Goal: Information Seeking & Learning: Learn about a topic

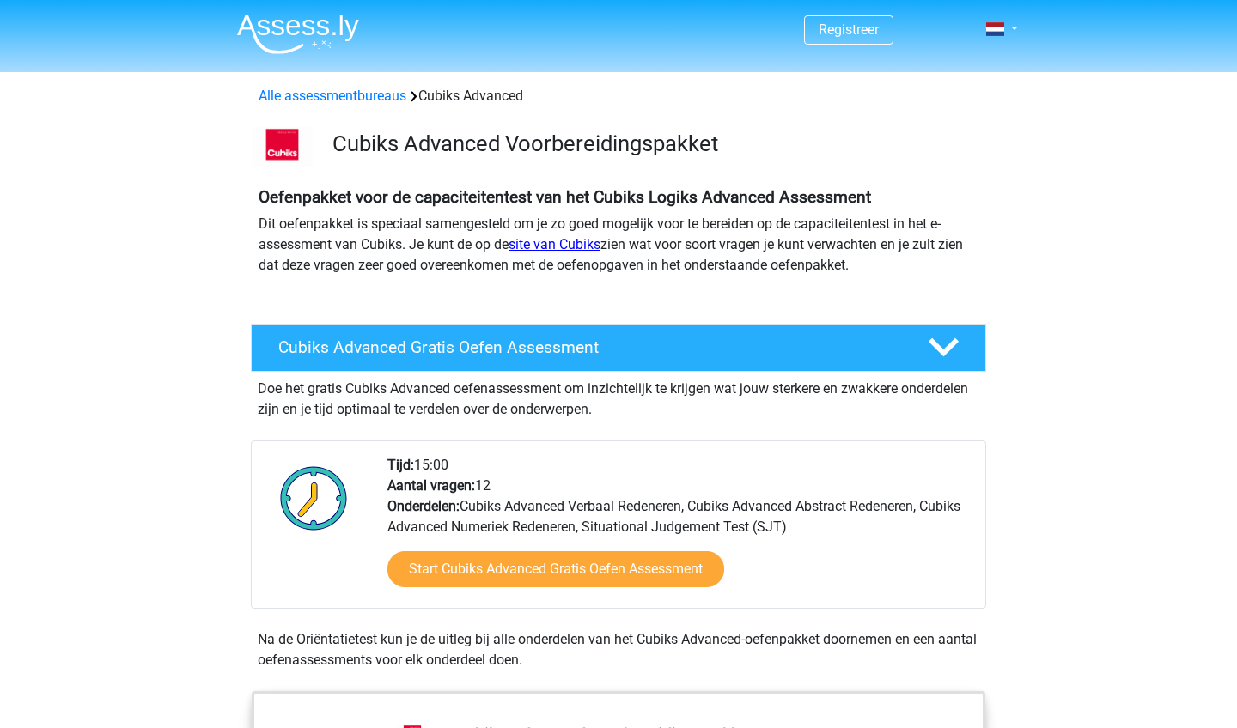
click at [552, 243] on link "site van Cubiks" at bounding box center [554, 244] width 92 height 16
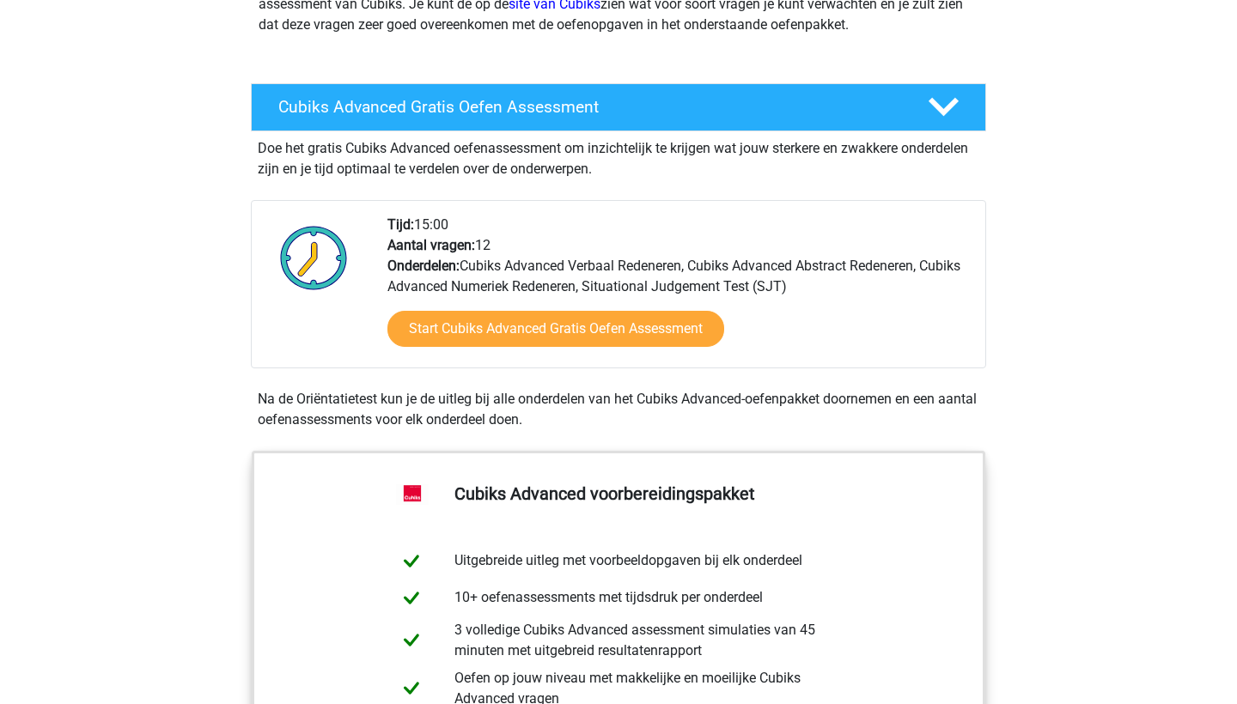
scroll to position [249, 0]
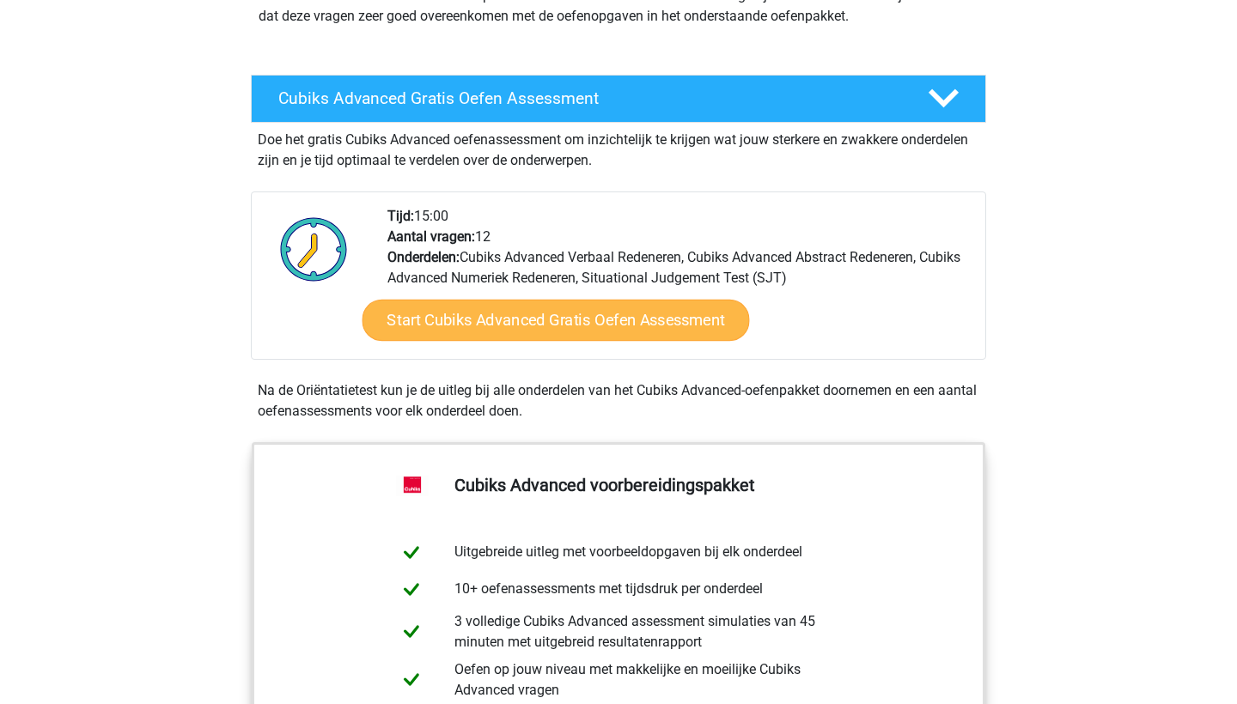
click at [567, 325] on link "Start Cubiks Advanced Gratis Oefen Assessment" at bounding box center [555, 320] width 387 height 41
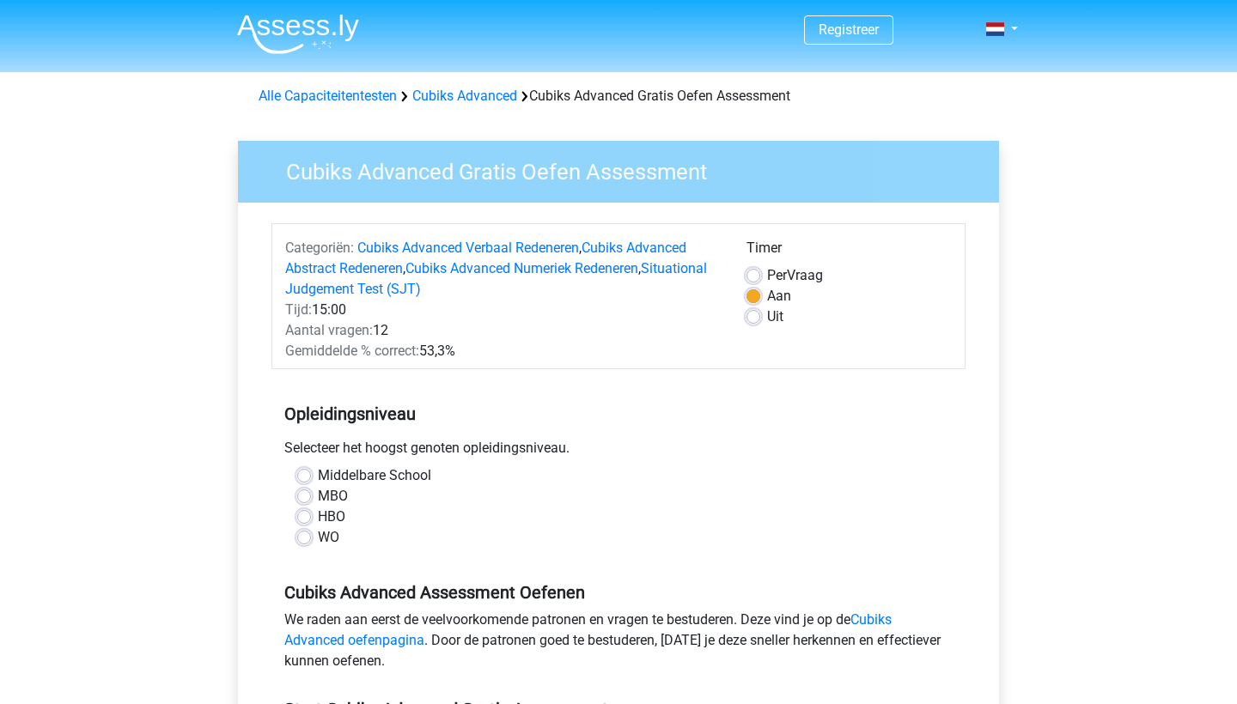
click at [318, 539] on label "WO" at bounding box center [328, 537] width 21 height 21
click at [306, 539] on input "WO" at bounding box center [304, 535] width 14 height 17
radio input "true"
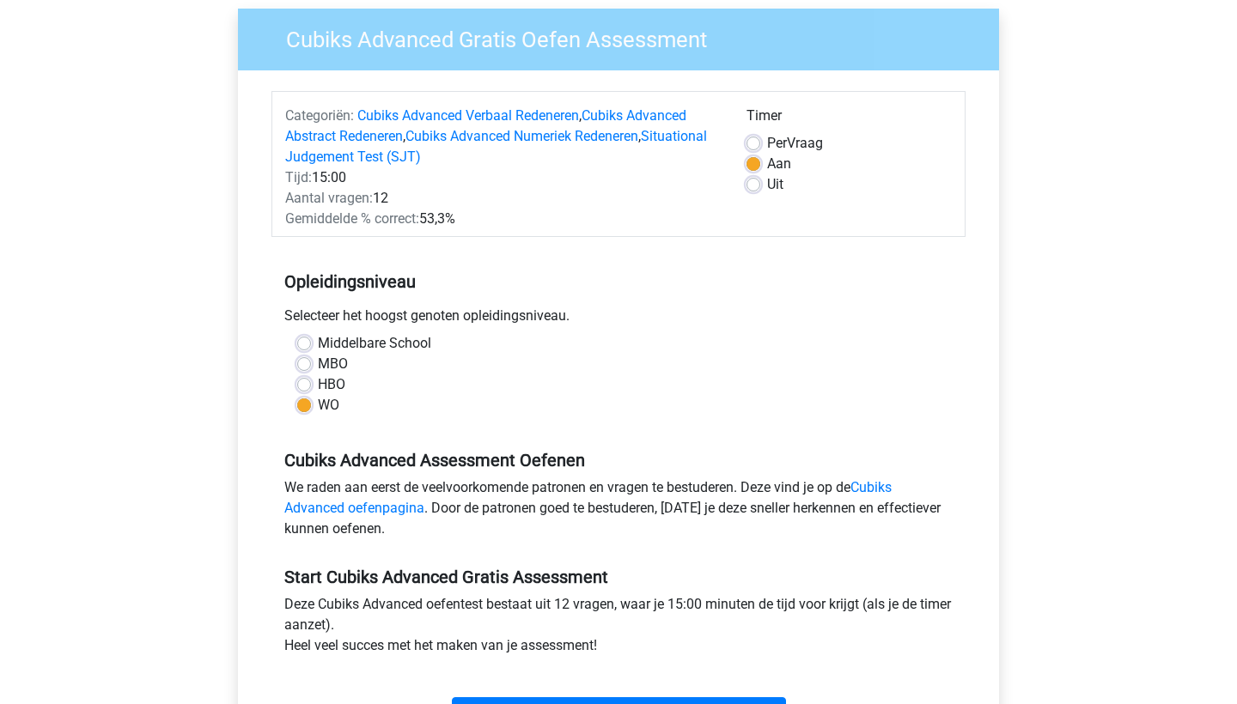
scroll to position [135, 0]
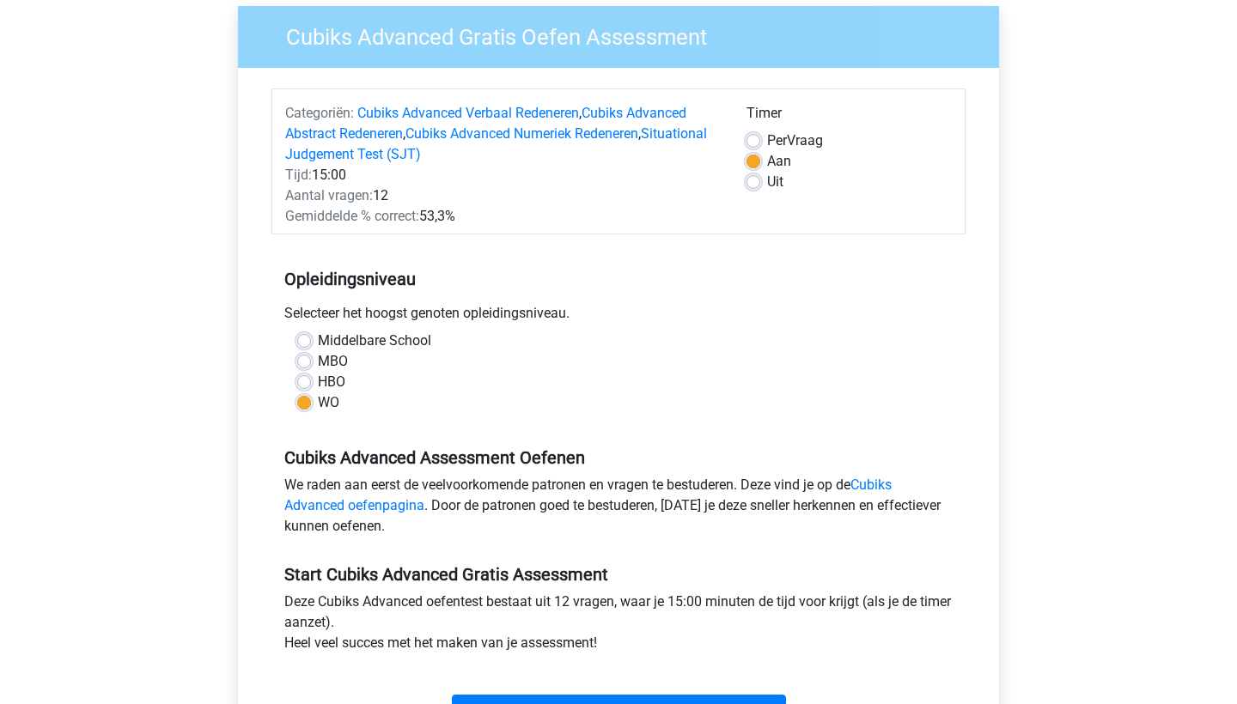
click at [511, 442] on div "Cubiks Advanced Assessment Oefenen We raden aan eerst de veelvoorkomende patron…" at bounding box center [618, 485] width 694 height 117
click at [873, 482] on link "Cubiks Advanced oefenpagina" at bounding box center [587, 495] width 607 height 37
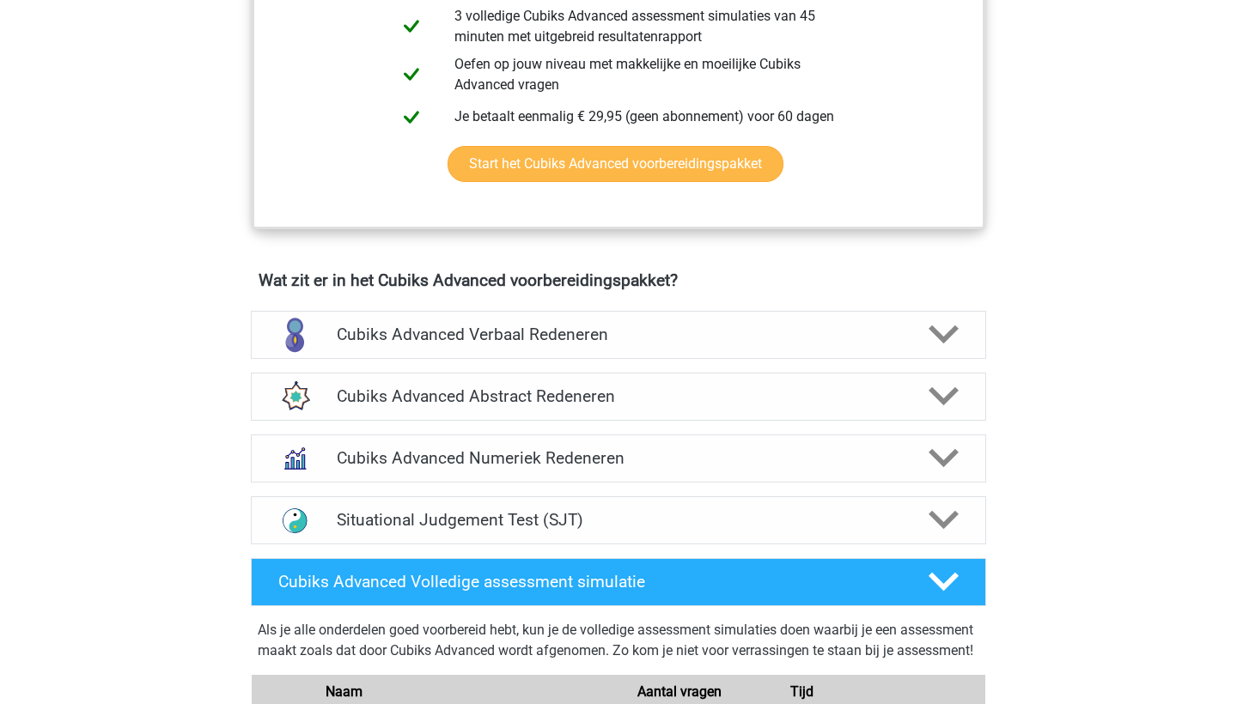
scroll to position [866, 0]
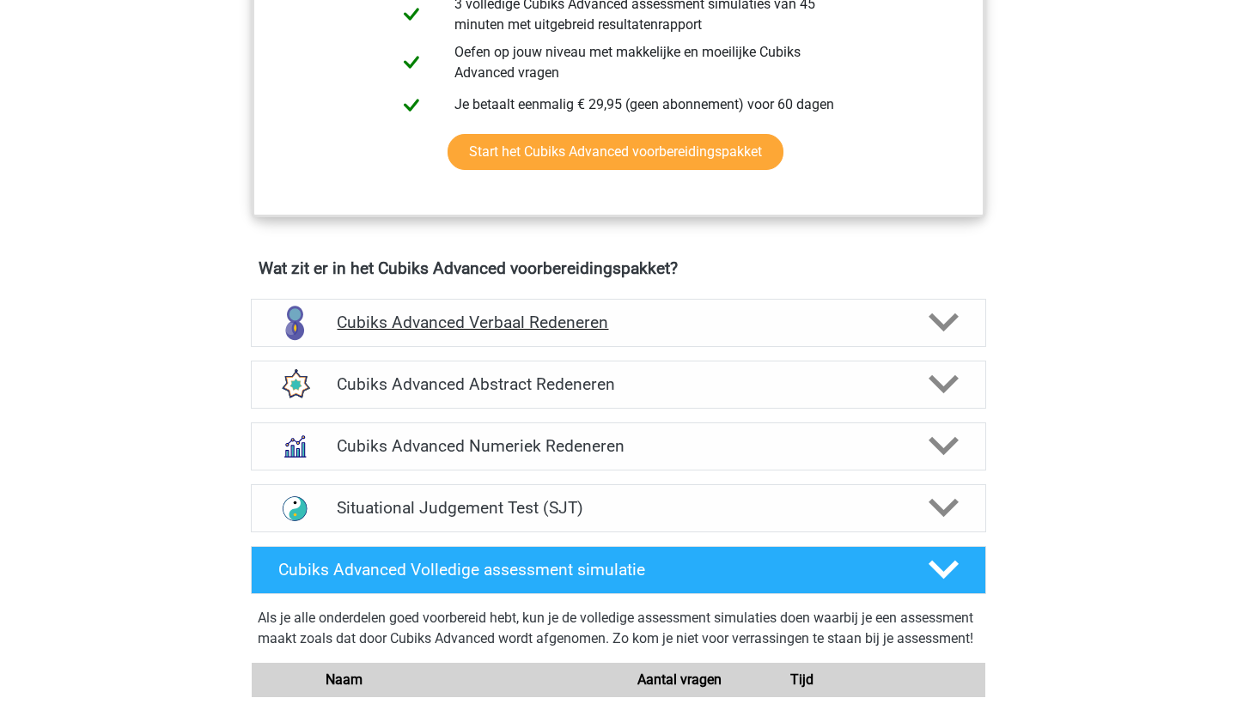
click at [747, 317] on h4 "Cubiks Advanced Verbaal Redeneren" at bounding box center [618, 323] width 562 height 20
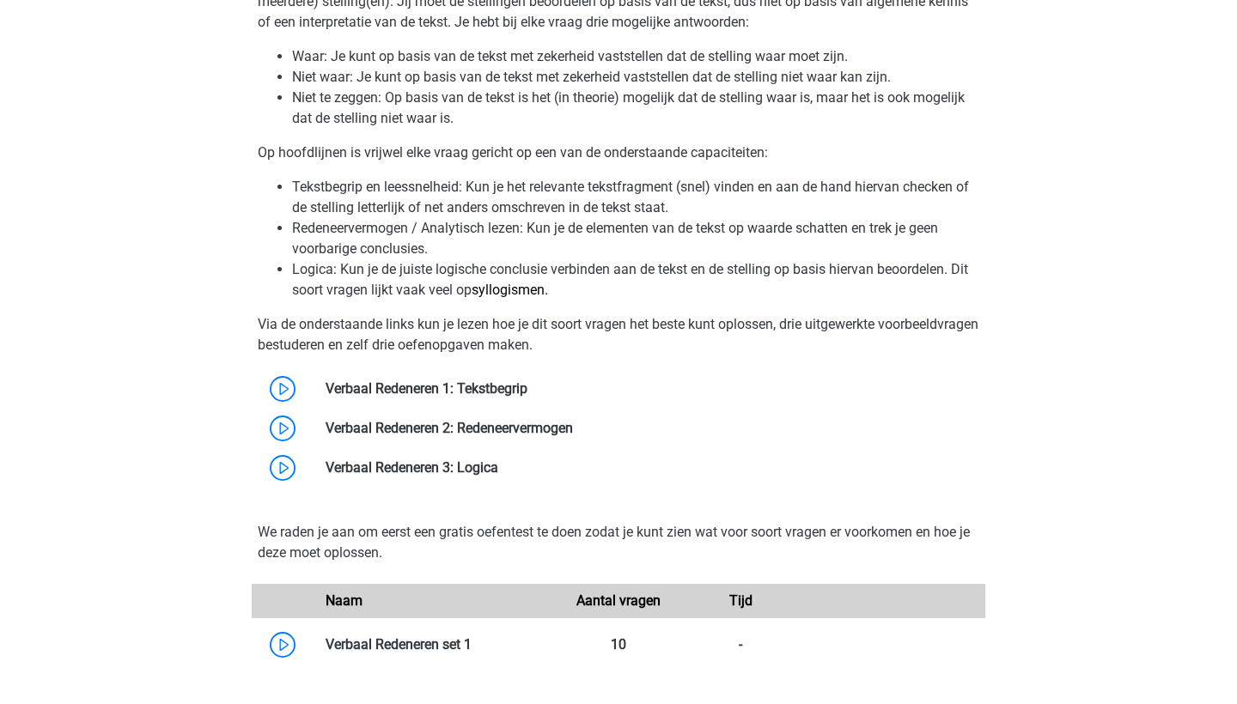
scroll to position [1279, 0]
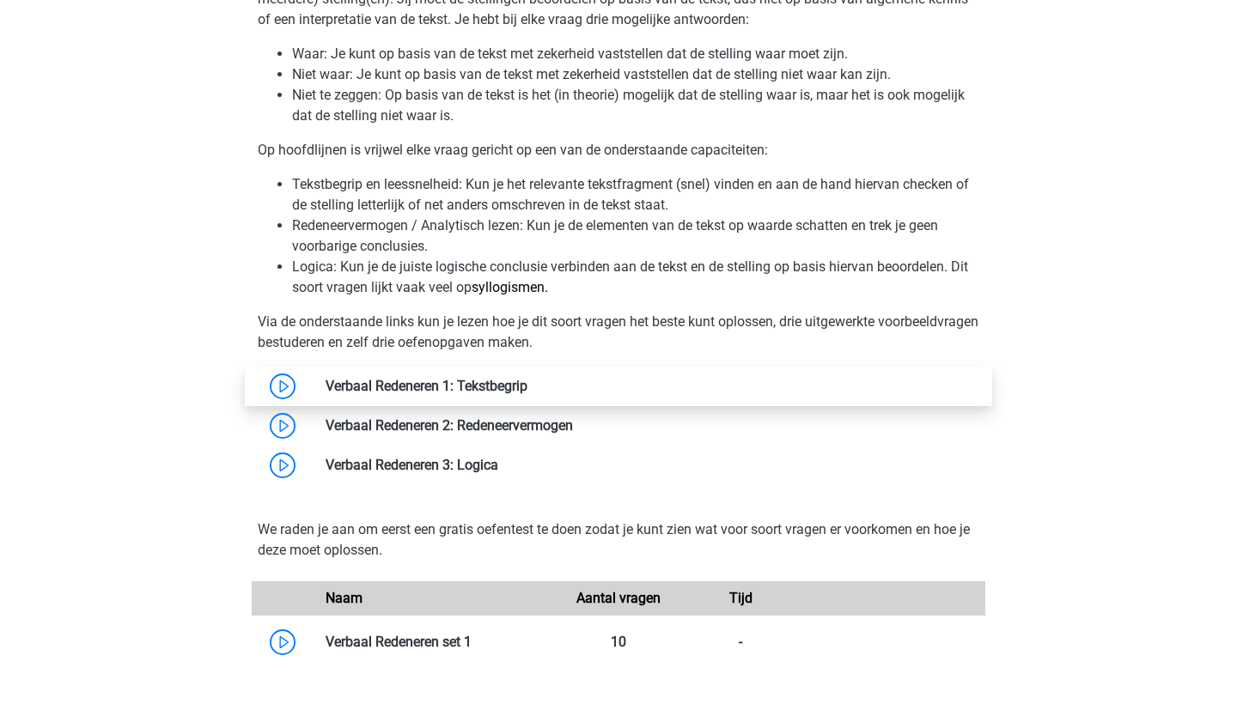
click at [527, 380] on link at bounding box center [527, 386] width 0 height 16
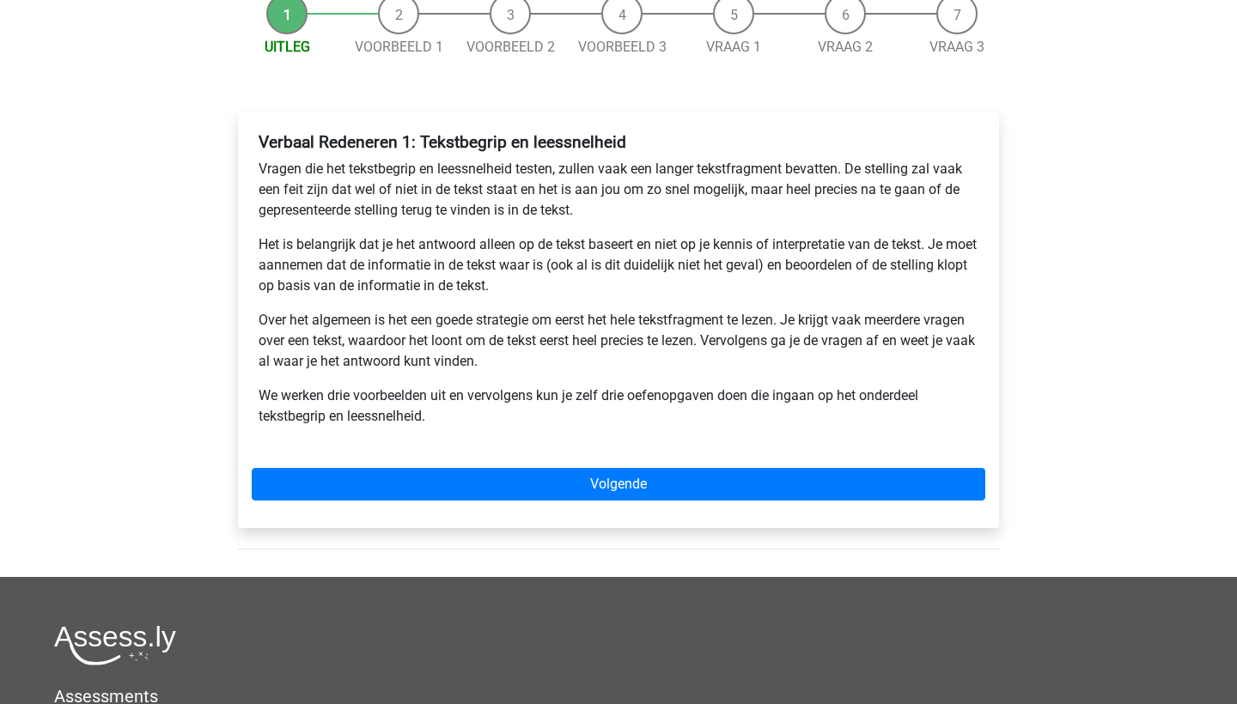
scroll to position [194, 0]
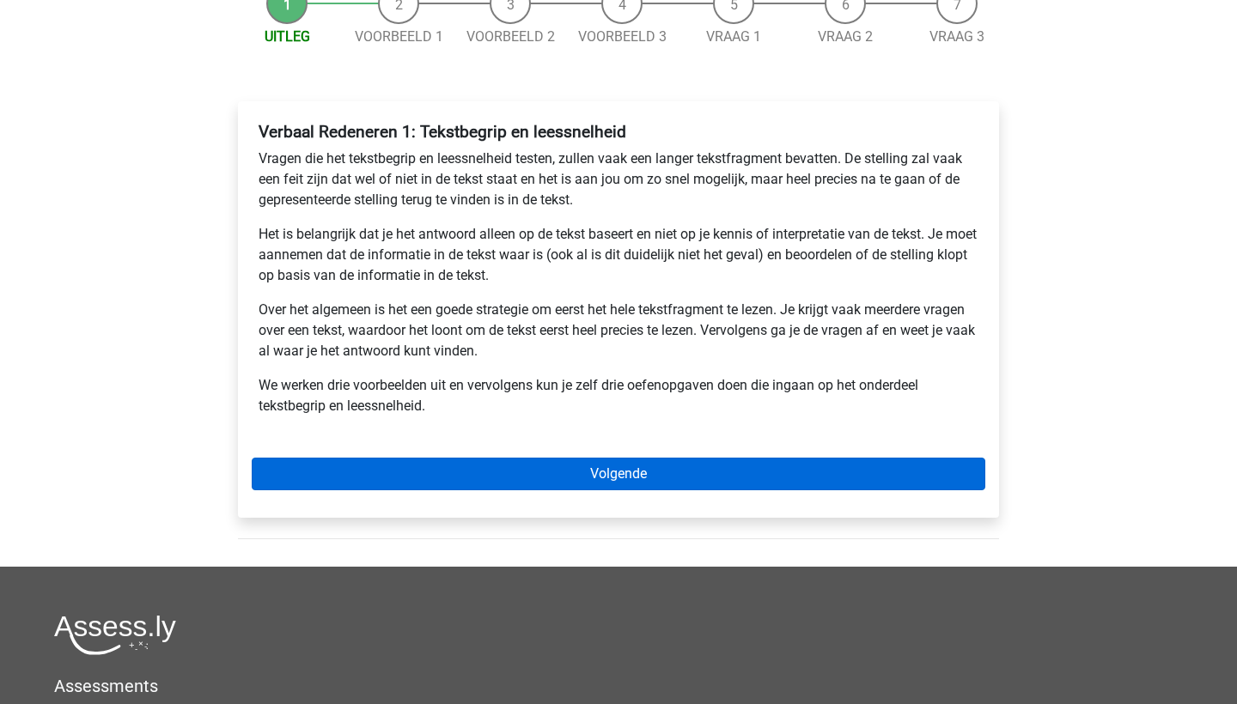
click at [541, 474] on link "Volgende" at bounding box center [618, 474] width 733 height 33
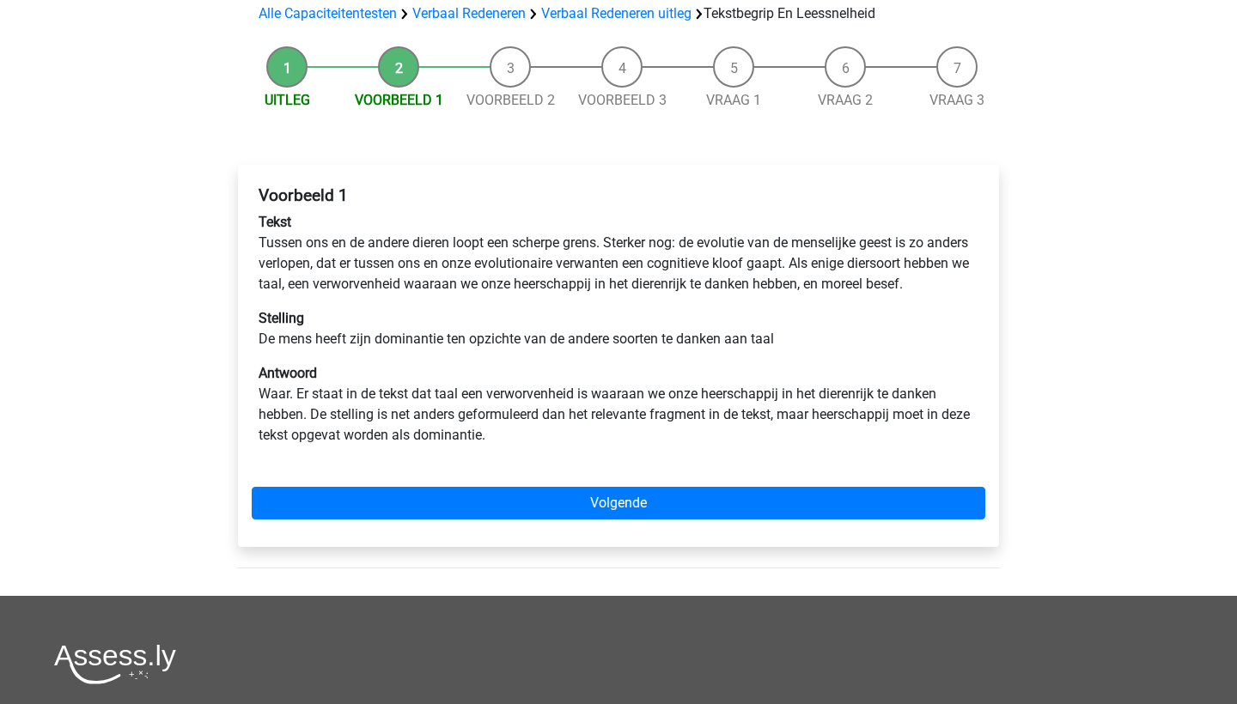
scroll to position [140, 0]
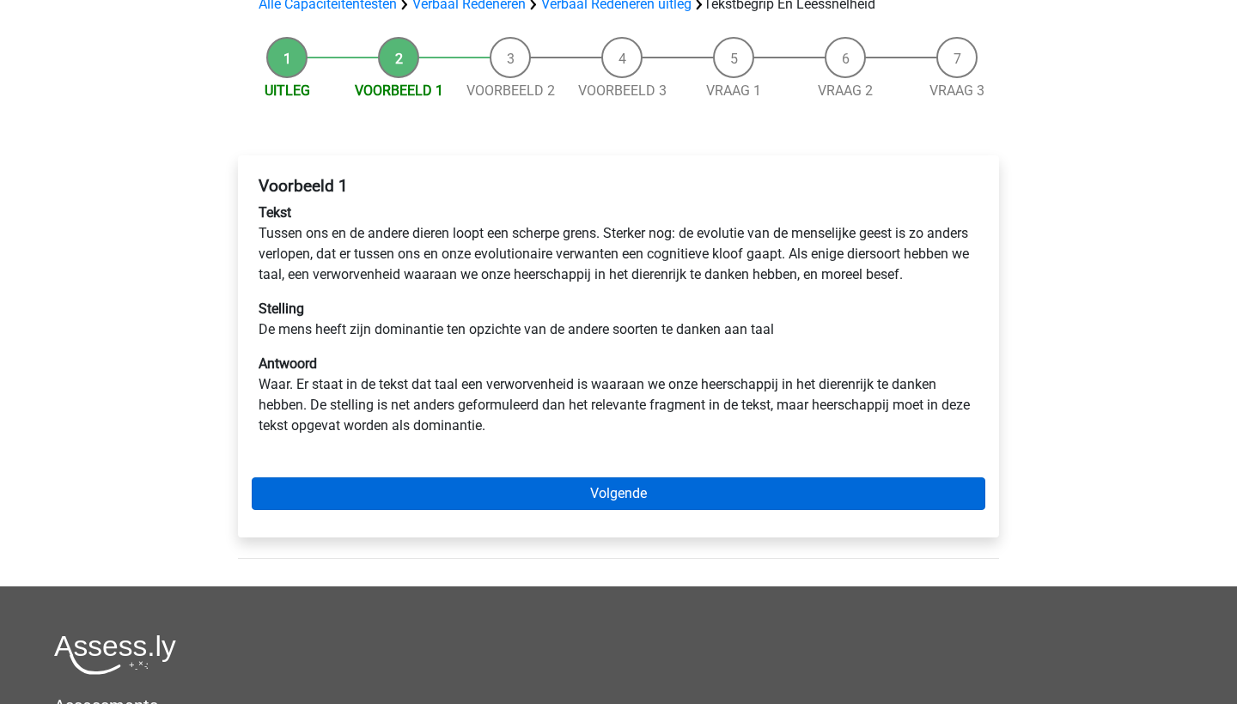
click at [553, 510] on link "Volgende" at bounding box center [618, 493] width 733 height 33
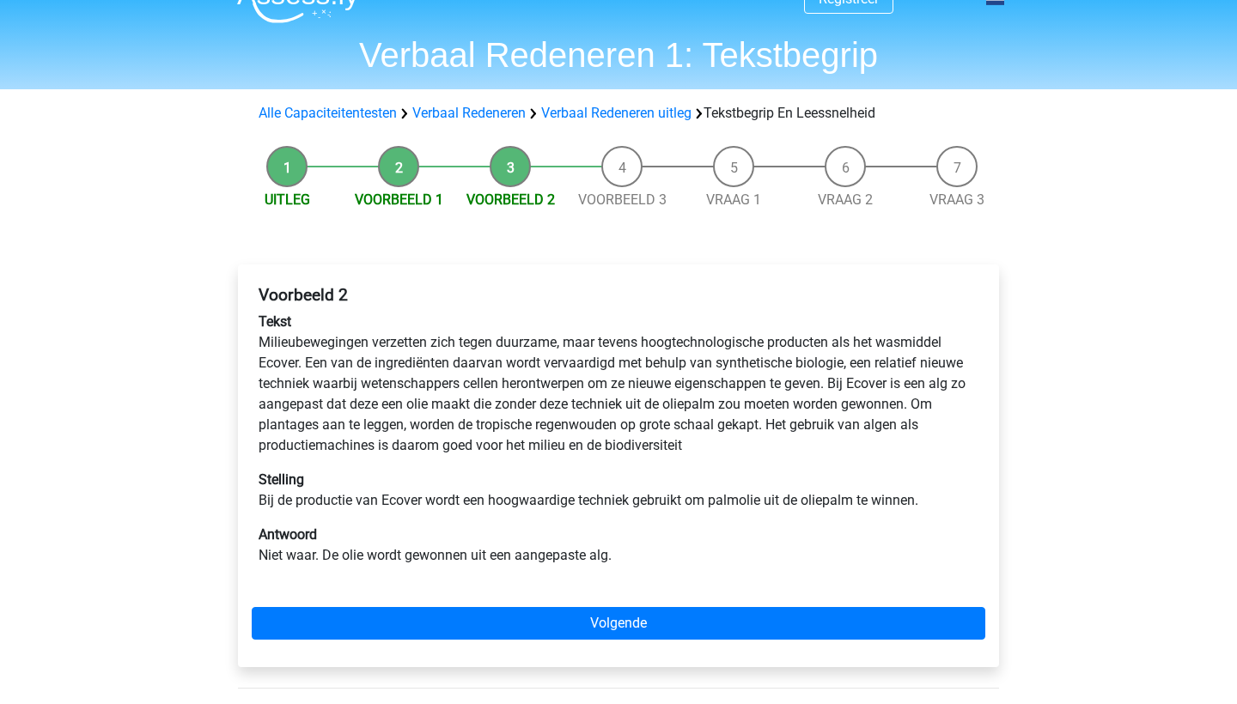
scroll to position [27, 0]
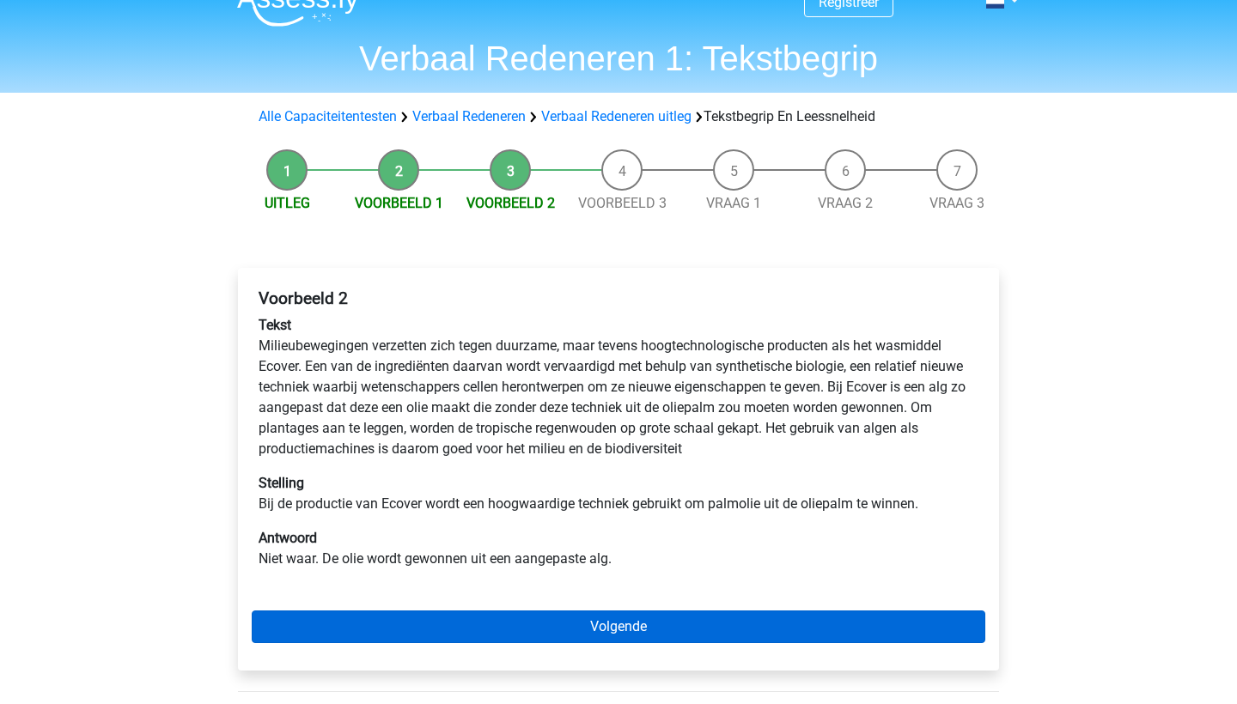
click at [547, 613] on link "Volgende" at bounding box center [618, 627] width 733 height 33
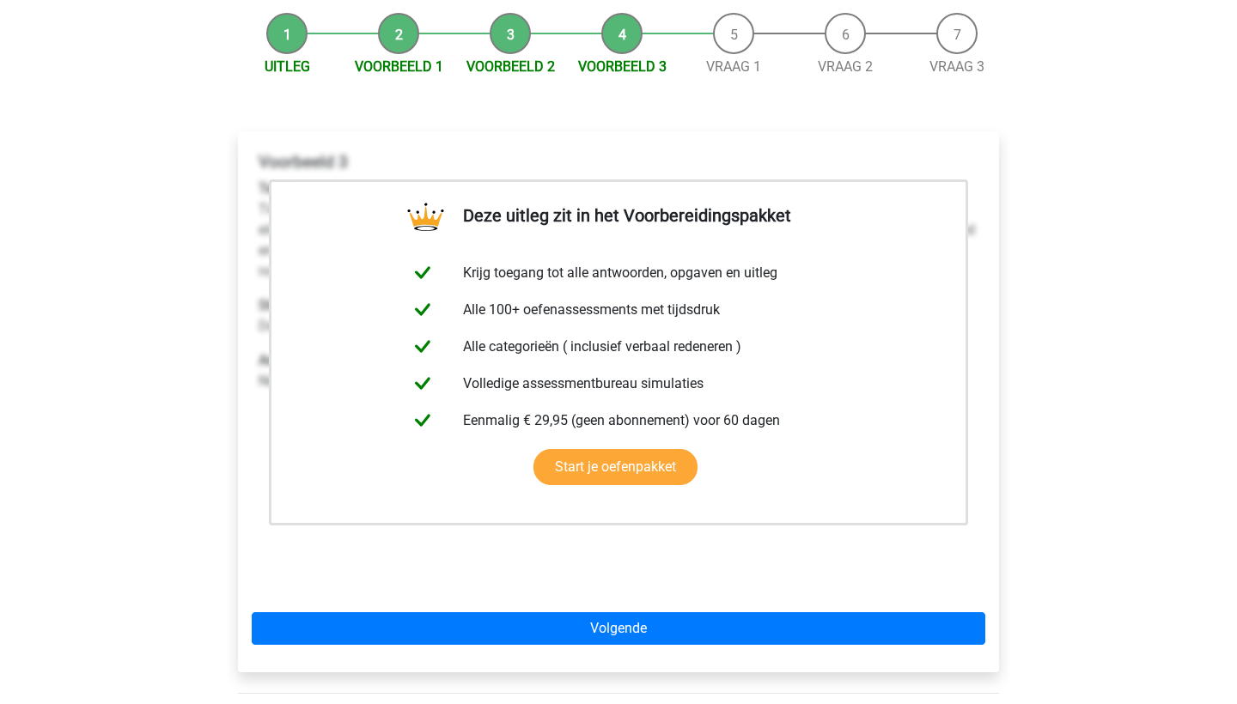
scroll to position [162, 0]
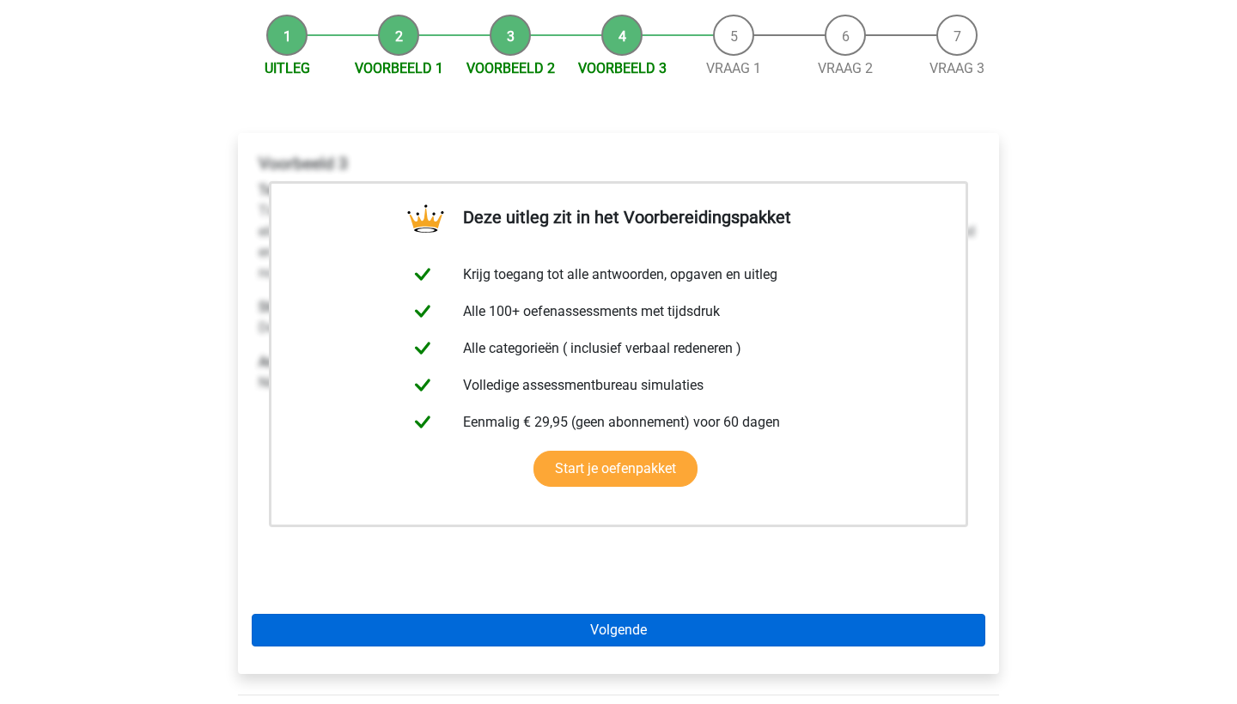
click at [551, 629] on link "Volgende" at bounding box center [618, 630] width 733 height 33
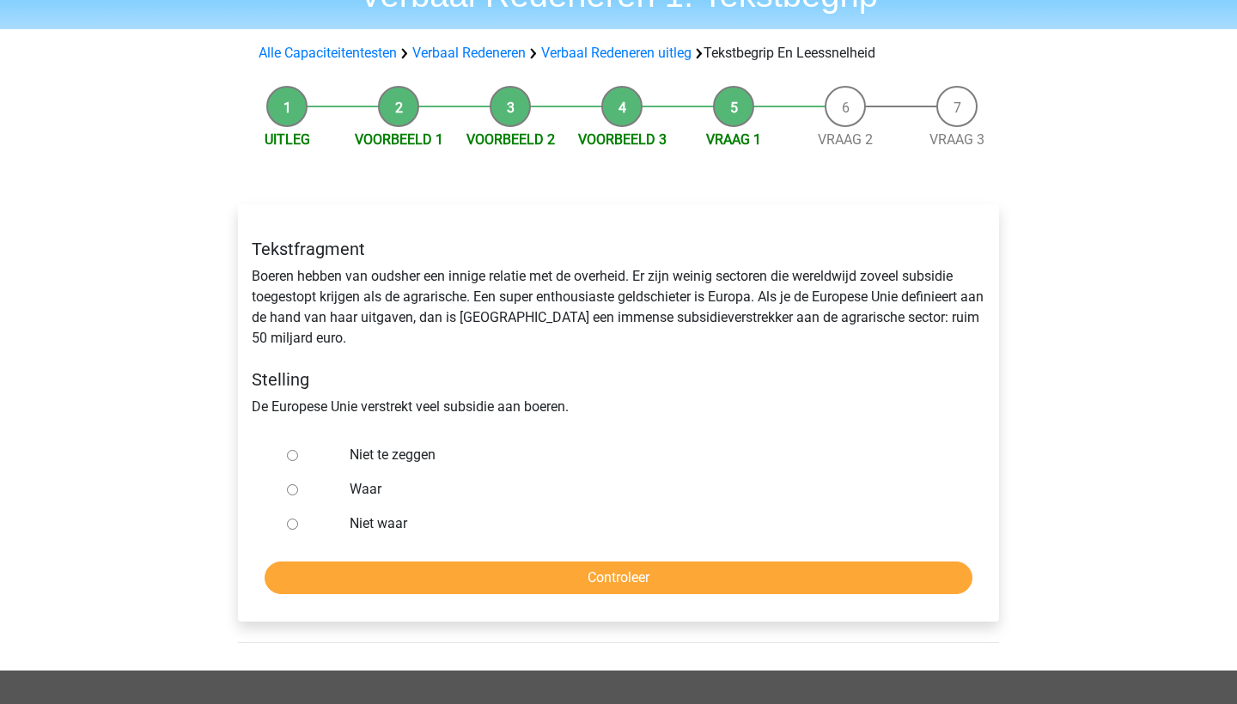
scroll to position [91, 0]
click at [359, 488] on label "Waar" at bounding box center [646, 489] width 594 height 21
click at [298, 488] on input "Waar" at bounding box center [292, 489] width 11 height 11
radio input "true"
click at [382, 582] on input "Controleer" at bounding box center [618, 578] width 708 height 33
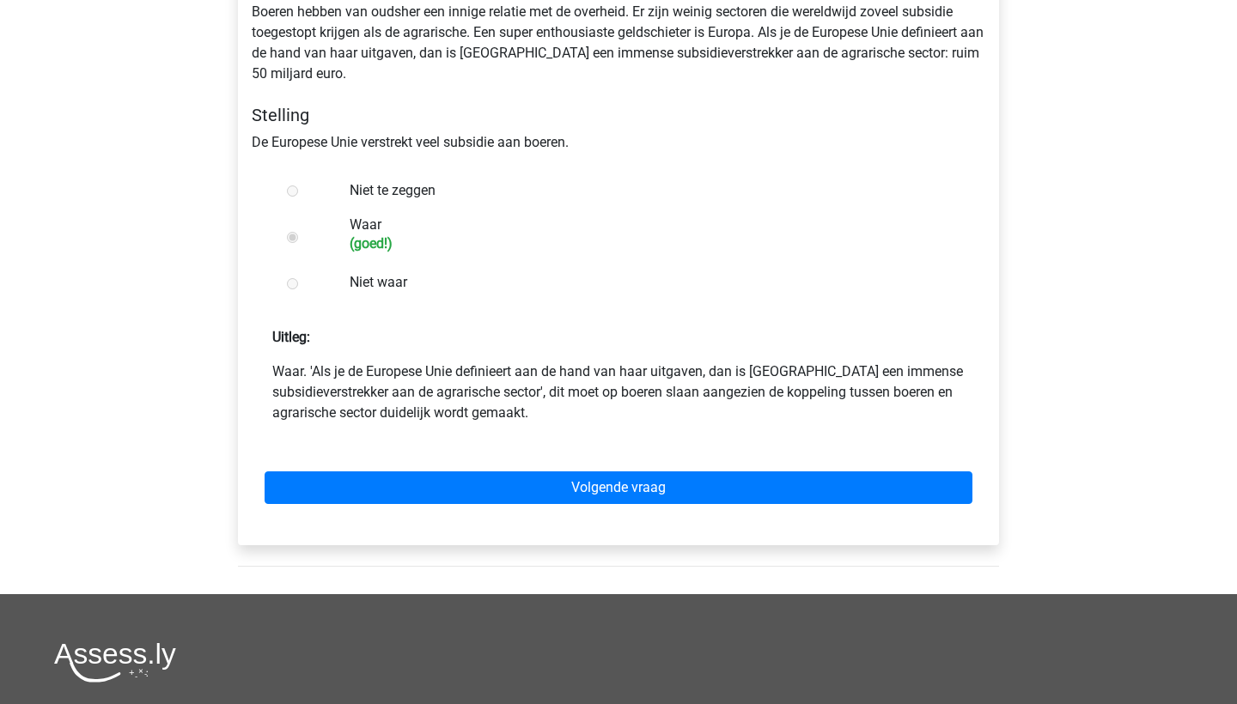
scroll to position [366, 0]
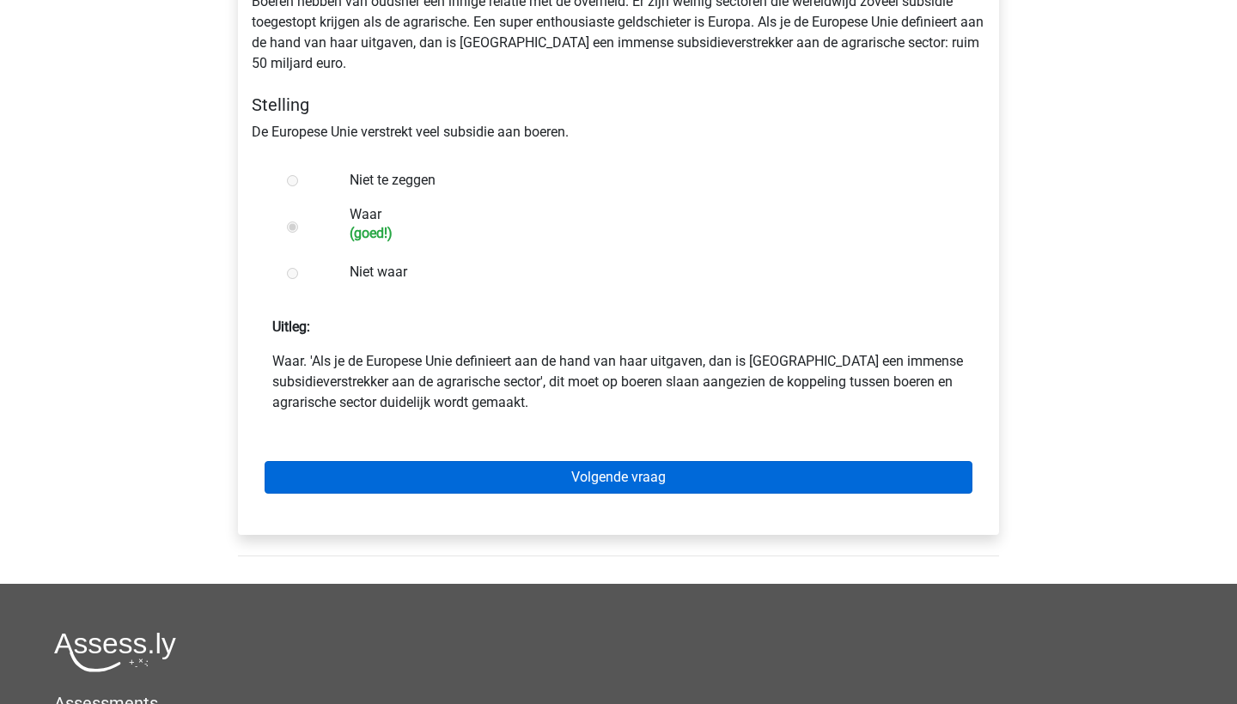
click at [494, 490] on link "Volgende vraag" at bounding box center [618, 477] width 708 height 33
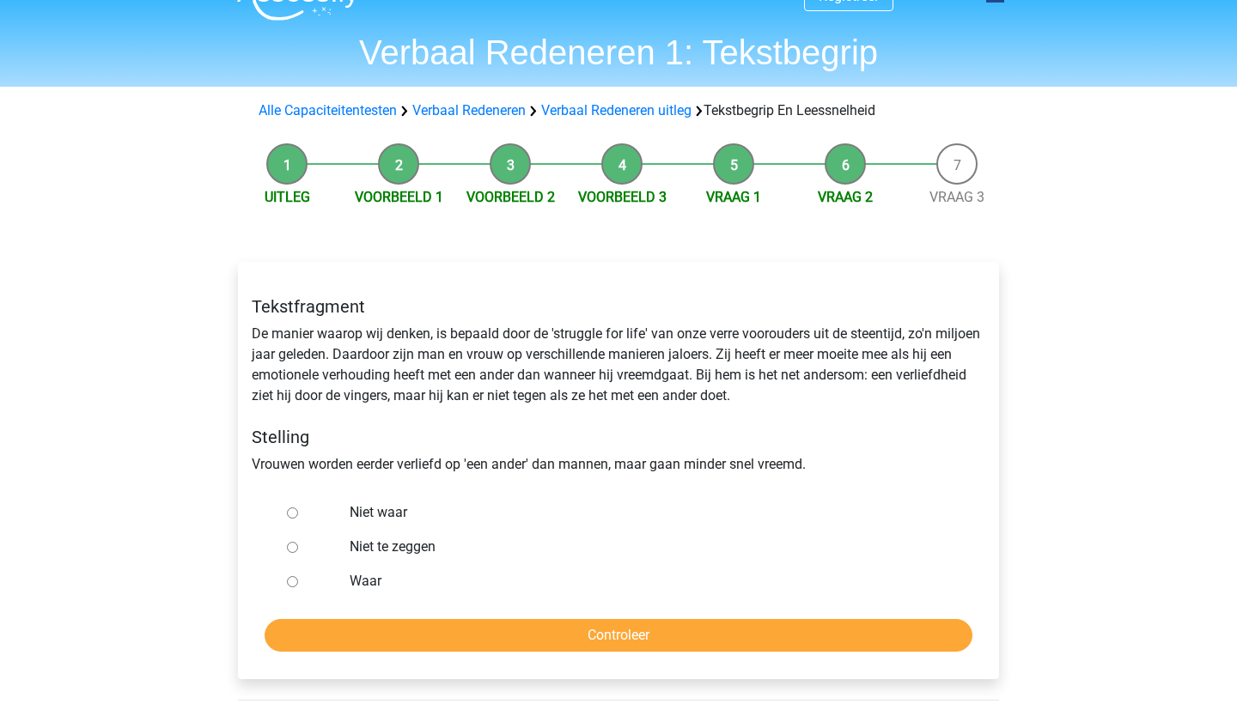
scroll to position [33, 0]
click at [407, 549] on label "Niet te zeggen" at bounding box center [646, 547] width 594 height 21
click at [298, 549] on input "Niet te zeggen" at bounding box center [292, 547] width 11 height 11
radio input "true"
click at [555, 639] on input "Controleer" at bounding box center [618, 635] width 708 height 33
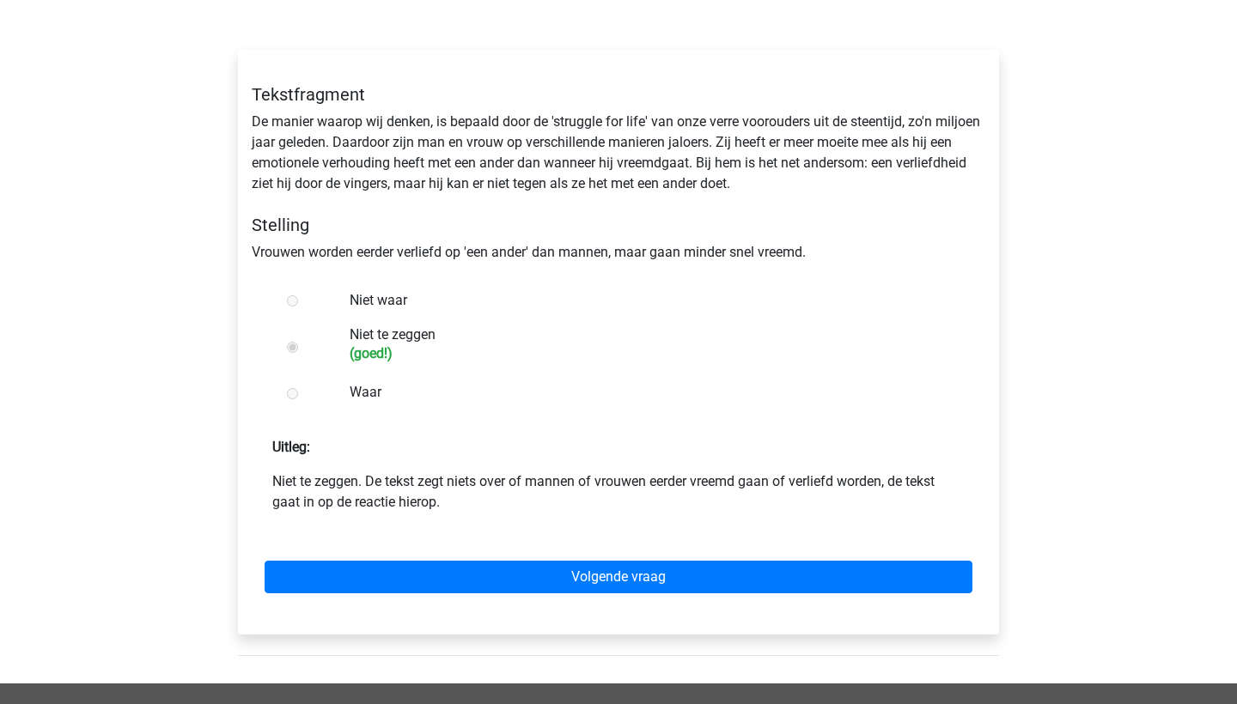
scroll to position [246, 0]
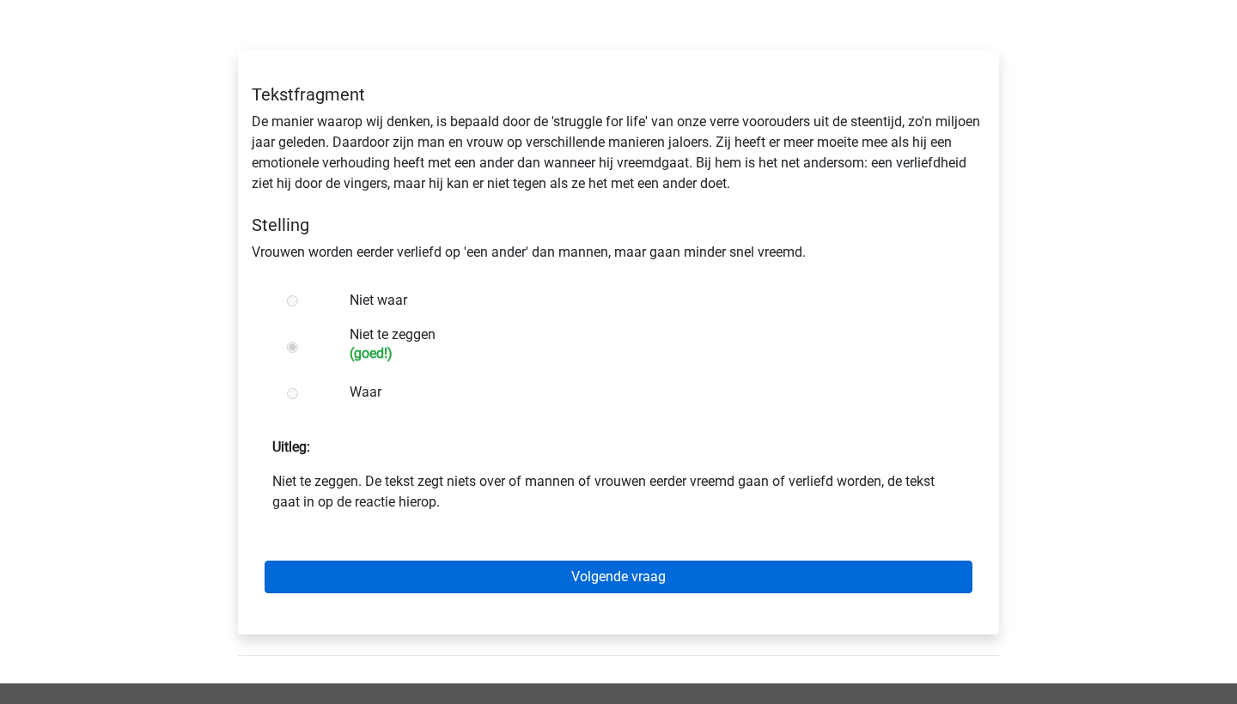
click at [592, 574] on link "Volgende vraag" at bounding box center [618, 577] width 708 height 33
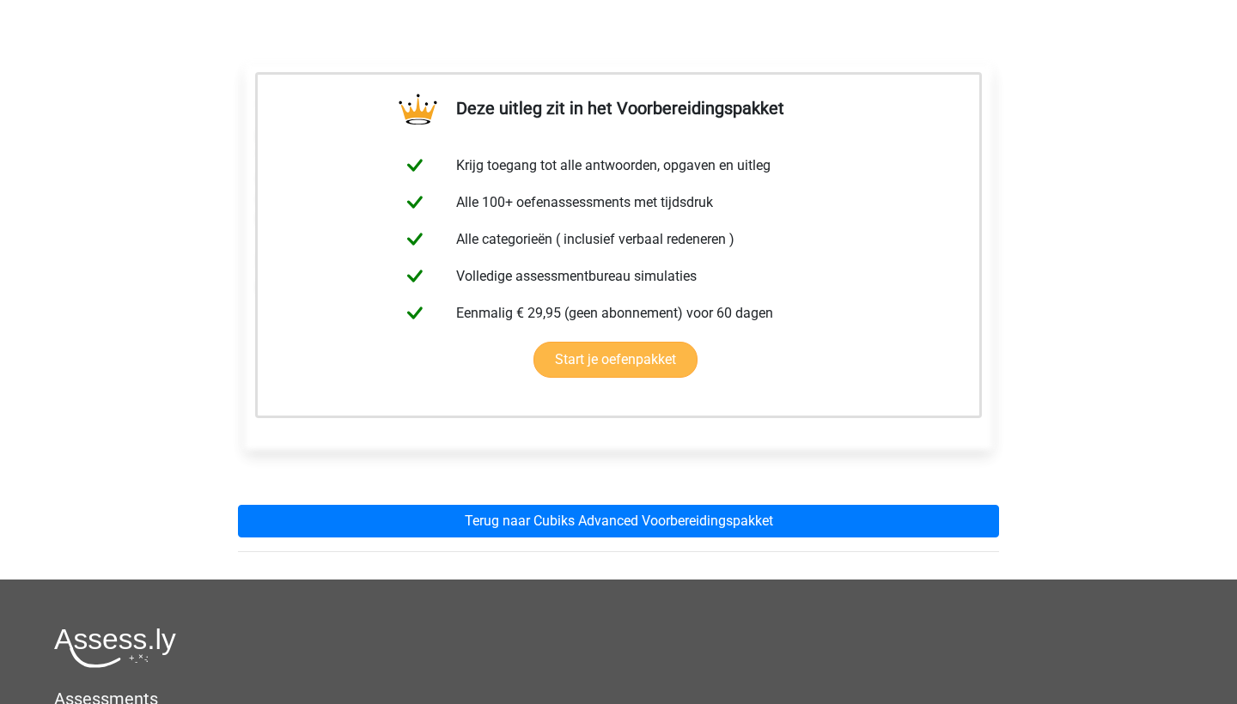
scroll to position [252, 0]
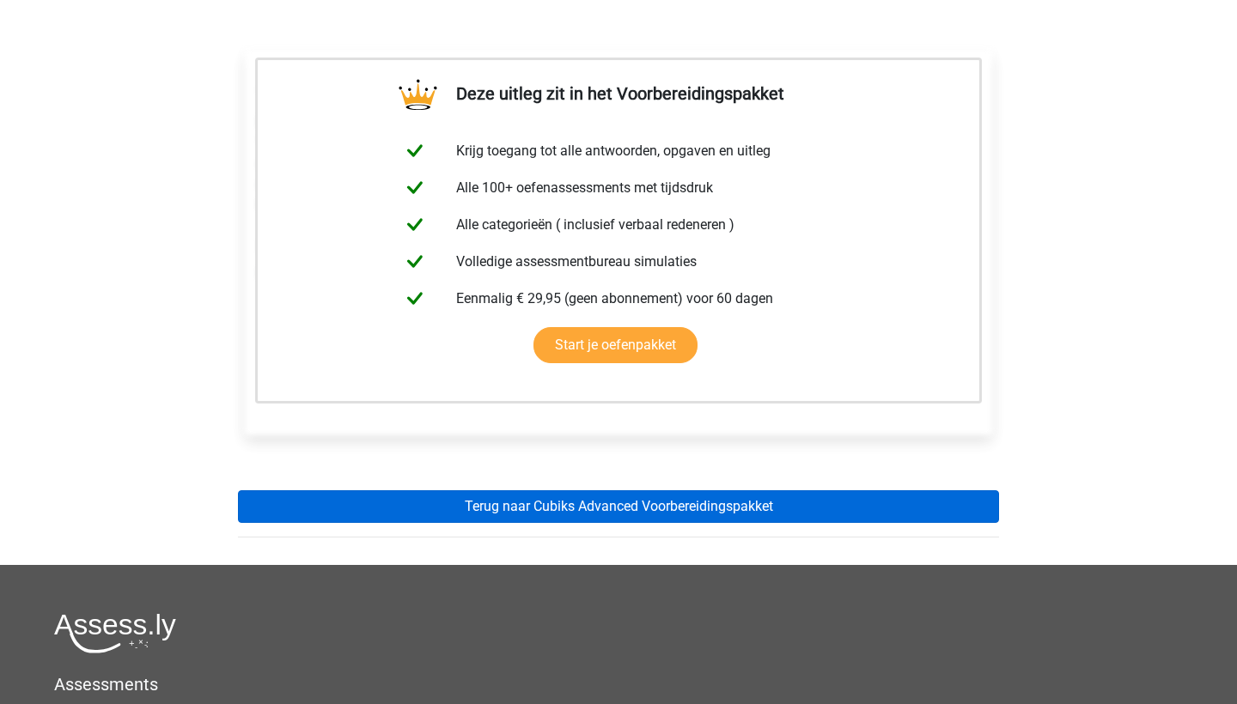
click at [598, 507] on link "Terug naar Cubiks Advanced Voorbereidingspakket" at bounding box center [618, 506] width 761 height 33
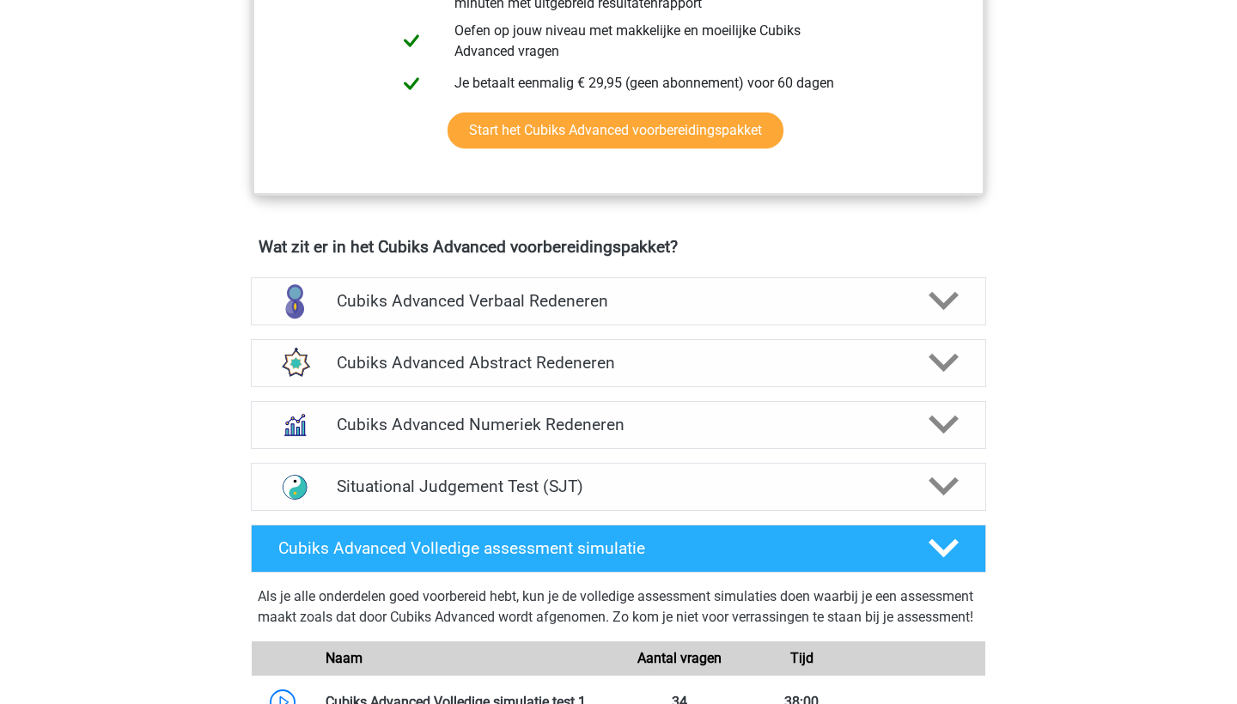
scroll to position [887, 0]
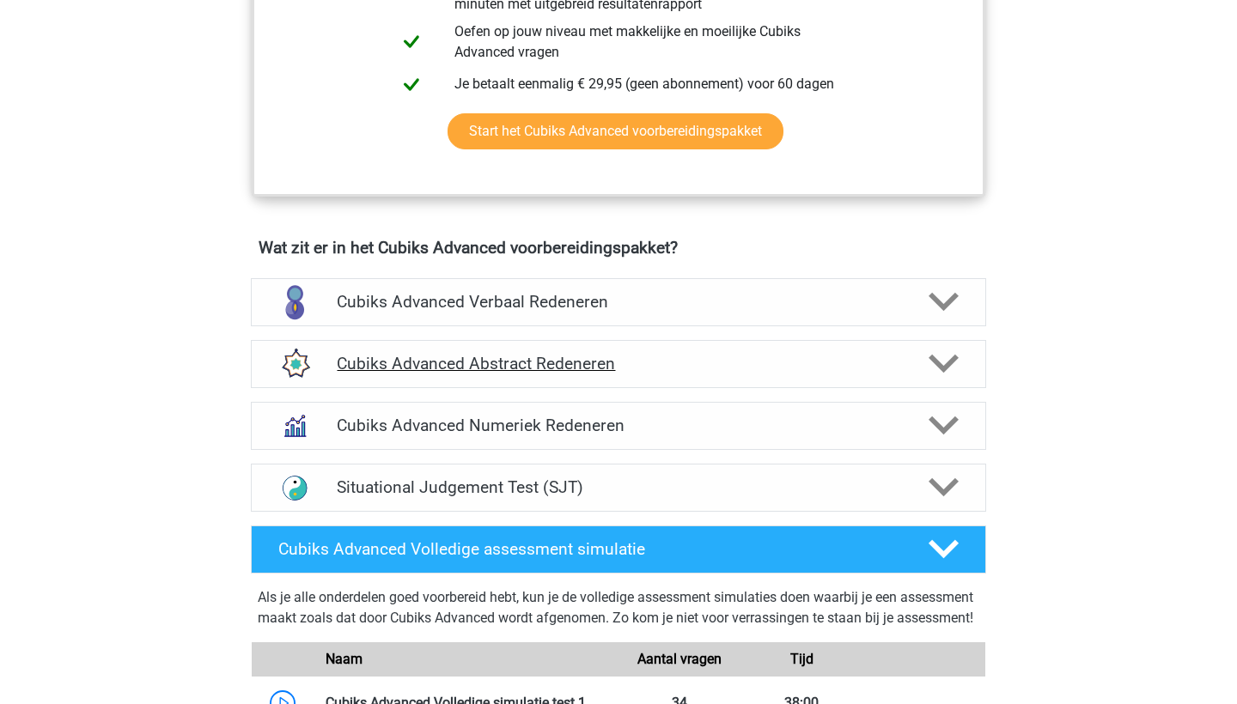
click at [571, 371] on h4 "Cubiks Advanced Abstract Redeneren" at bounding box center [618, 364] width 562 height 20
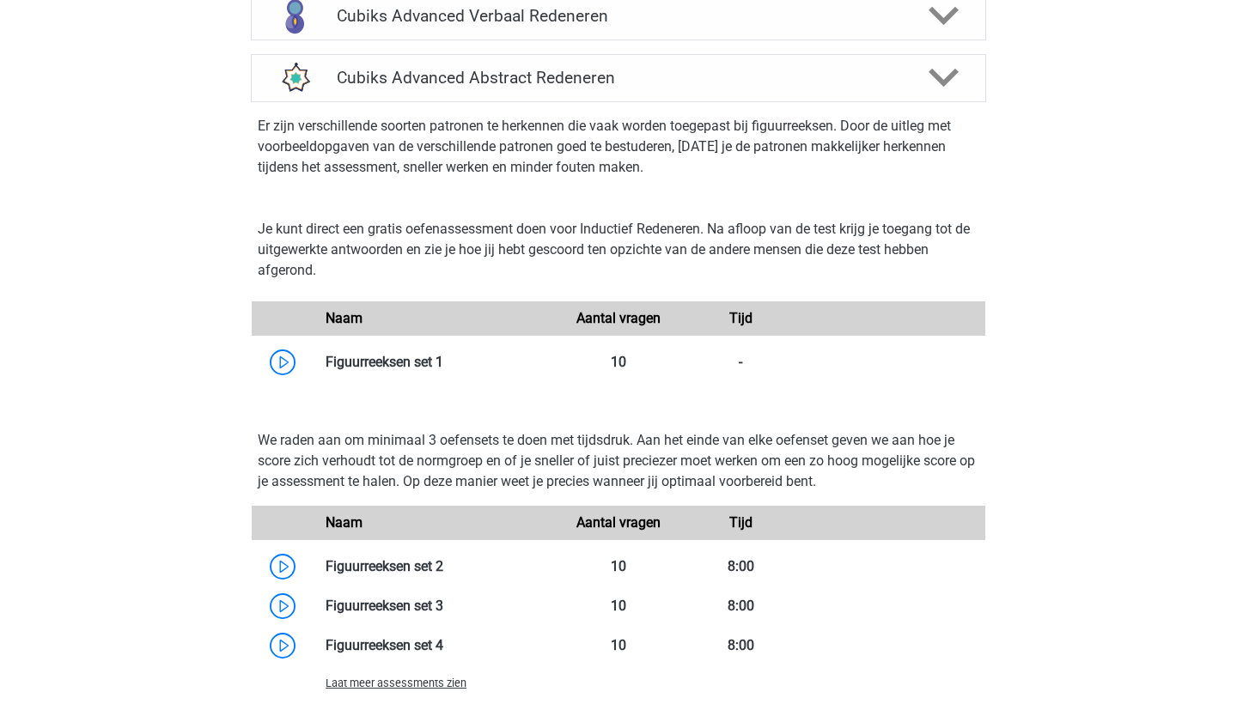
scroll to position [1176, 0]
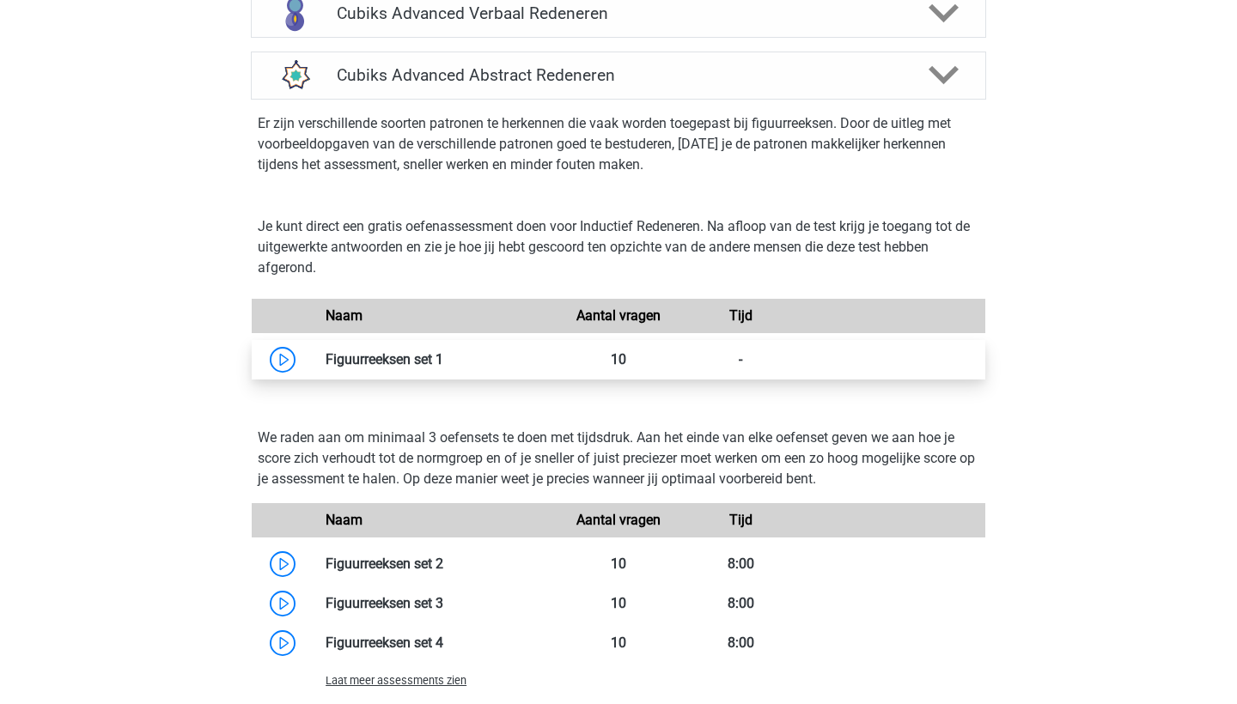
click at [443, 361] on link at bounding box center [443, 359] width 0 height 16
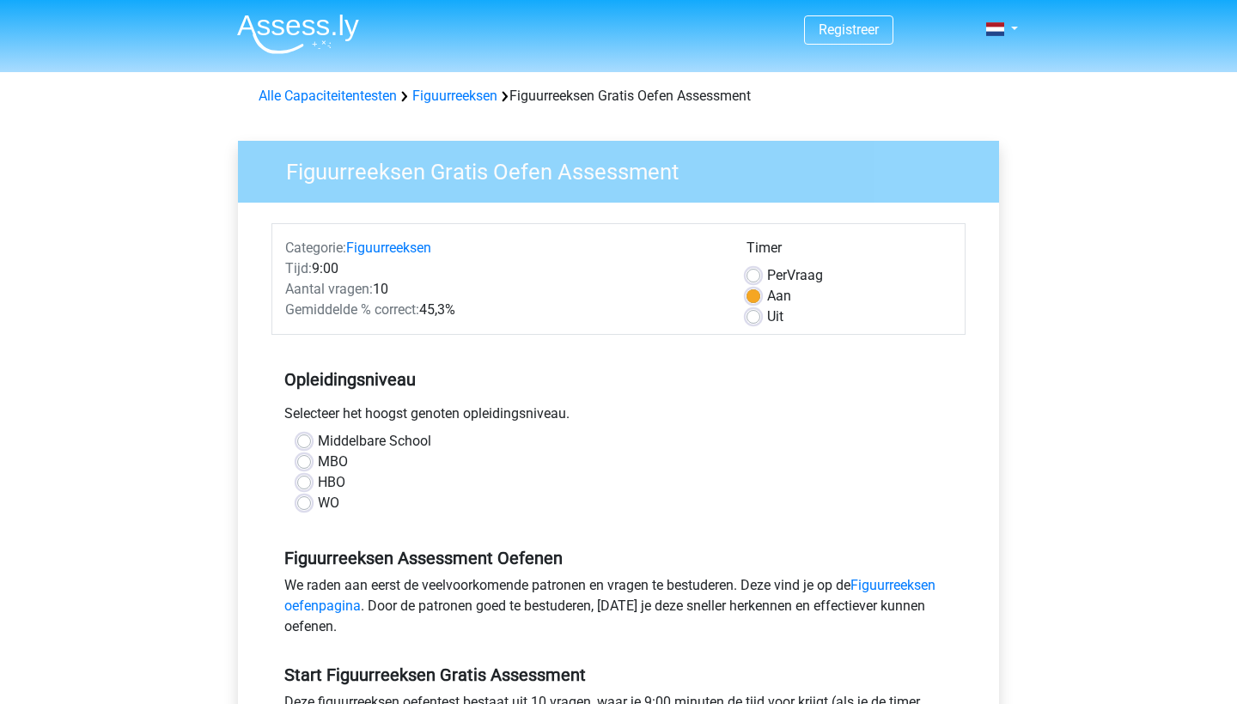
click at [331, 503] on label "WO" at bounding box center [328, 503] width 21 height 21
click at [311, 503] on input "WO" at bounding box center [304, 501] width 14 height 17
radio input "true"
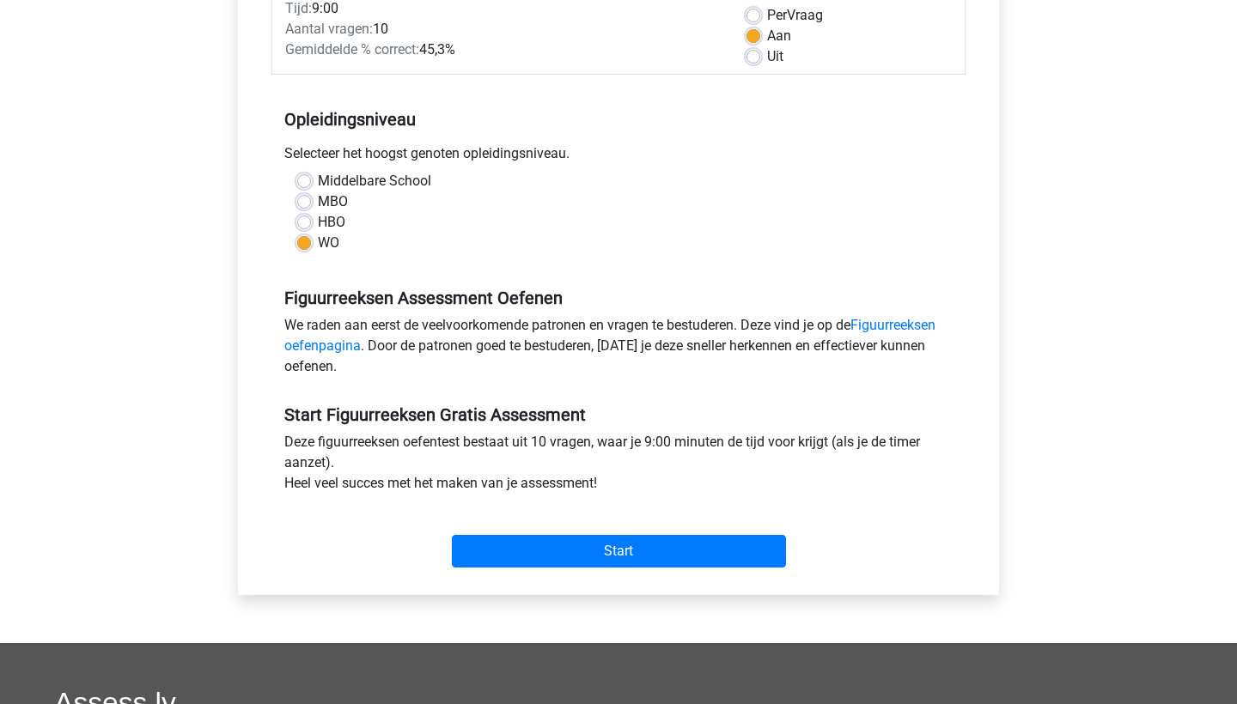
scroll to position [287, 0]
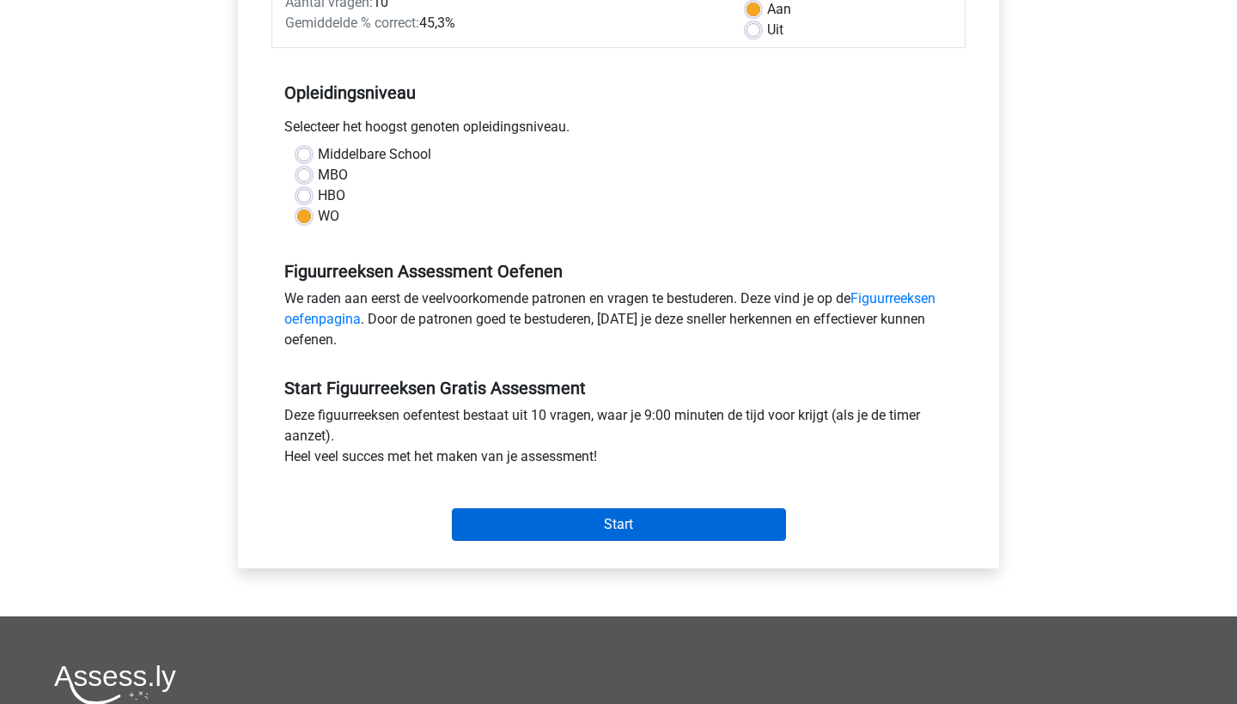
click at [483, 515] on input "Start" at bounding box center [619, 524] width 334 height 33
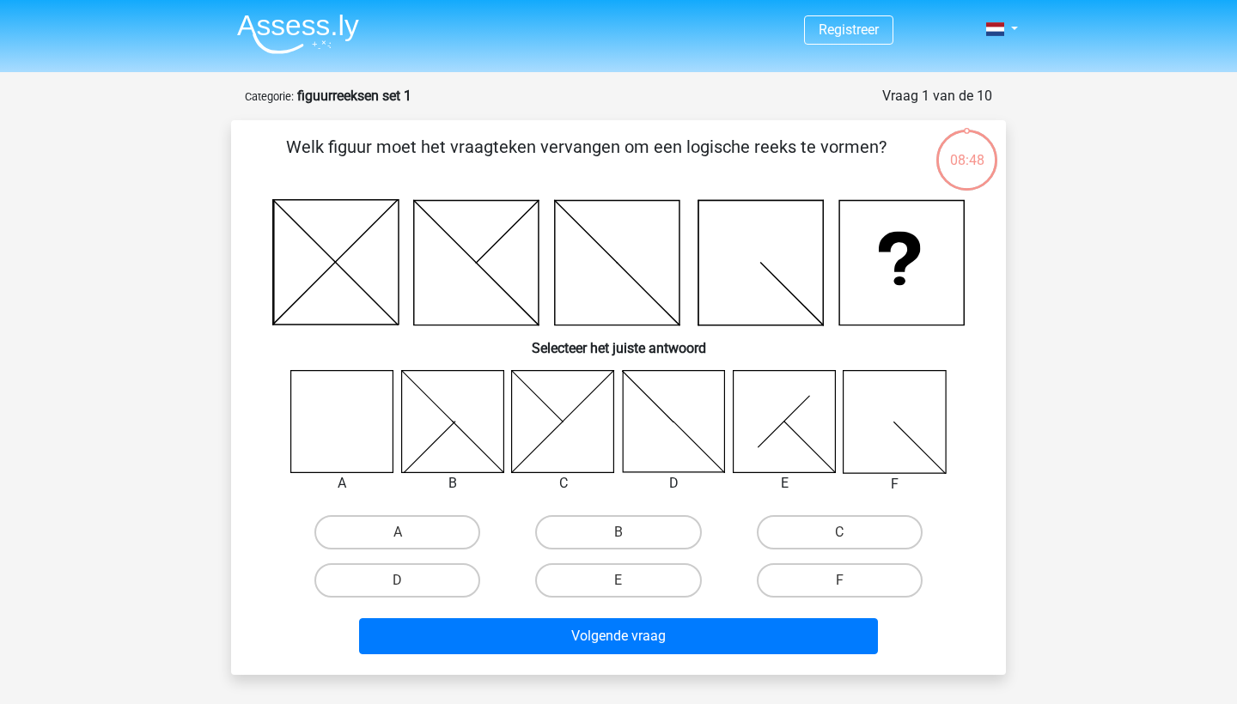
click at [357, 430] on icon at bounding box center [342, 421] width 102 height 102
click at [398, 532] on input "A" at bounding box center [403, 537] width 11 height 11
radio input "true"
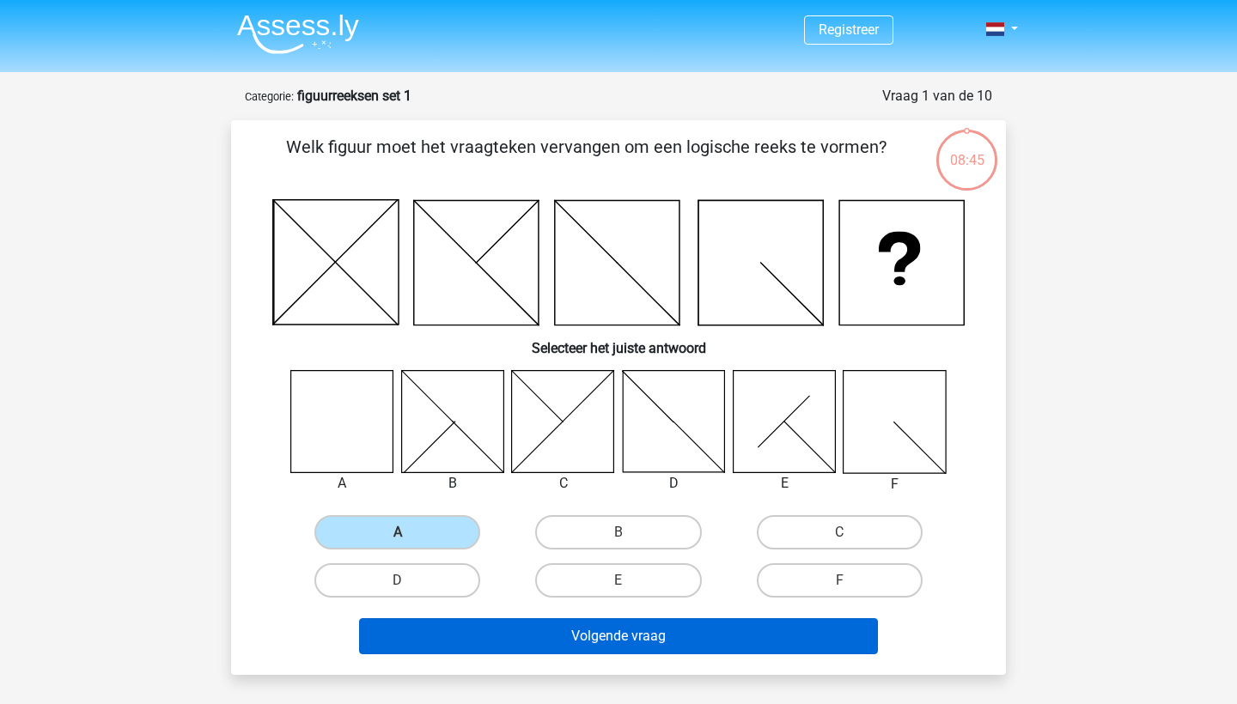
click at [575, 637] on button "Volgende vraag" at bounding box center [619, 636] width 520 height 36
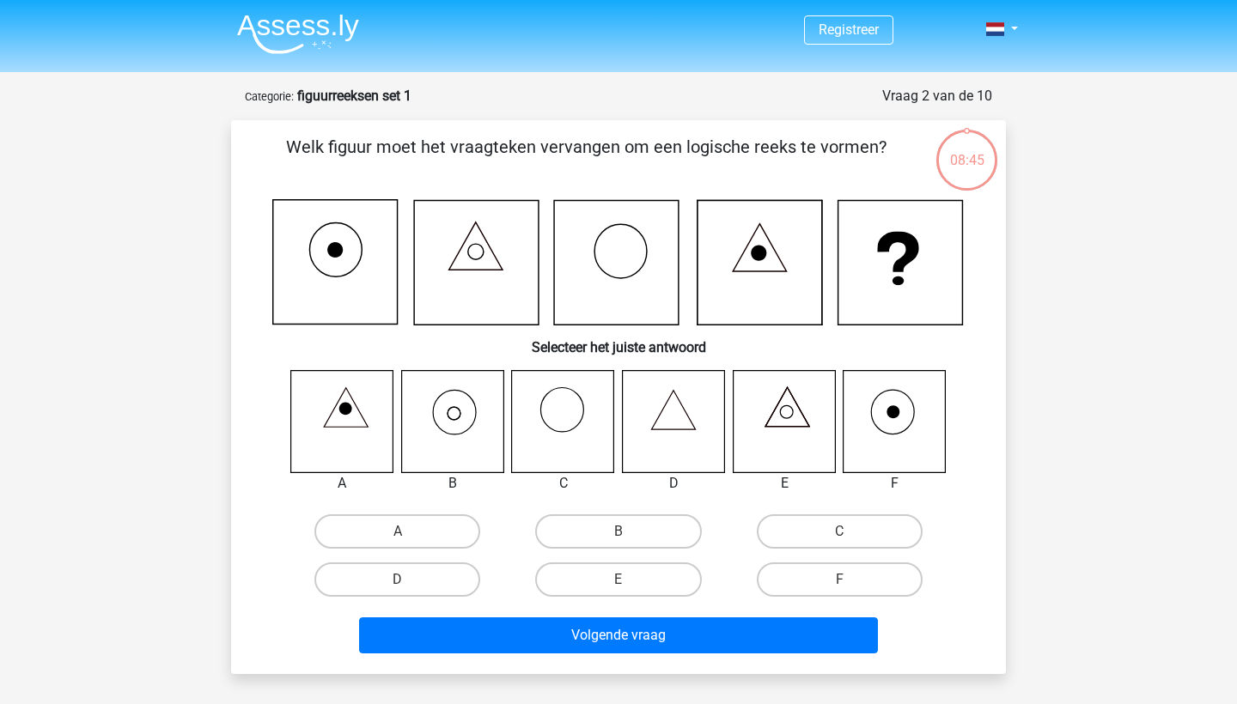
scroll to position [86, 0]
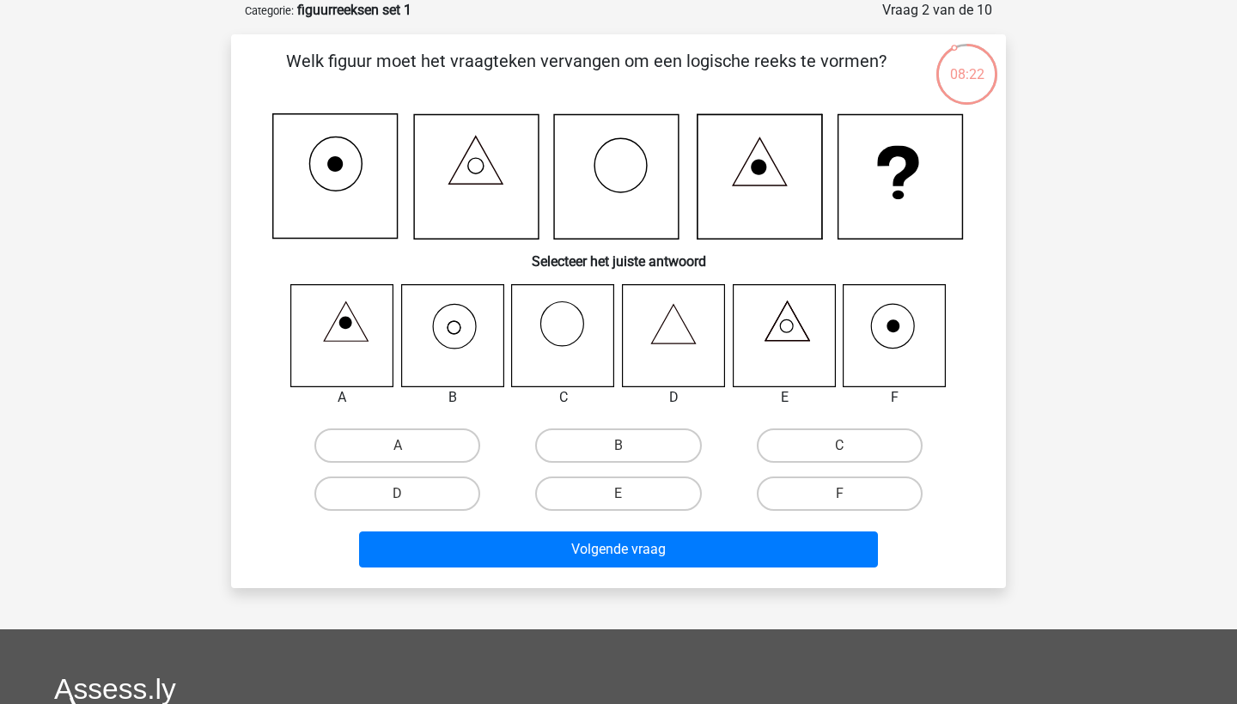
click at [470, 332] on icon at bounding box center [452, 335] width 102 height 102
click at [592, 444] on label "B" at bounding box center [618, 445] width 166 height 34
click at [618, 446] on input "B" at bounding box center [623, 451] width 11 height 11
radio input "true"
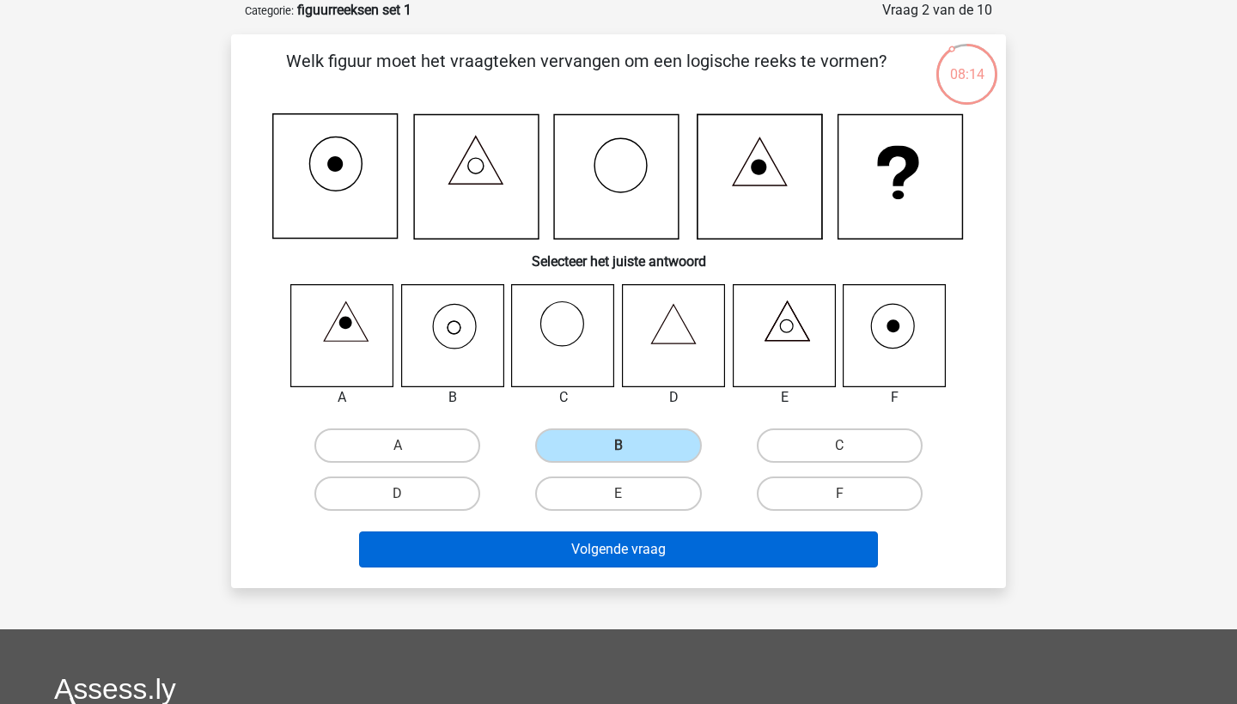
click at [621, 550] on button "Volgende vraag" at bounding box center [619, 550] width 520 height 36
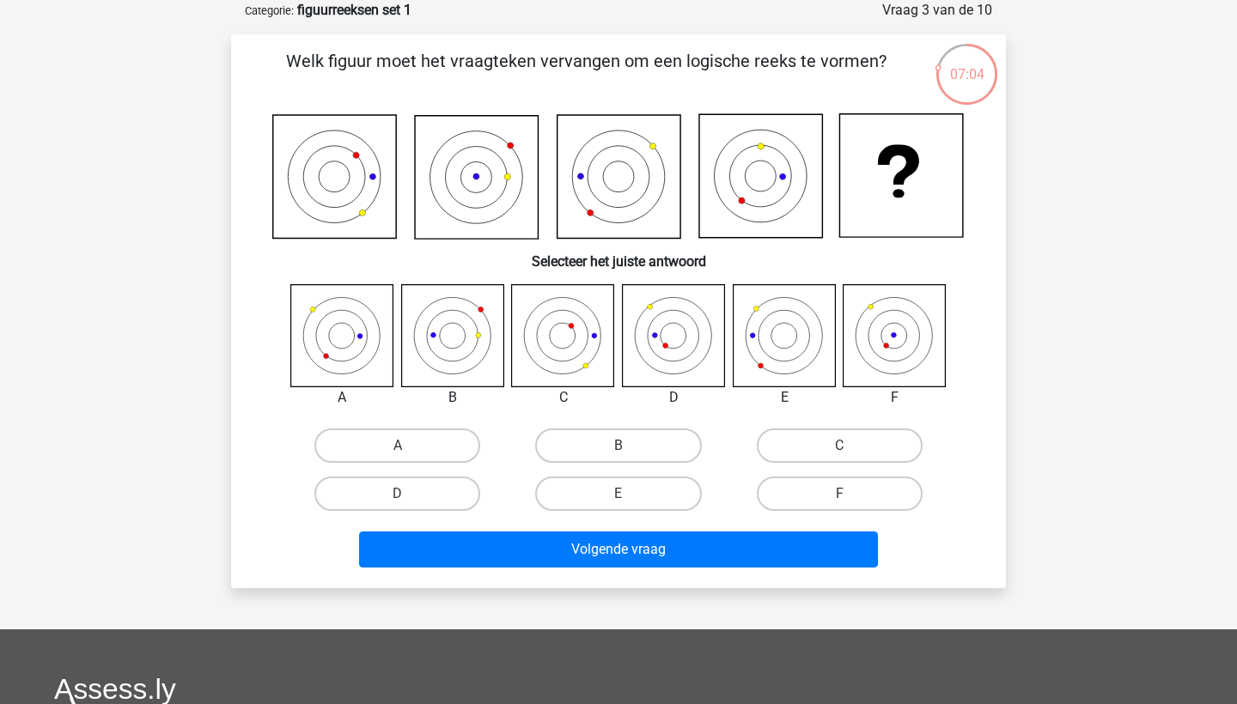
click at [905, 342] on icon at bounding box center [894, 336] width 26 height 26
click at [853, 491] on label "F" at bounding box center [840, 494] width 166 height 34
click at [850, 494] on input "F" at bounding box center [844, 499] width 11 height 11
radio input "true"
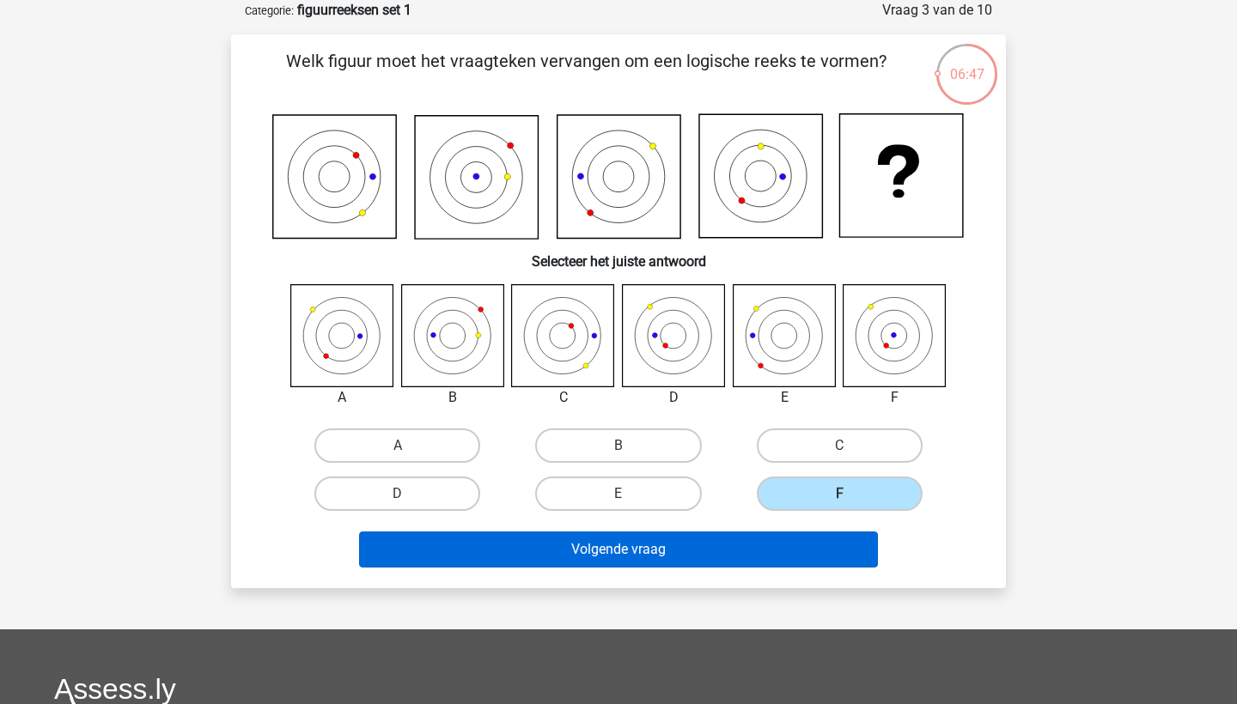
click at [782, 562] on button "Volgende vraag" at bounding box center [619, 550] width 520 height 36
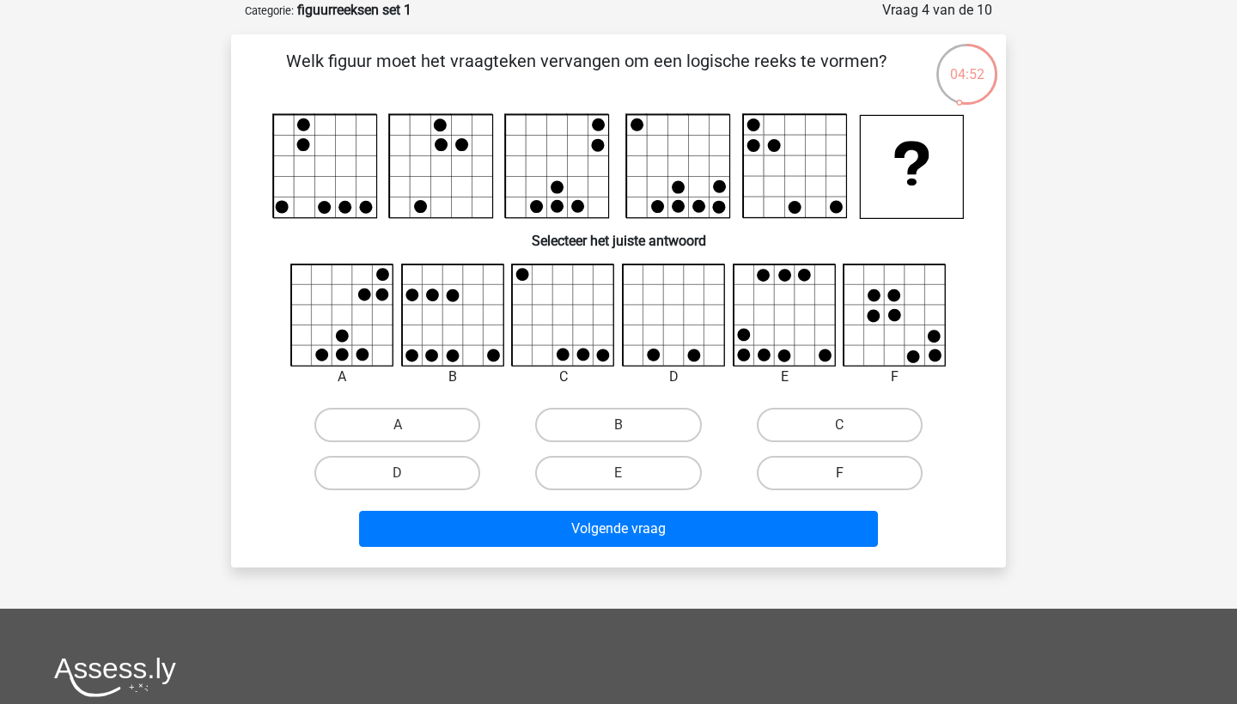
click at [824, 470] on label "F" at bounding box center [840, 473] width 166 height 34
click at [839, 473] on input "F" at bounding box center [844, 478] width 11 height 11
radio input "true"
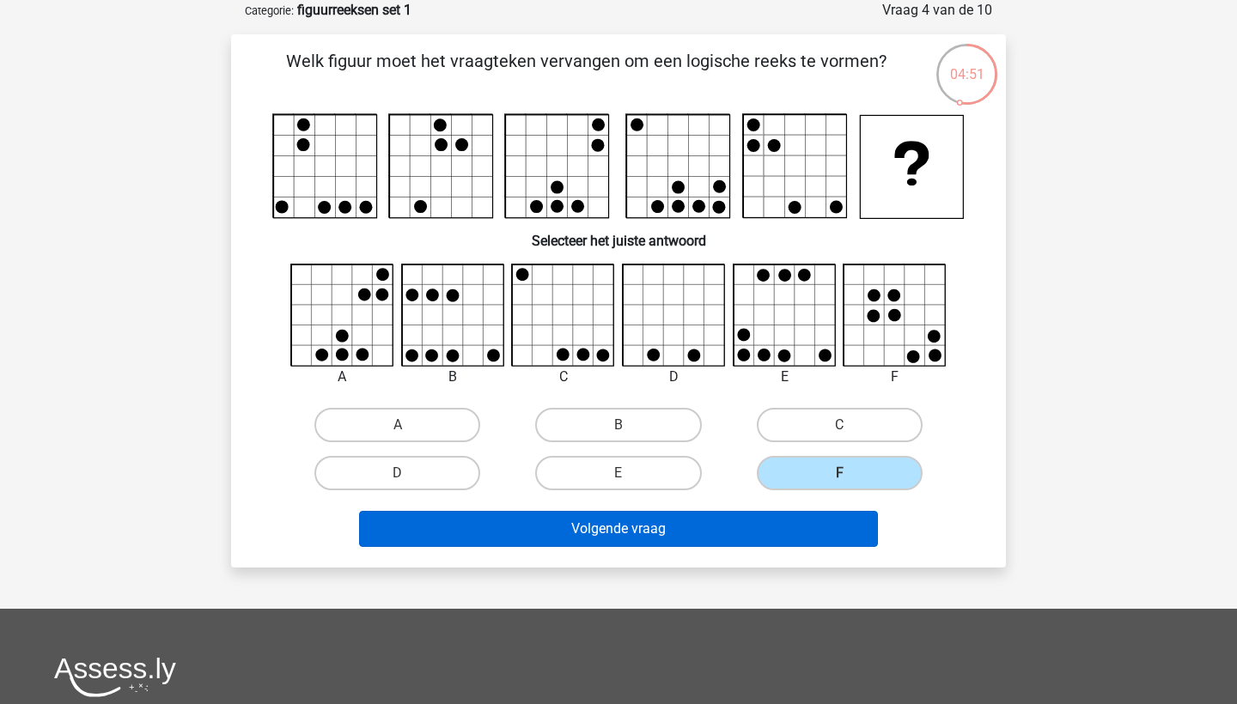
click at [752, 520] on button "Volgende vraag" at bounding box center [619, 529] width 520 height 36
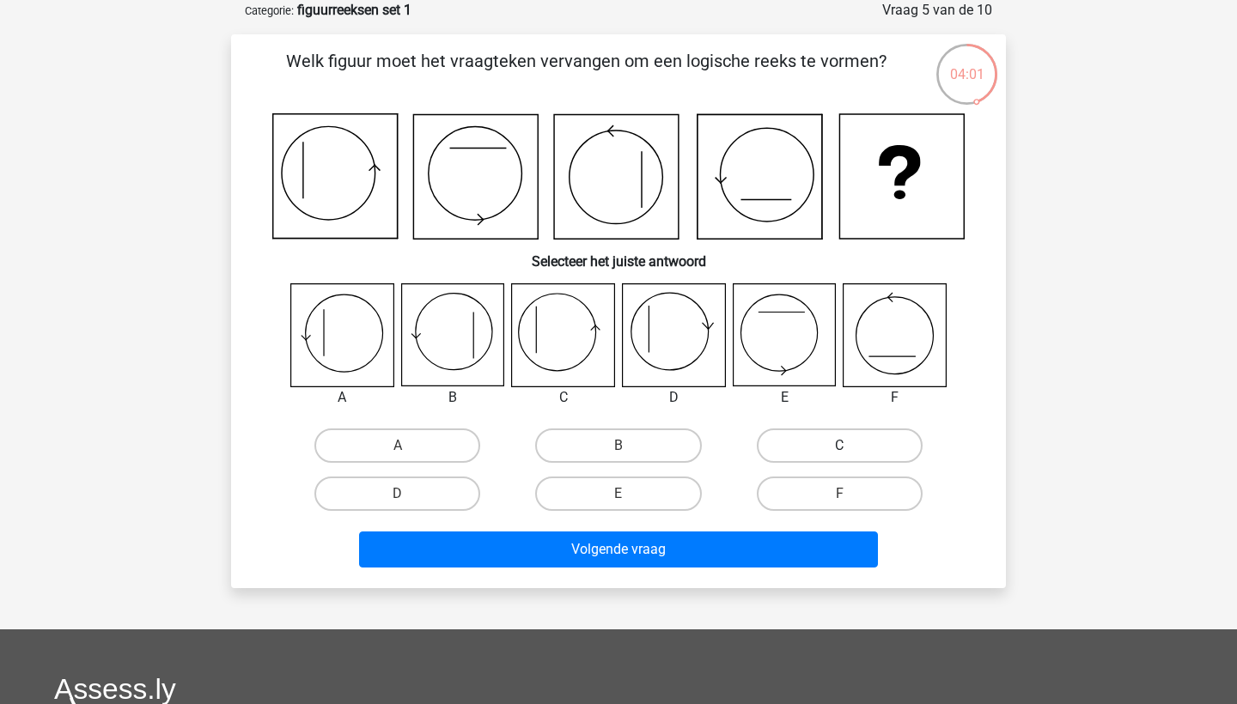
click at [775, 450] on label "C" at bounding box center [840, 445] width 166 height 34
click at [839, 450] on input "C" at bounding box center [844, 451] width 11 height 11
radio input "true"
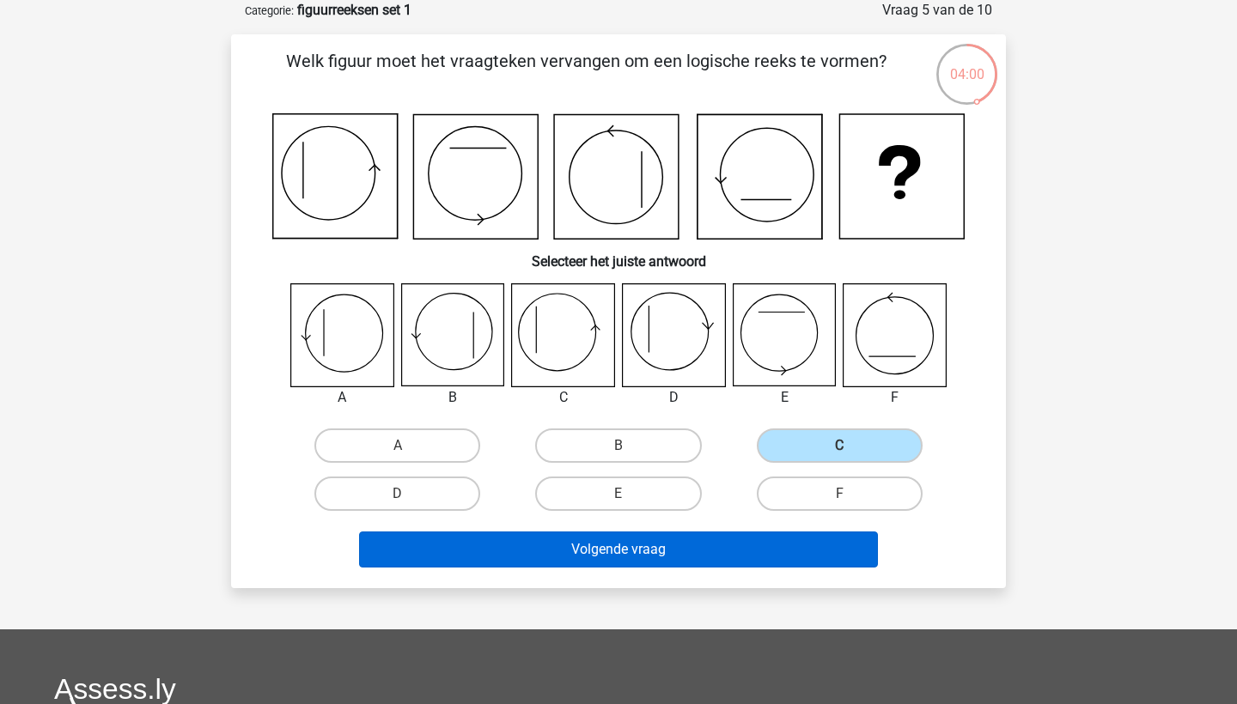
click at [686, 553] on button "Volgende vraag" at bounding box center [619, 550] width 520 height 36
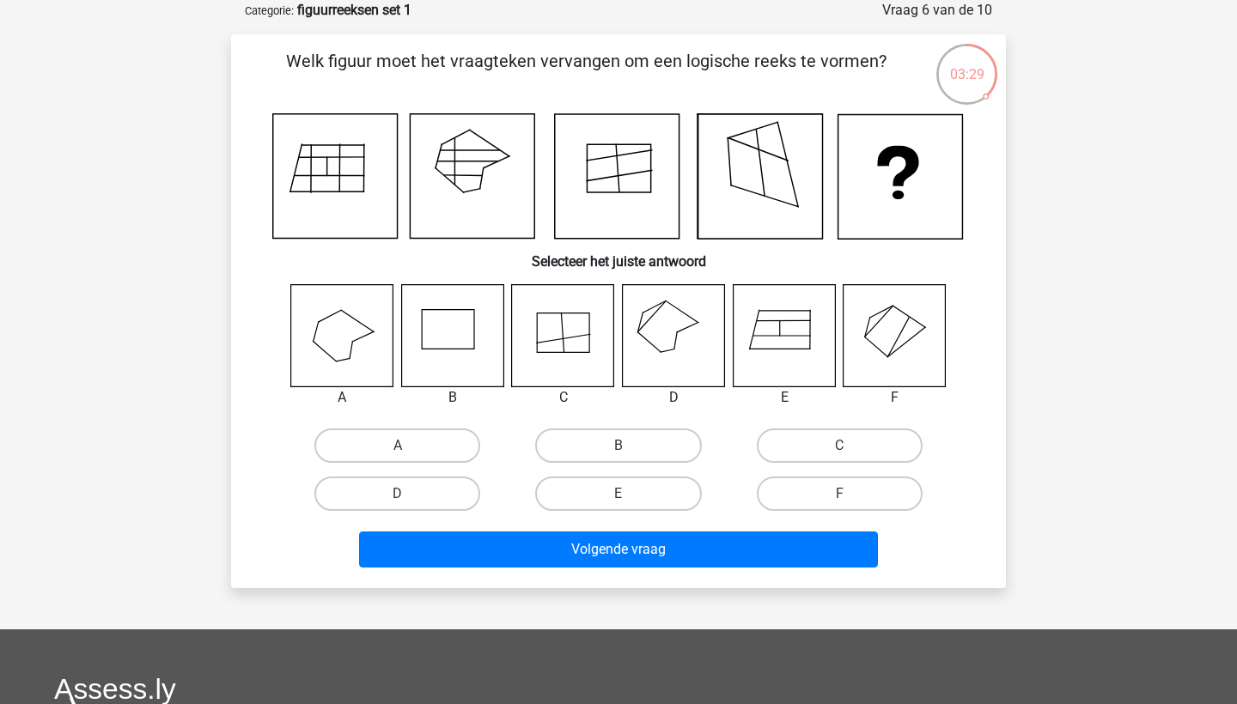
click at [667, 337] on icon at bounding box center [674, 335] width 102 height 102
click at [428, 490] on label "D" at bounding box center [397, 494] width 166 height 34
click at [409, 494] on input "D" at bounding box center [403, 499] width 11 height 11
radio input "true"
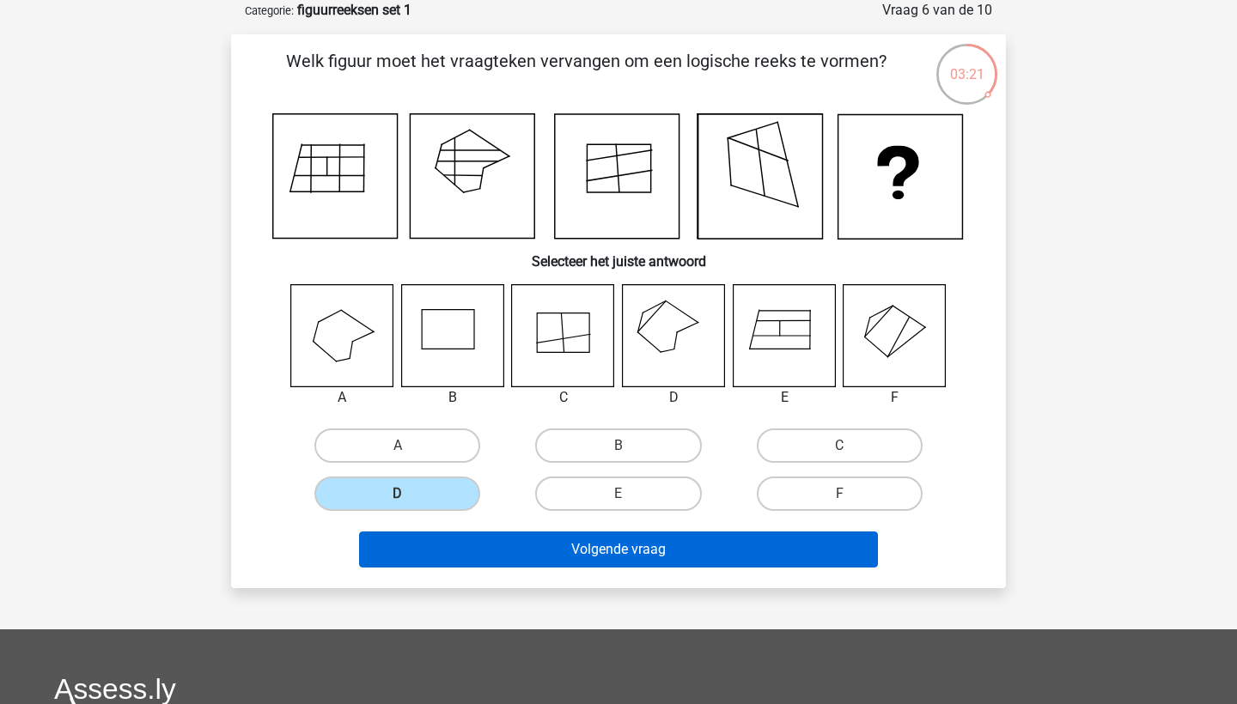
click at [529, 544] on button "Volgende vraag" at bounding box center [619, 550] width 520 height 36
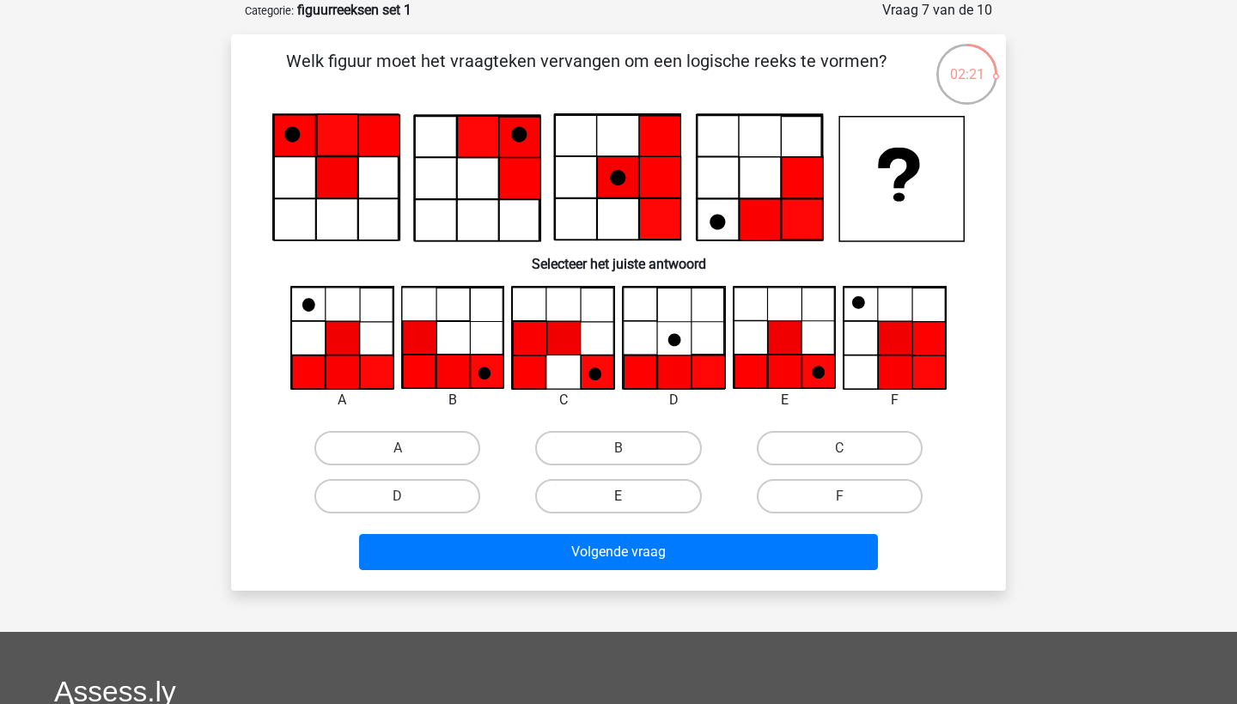
click at [642, 498] on label "E" at bounding box center [618, 496] width 166 height 34
click at [629, 498] on input "E" at bounding box center [623, 501] width 11 height 11
radio input "true"
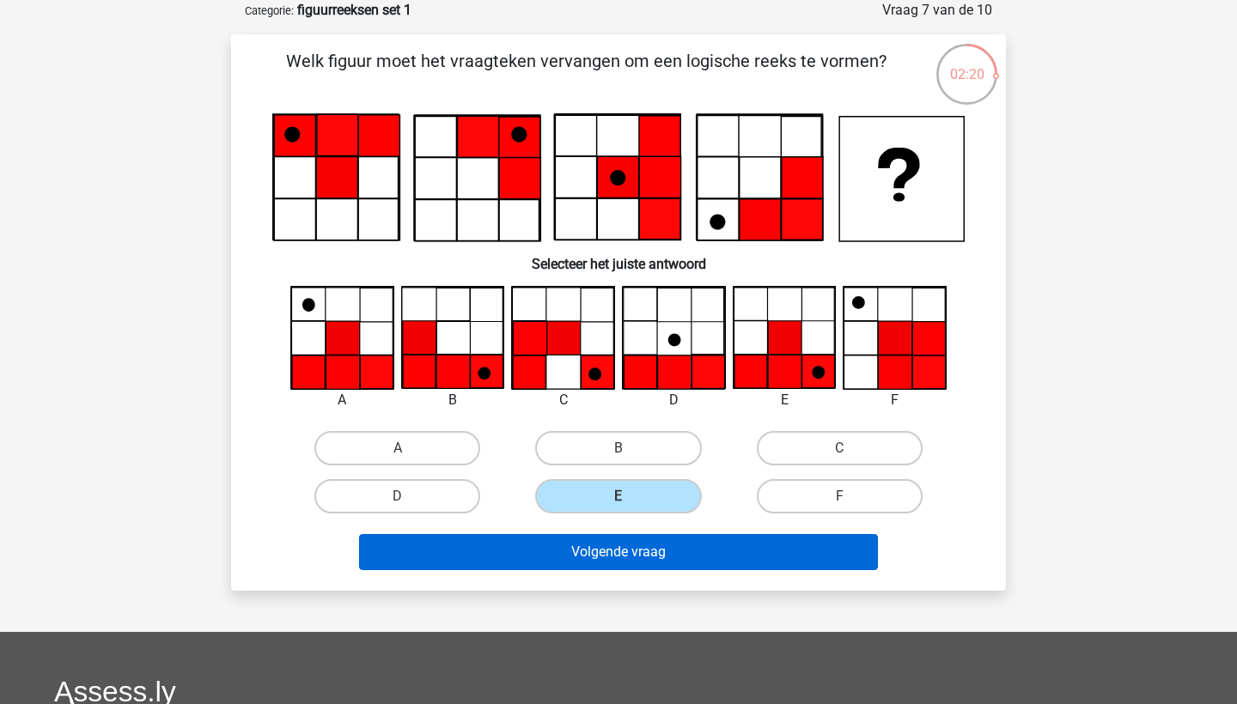
click at [650, 556] on button "Volgende vraag" at bounding box center [619, 552] width 520 height 36
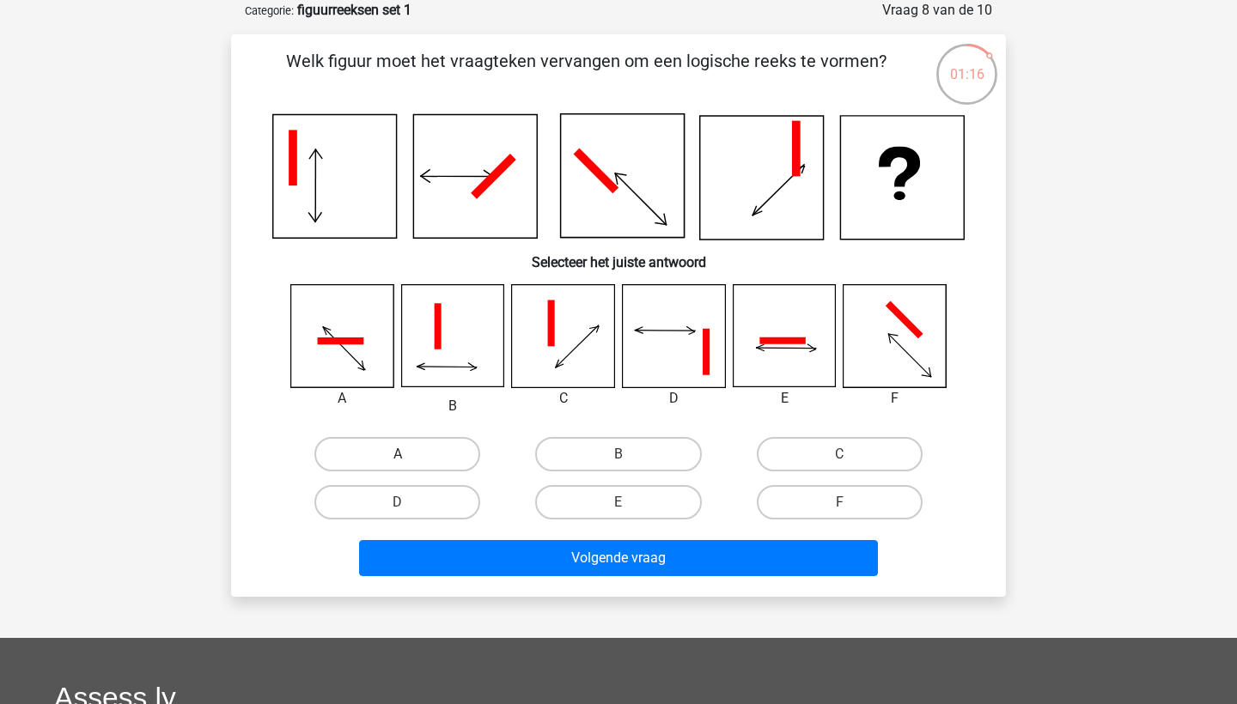
click at [440, 456] on label "A" at bounding box center [397, 454] width 166 height 34
click at [409, 456] on input "A" at bounding box center [403, 459] width 11 height 11
radio input "true"
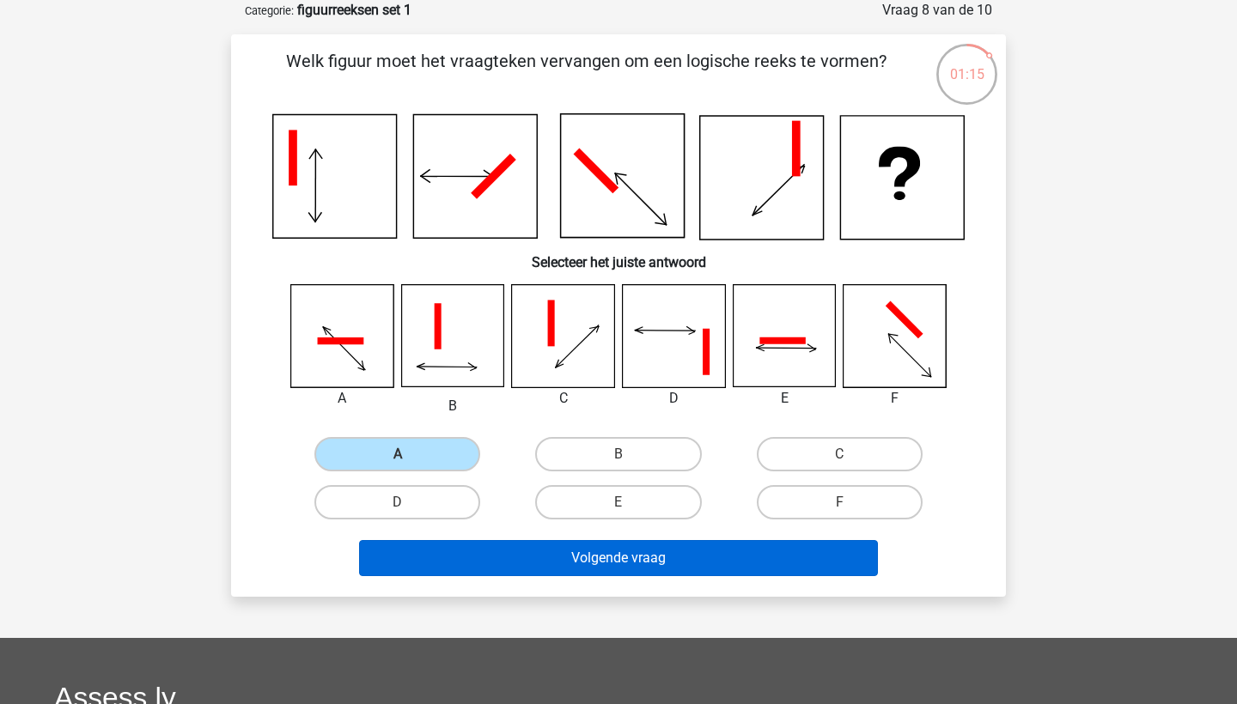
click at [596, 562] on button "Volgende vraag" at bounding box center [619, 558] width 520 height 36
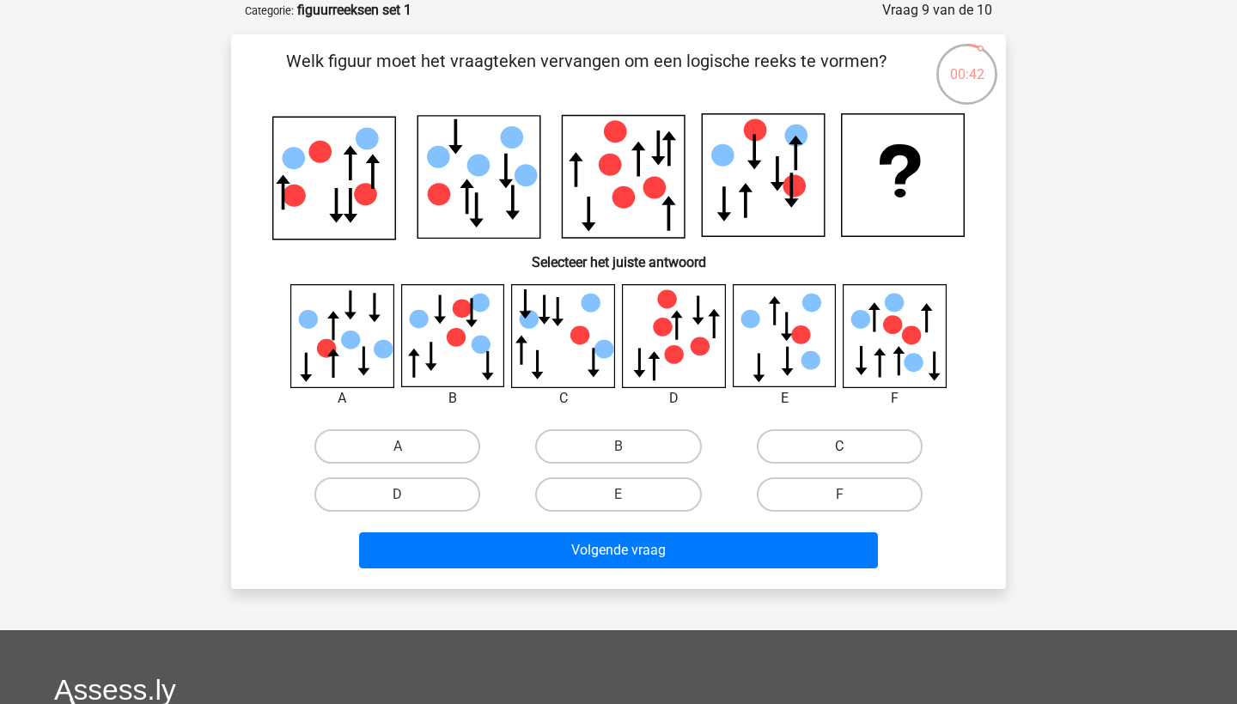
click at [806, 451] on label "C" at bounding box center [840, 446] width 166 height 34
click at [839, 451] on input "C" at bounding box center [844, 452] width 11 height 11
radio input "true"
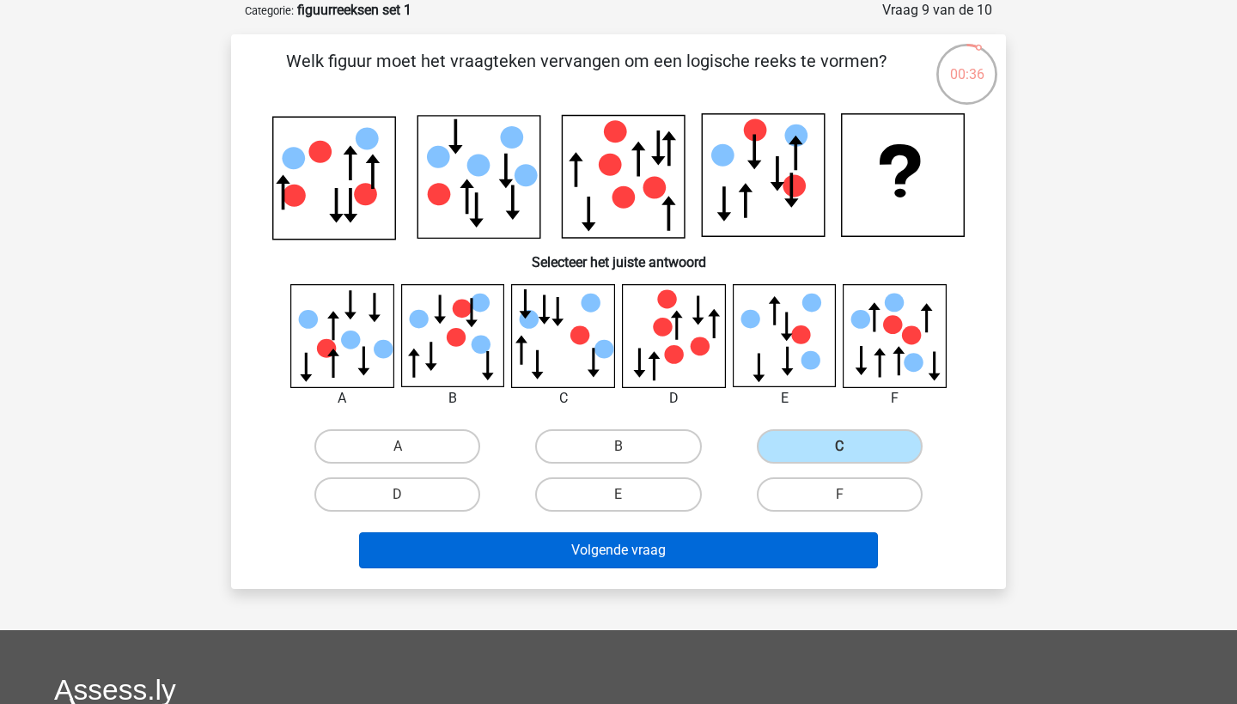
click at [692, 556] on button "Volgende vraag" at bounding box center [619, 550] width 520 height 36
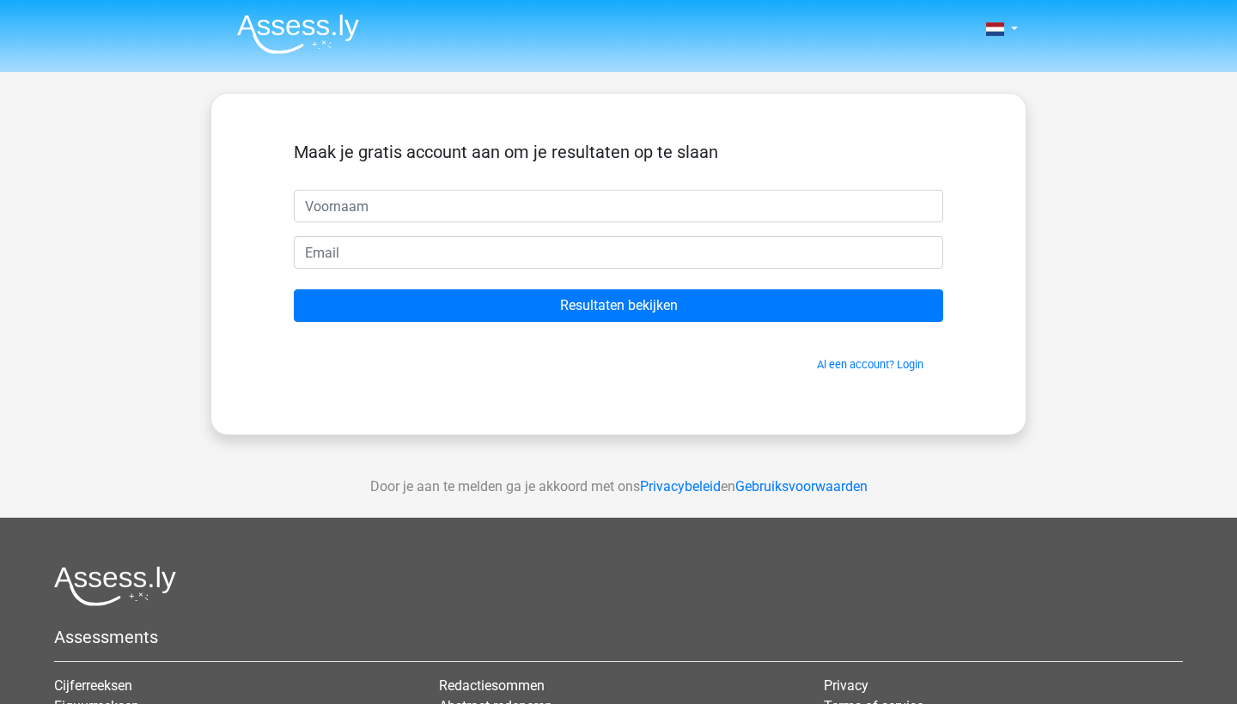
scroll to position [86, 0]
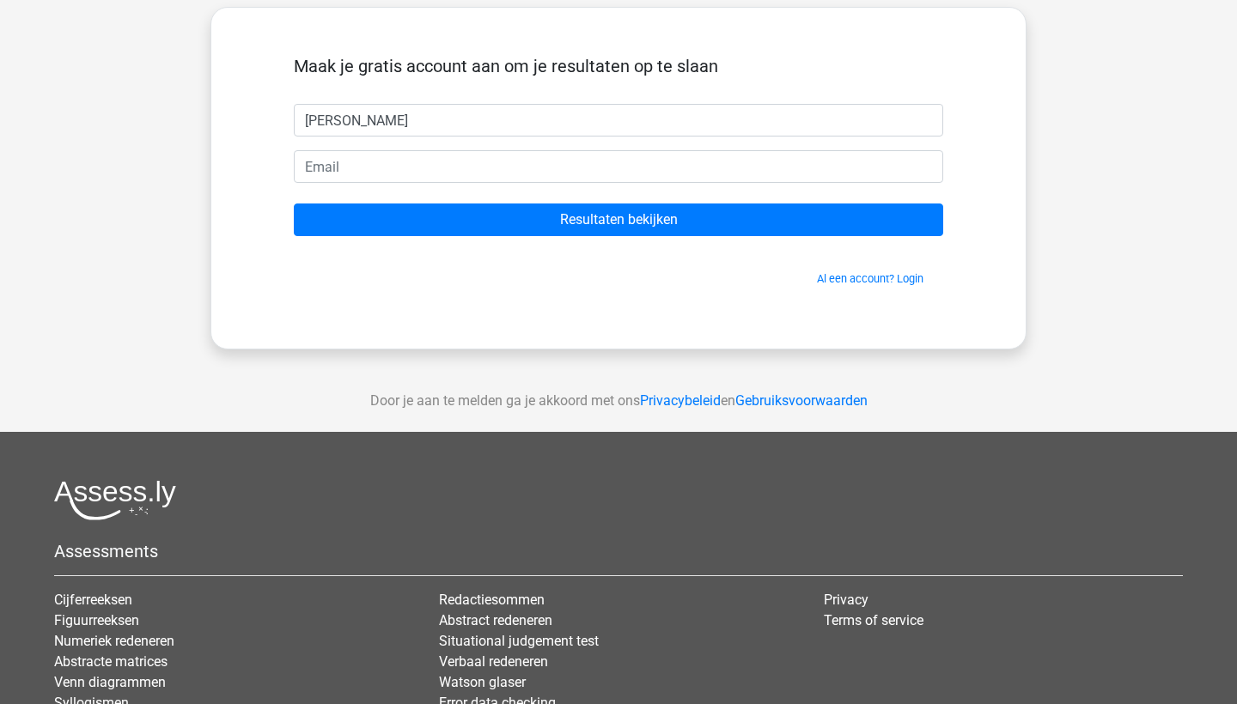
type input "[PERSON_NAME]"
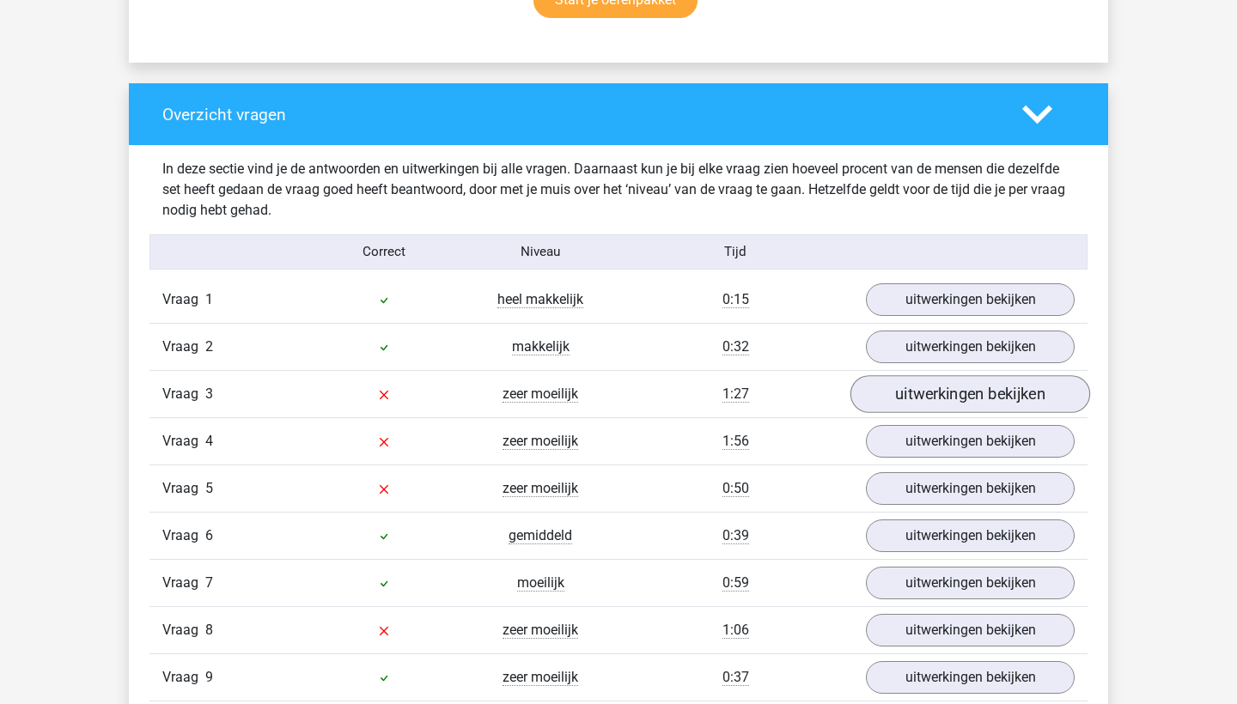
scroll to position [1205, 0]
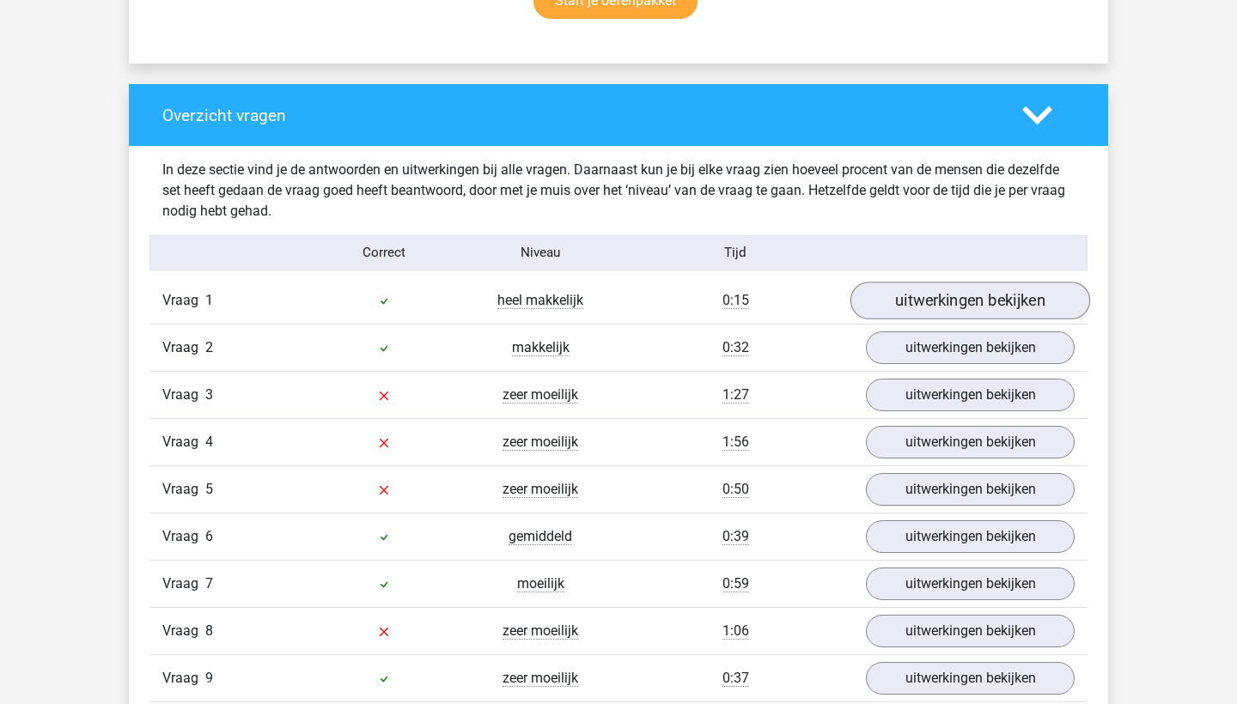
click at [981, 311] on link "uitwerkingen bekijken" at bounding box center [970, 301] width 240 height 38
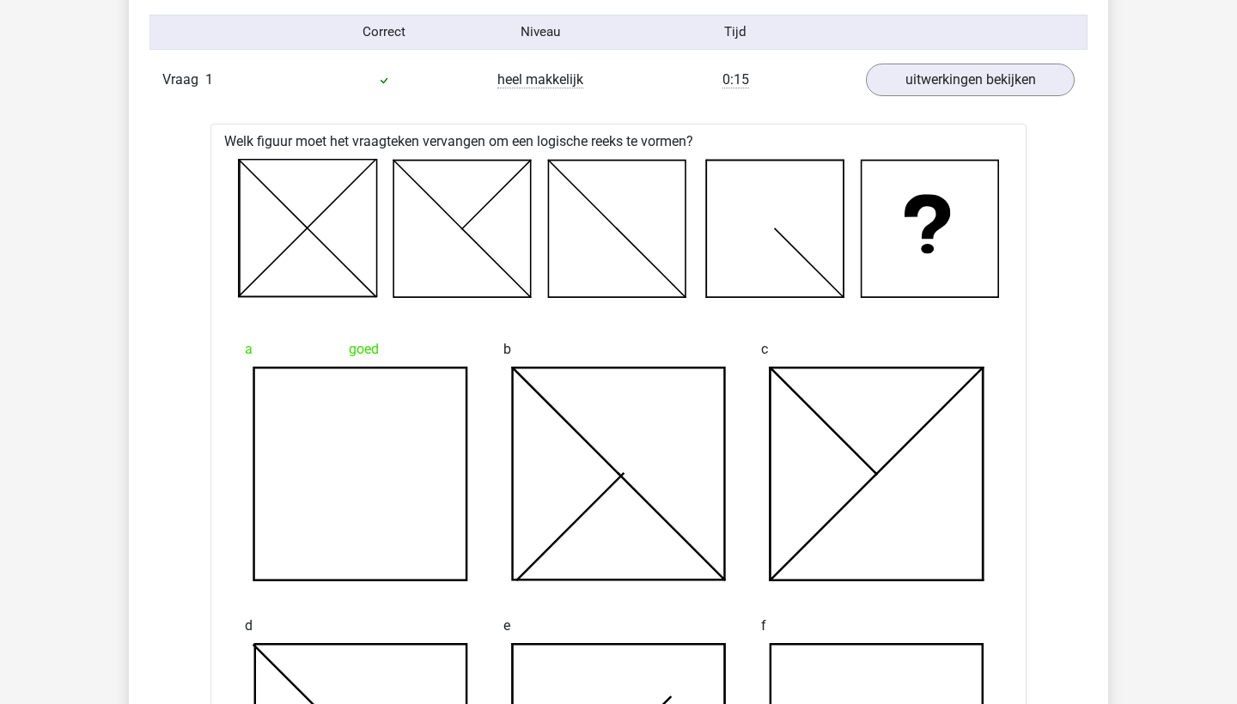
scroll to position [1422, 0]
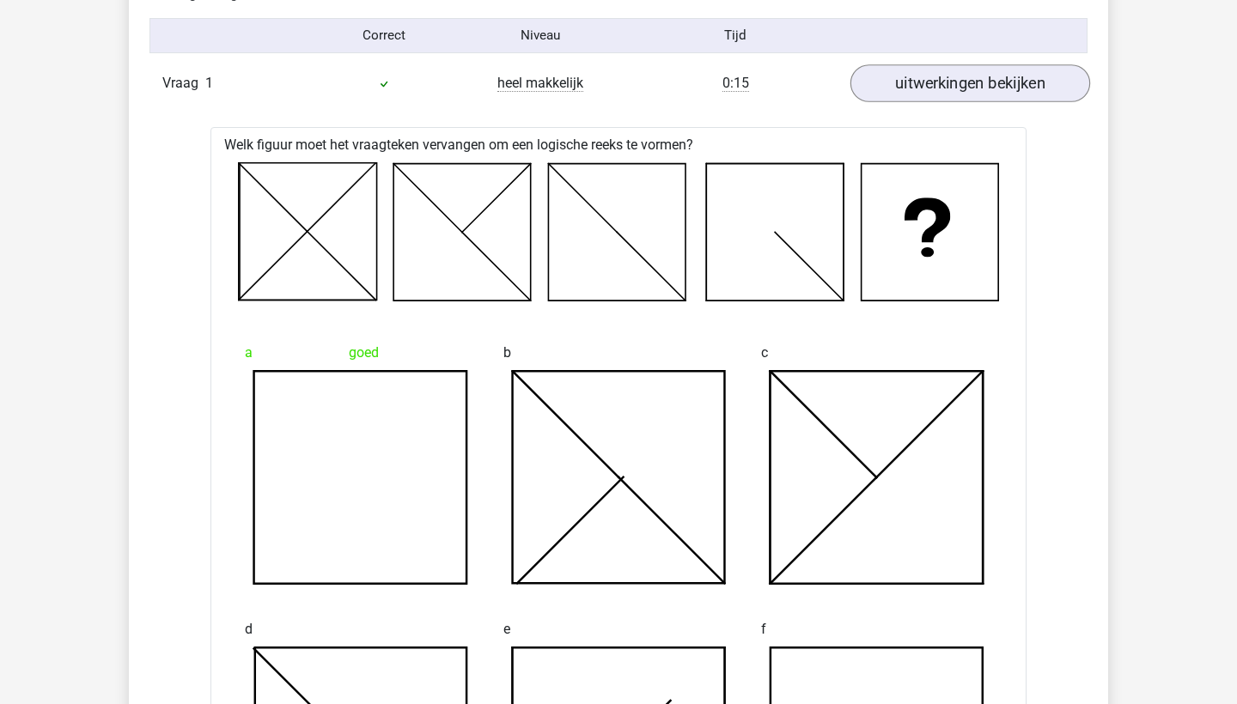
click at [1000, 92] on link "uitwerkingen bekijken" at bounding box center [970, 83] width 240 height 38
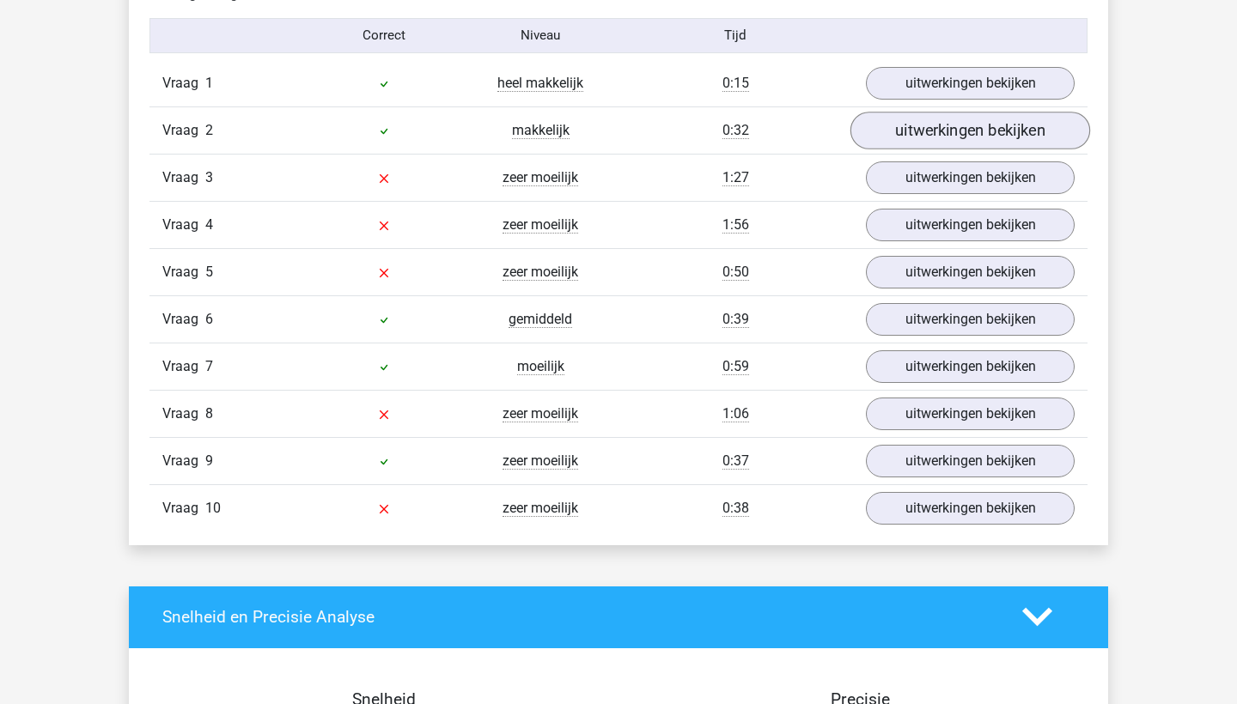
click at [993, 134] on link "uitwerkingen bekijken" at bounding box center [970, 131] width 240 height 38
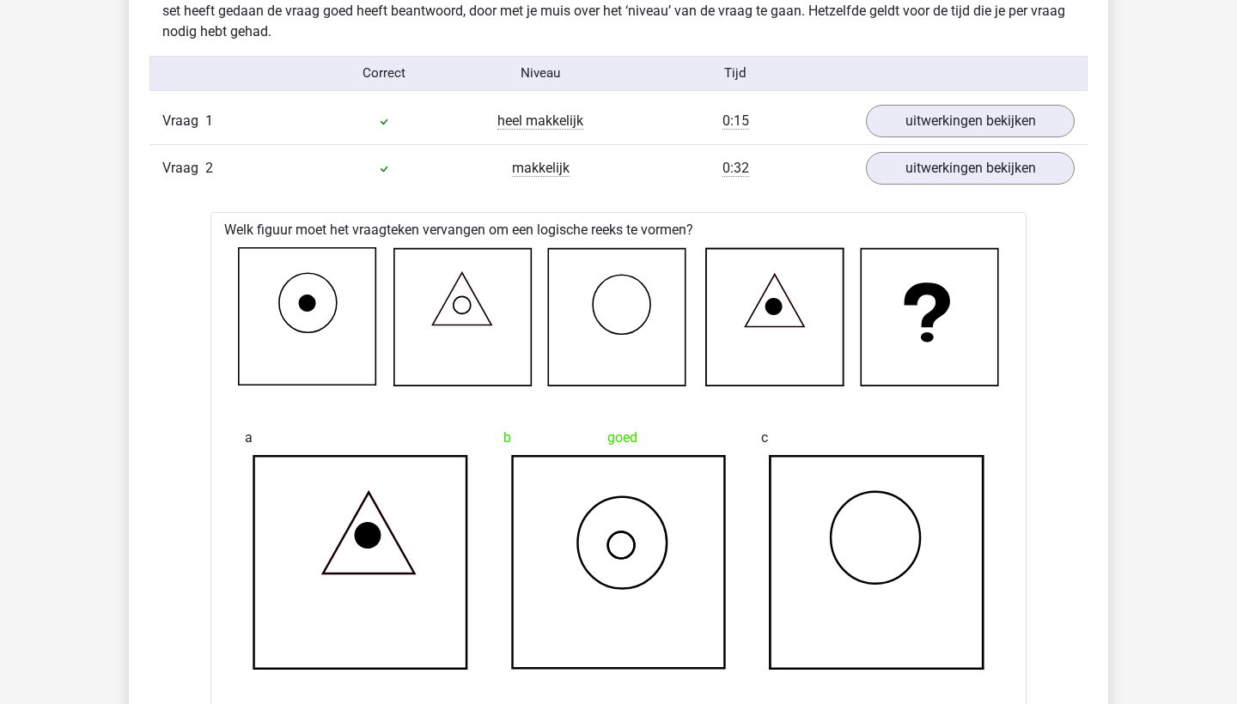
scroll to position [1352, 0]
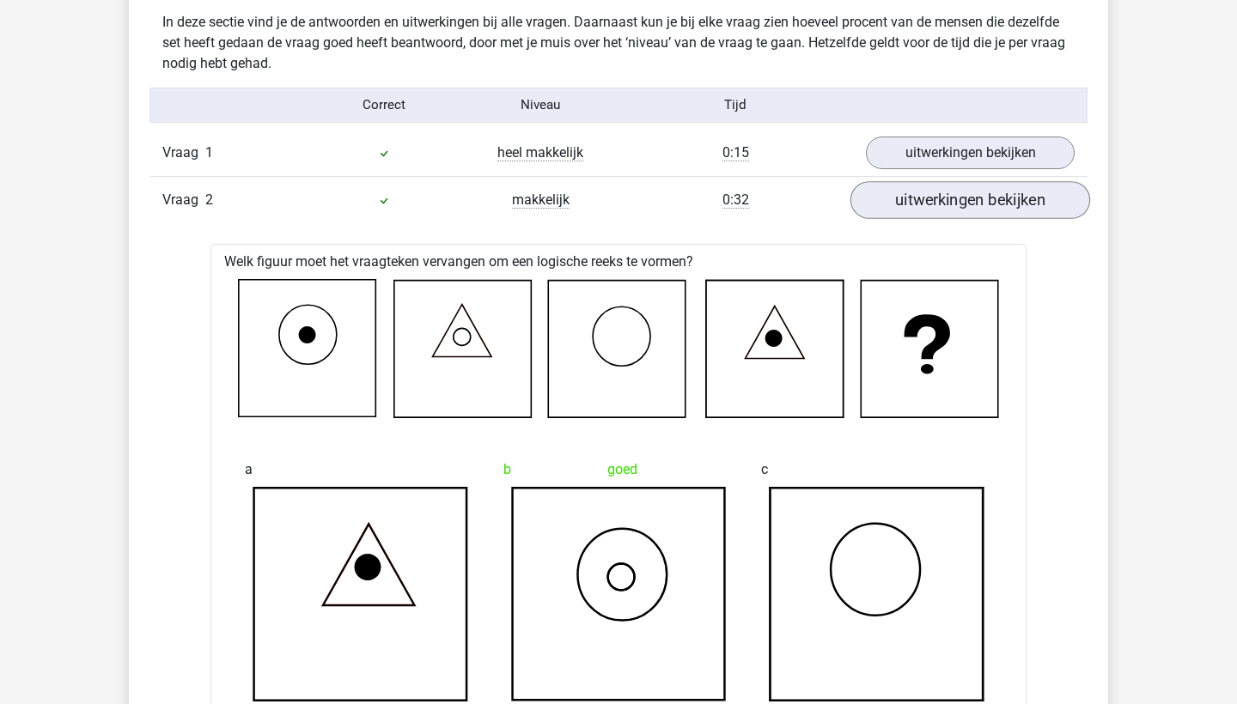
click at [992, 204] on link "uitwerkingen bekijken" at bounding box center [970, 200] width 240 height 38
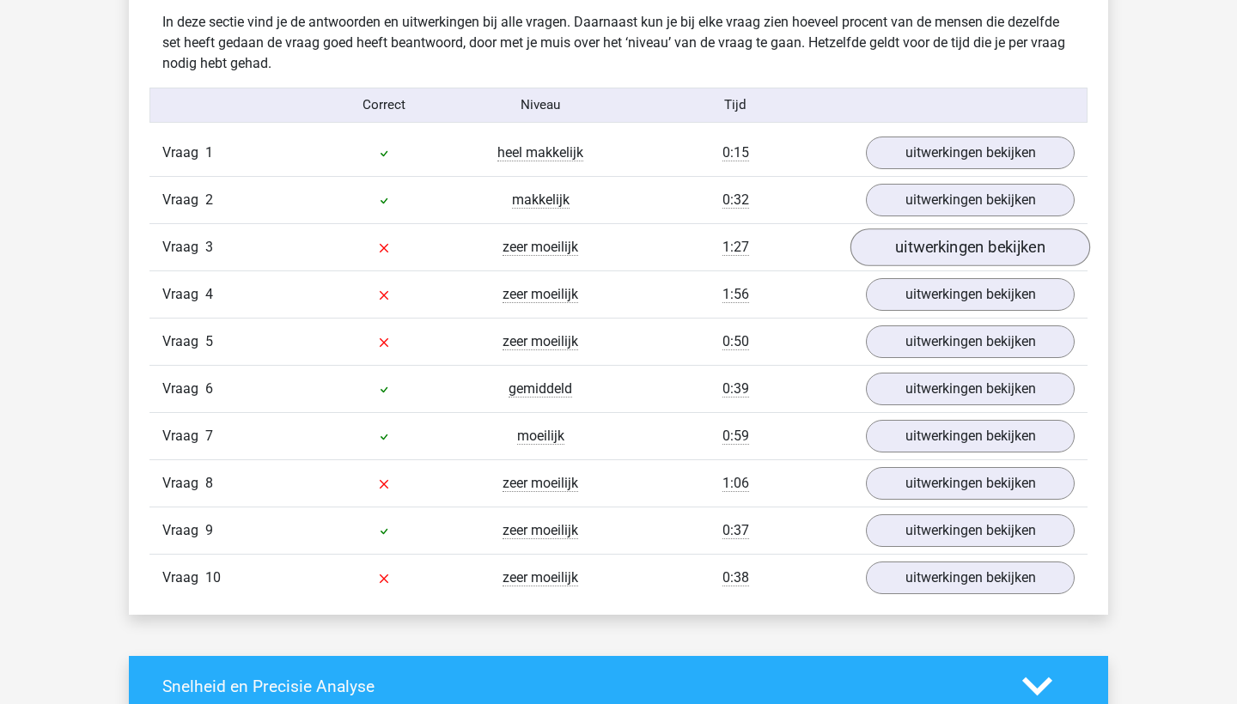
click at [980, 249] on link "uitwerkingen bekijken" at bounding box center [970, 247] width 240 height 38
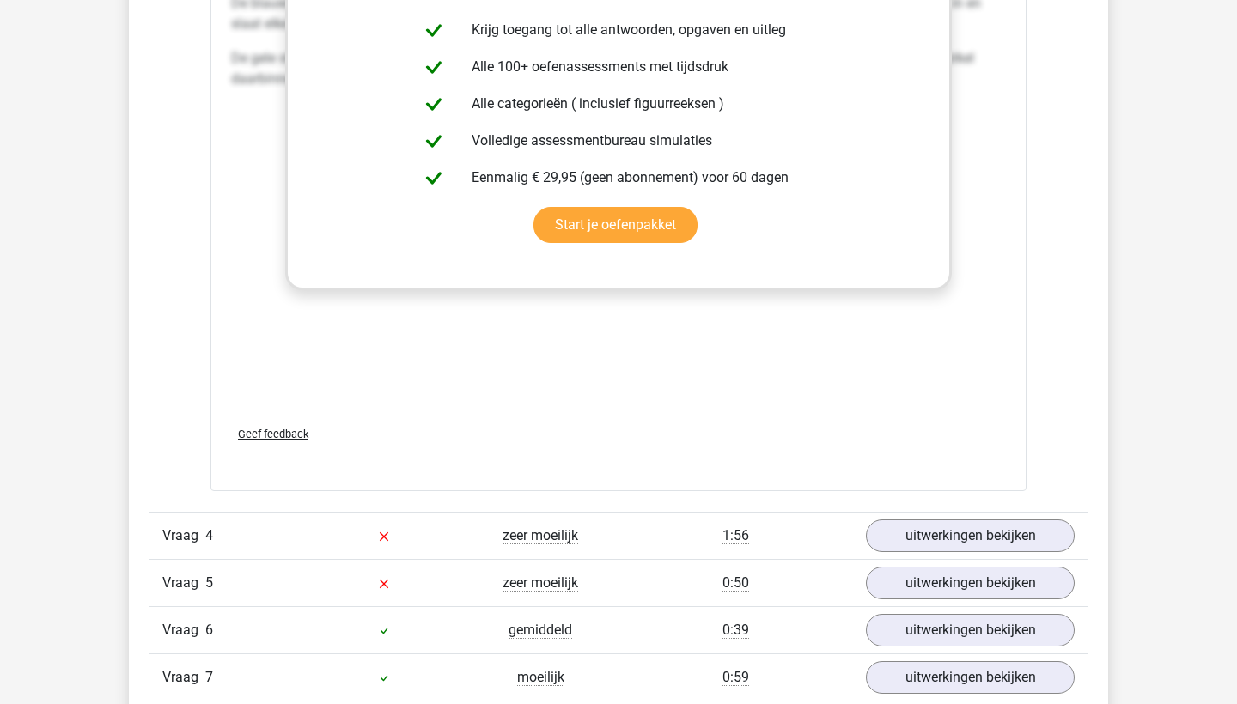
scroll to position [2714, 0]
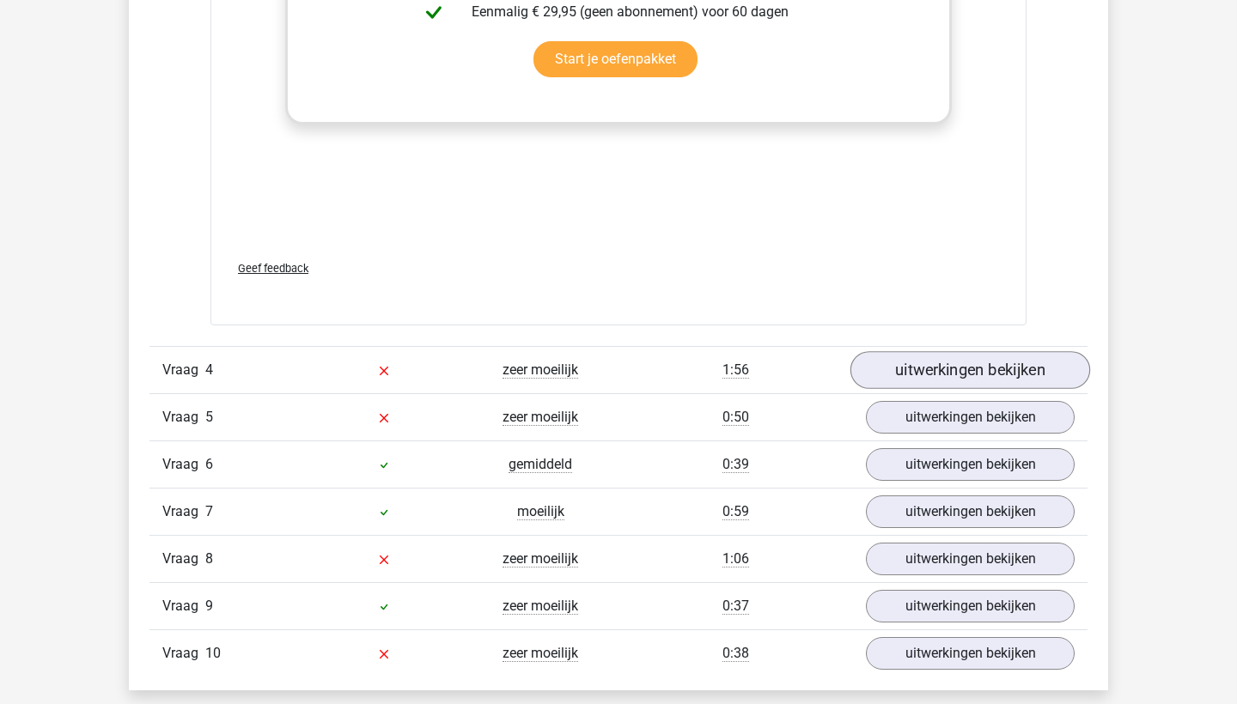
click at [961, 380] on link "uitwerkingen bekijken" at bounding box center [970, 370] width 240 height 38
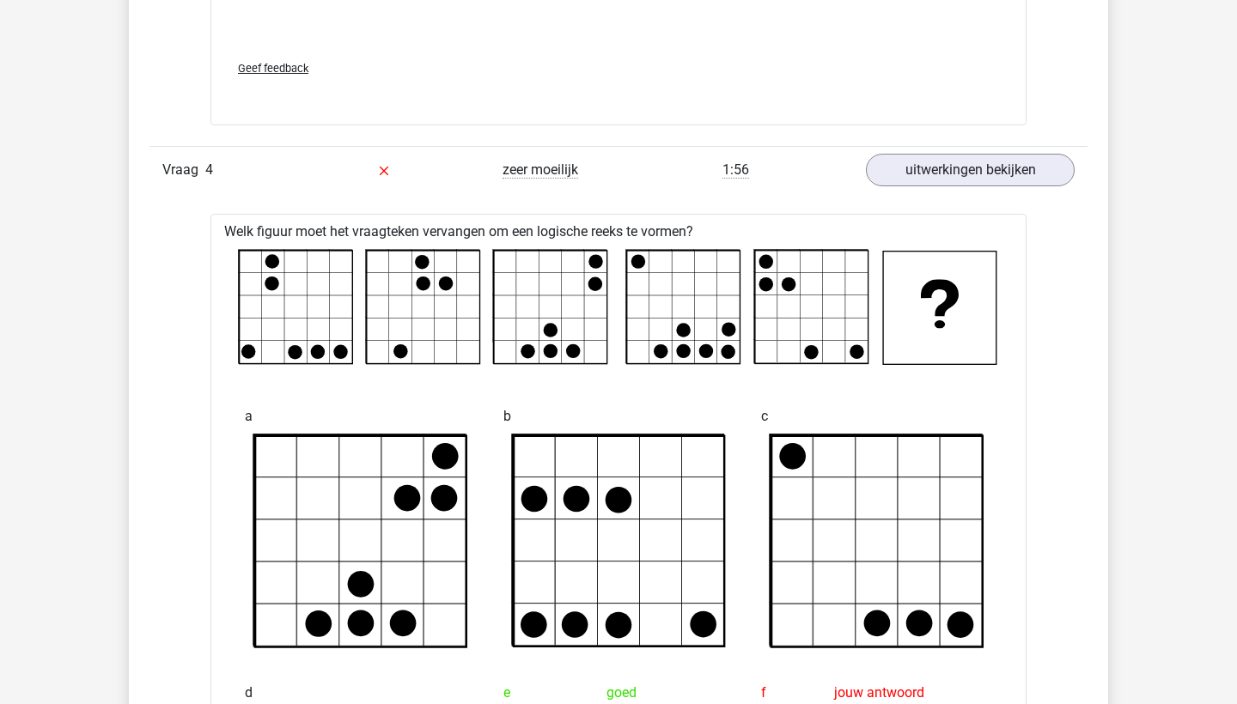
scroll to position [2912, 0]
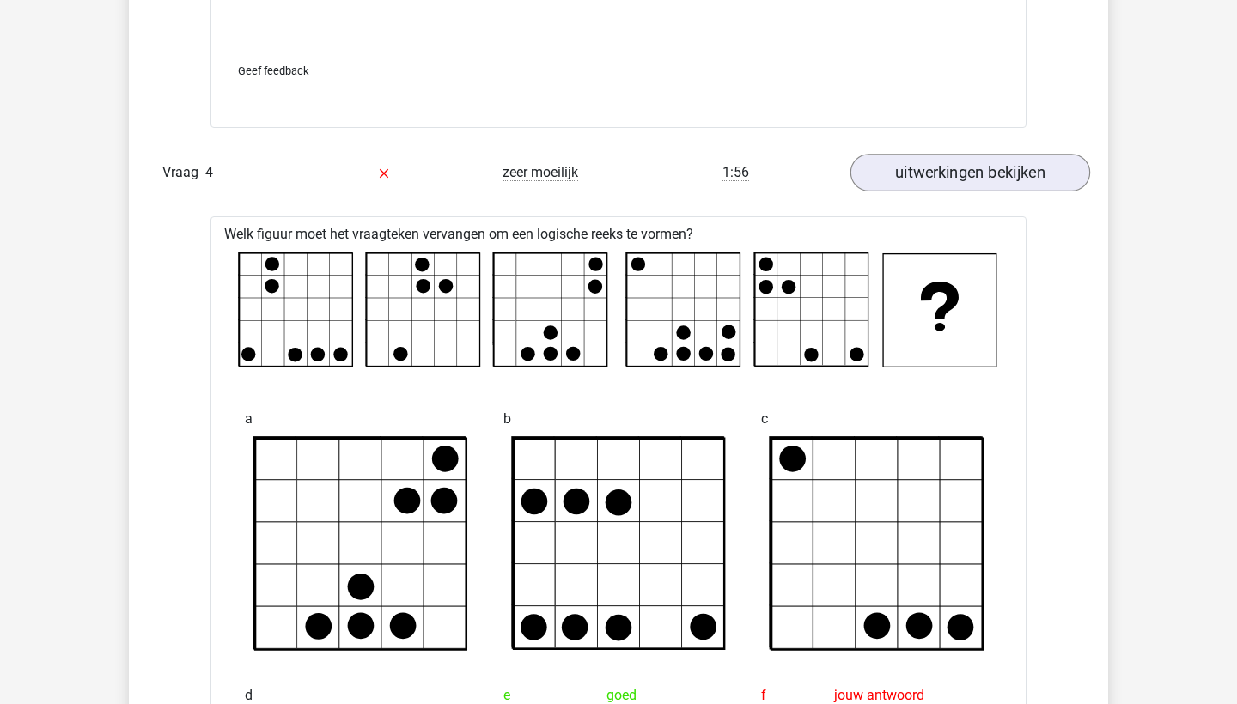
click at [915, 178] on link "uitwerkingen bekijken" at bounding box center [970, 173] width 240 height 38
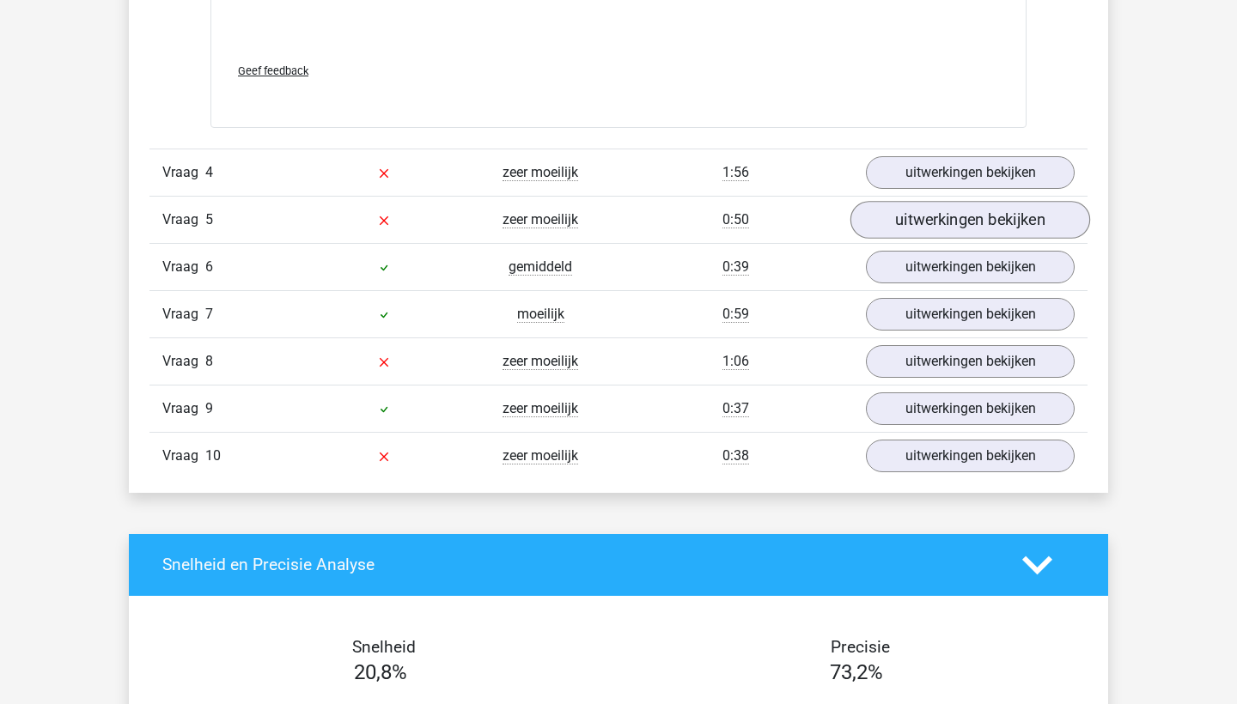
click at [915, 219] on link "uitwerkingen bekijken" at bounding box center [970, 220] width 240 height 38
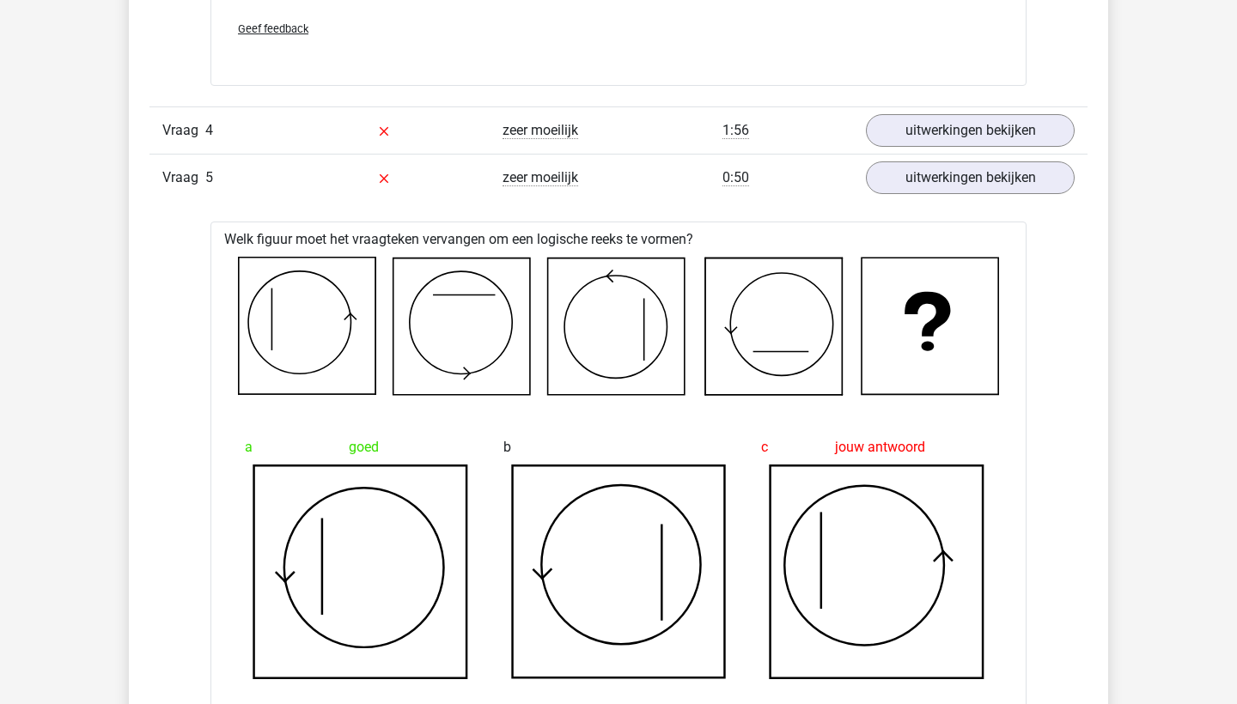
scroll to position [2943, 0]
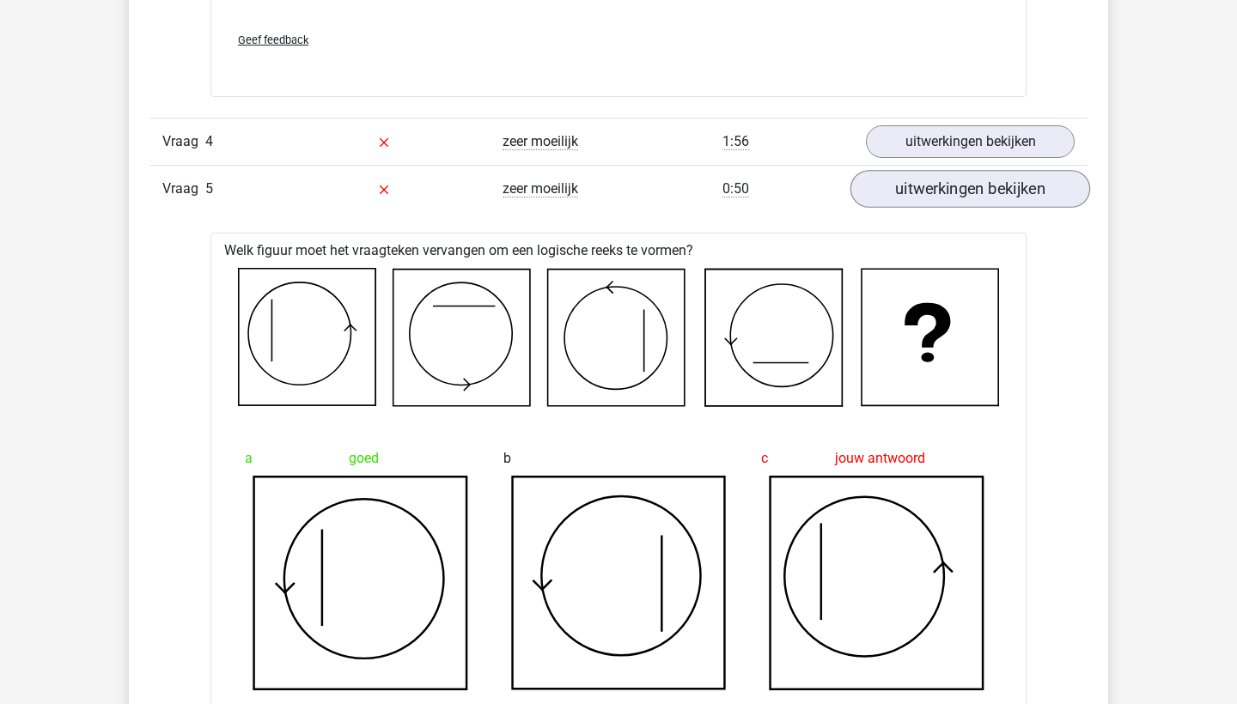
click at [922, 192] on link "uitwerkingen bekijken" at bounding box center [970, 189] width 240 height 38
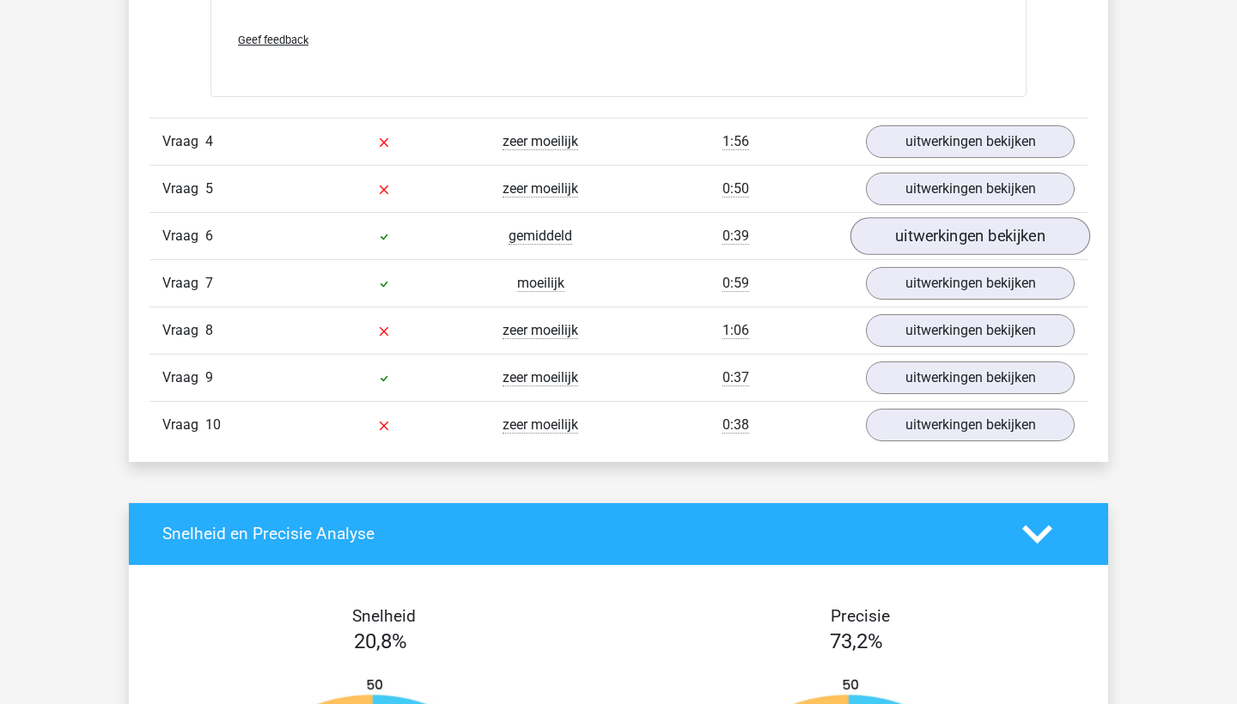
click at [919, 243] on link "uitwerkingen bekijken" at bounding box center [970, 236] width 240 height 38
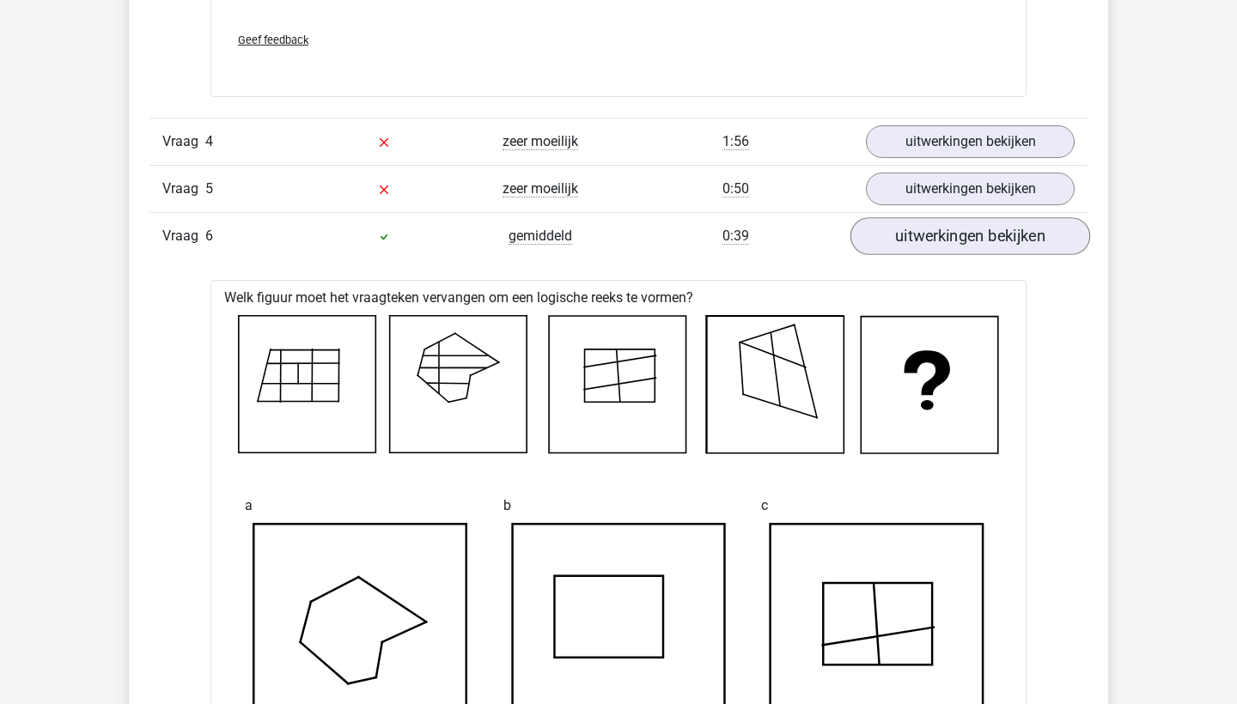
click at [919, 243] on link "uitwerkingen bekijken" at bounding box center [970, 236] width 240 height 38
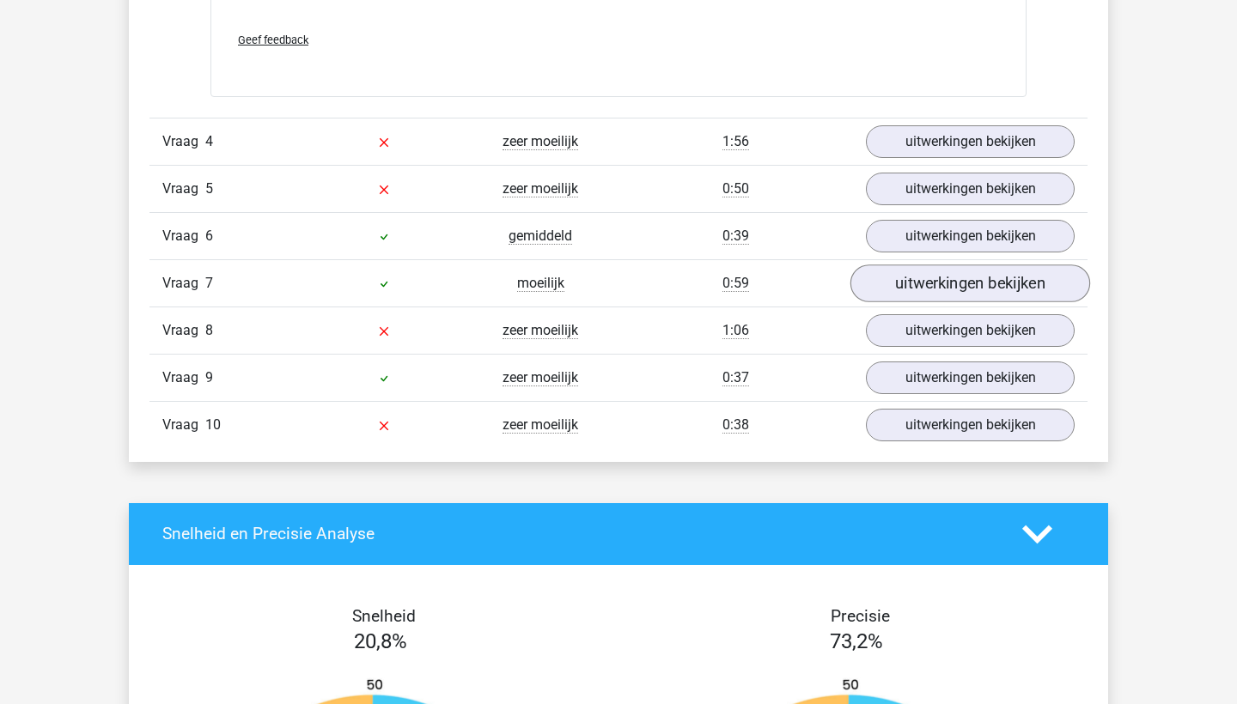
click at [916, 278] on link "uitwerkingen bekijken" at bounding box center [970, 283] width 240 height 38
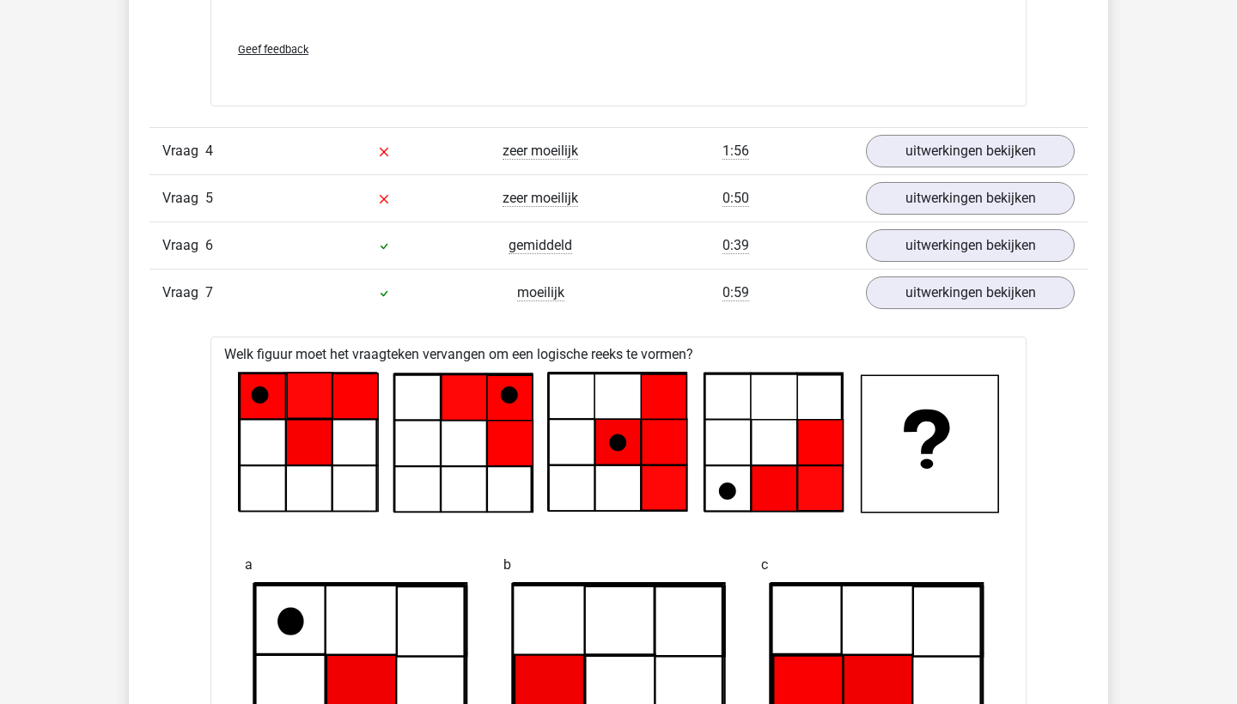
scroll to position [2949, 0]
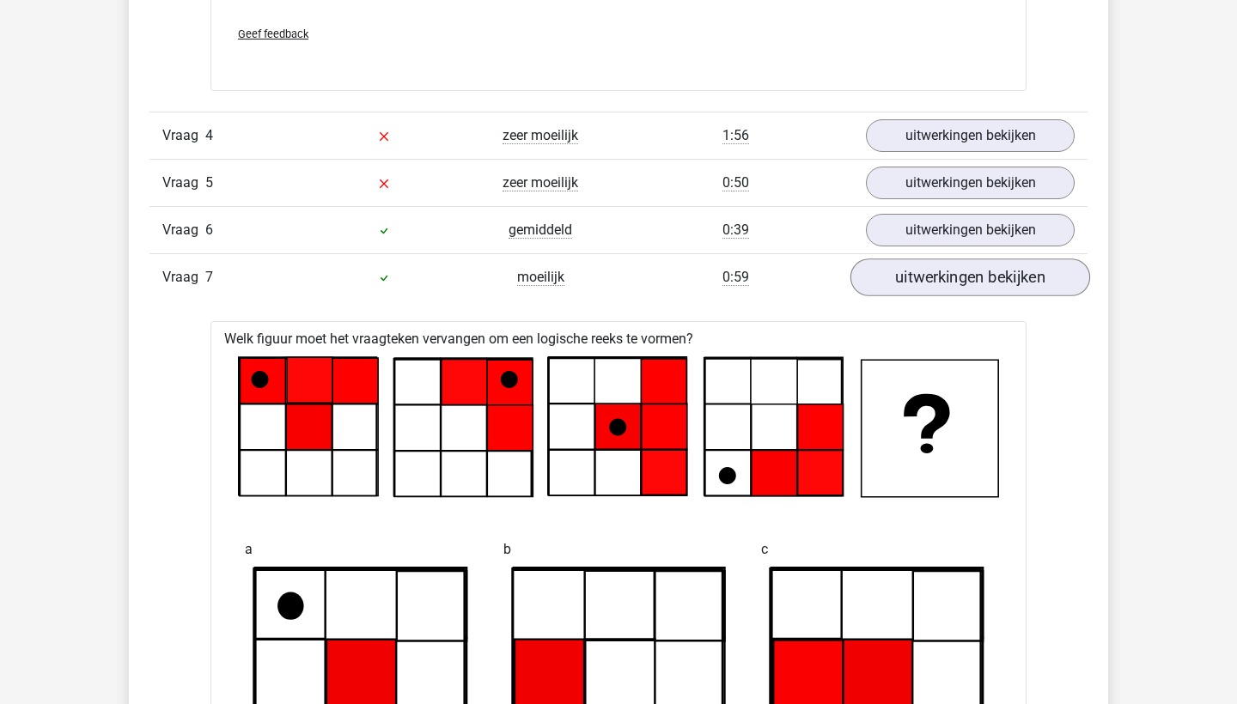
click at [916, 278] on link "uitwerkingen bekijken" at bounding box center [970, 277] width 240 height 38
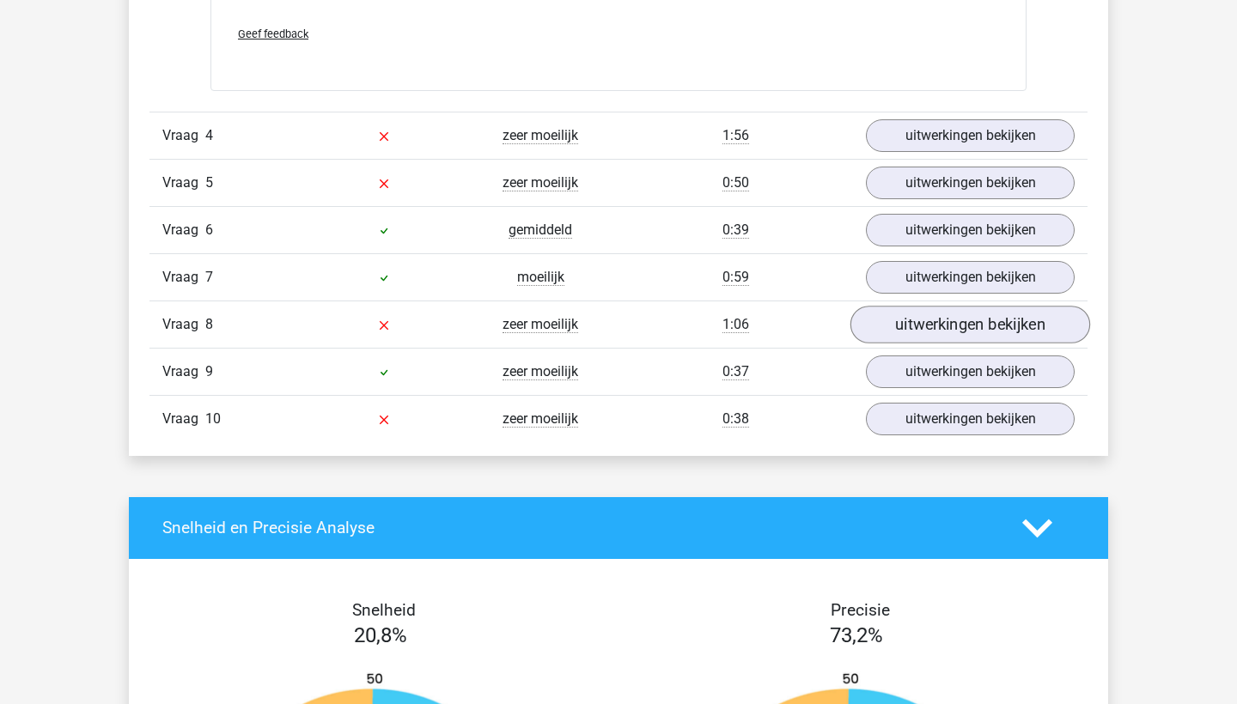
click at [915, 331] on link "uitwerkingen bekijken" at bounding box center [970, 325] width 240 height 38
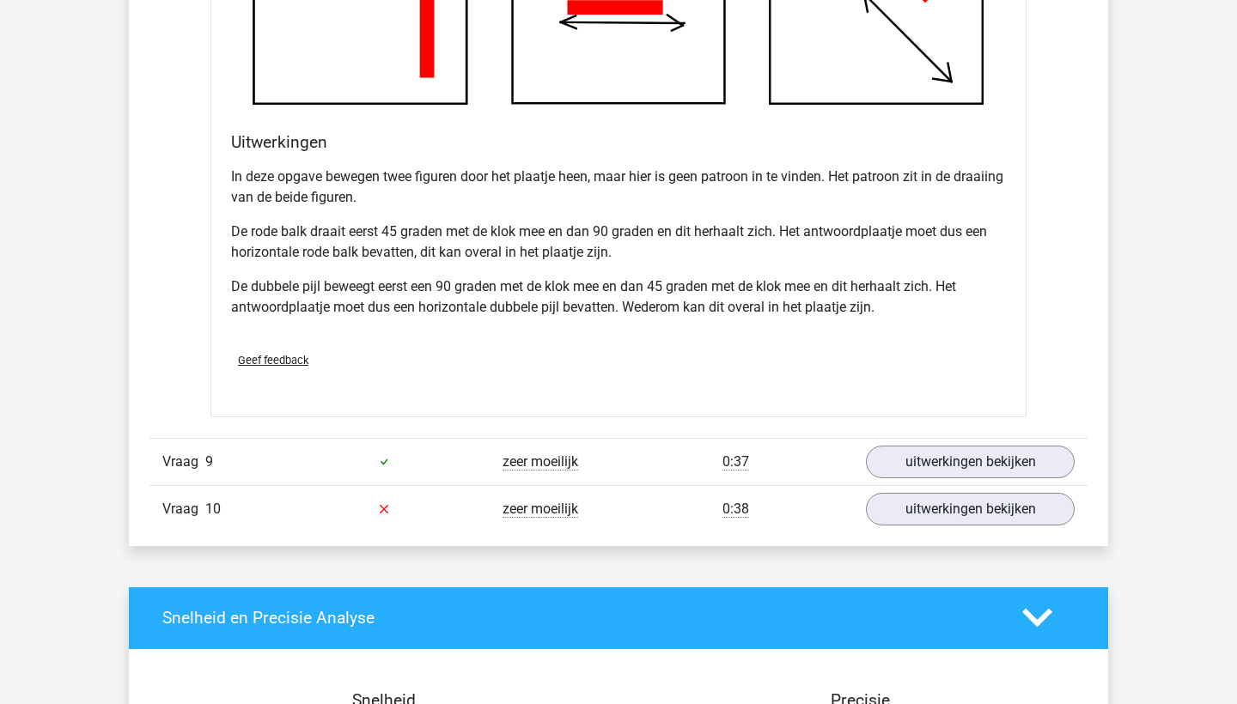
scroll to position [4118, 0]
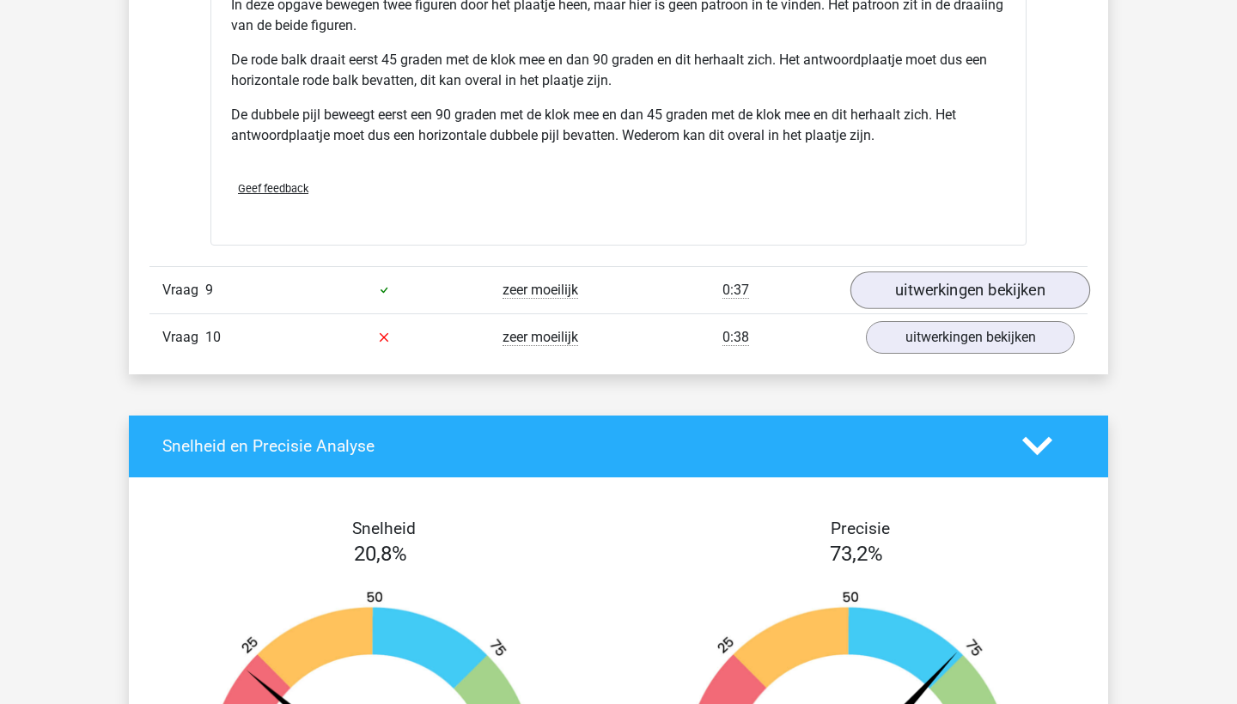
click at [926, 301] on link "uitwerkingen bekijken" at bounding box center [970, 290] width 240 height 38
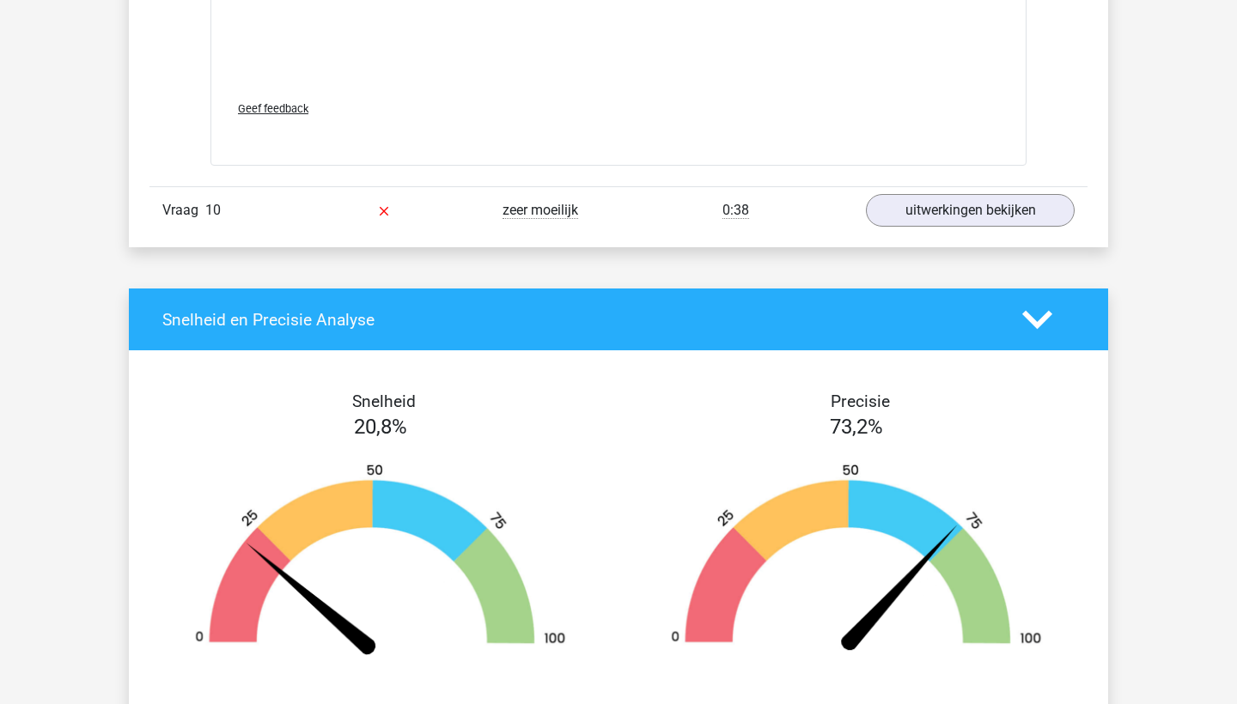
scroll to position [5684, 0]
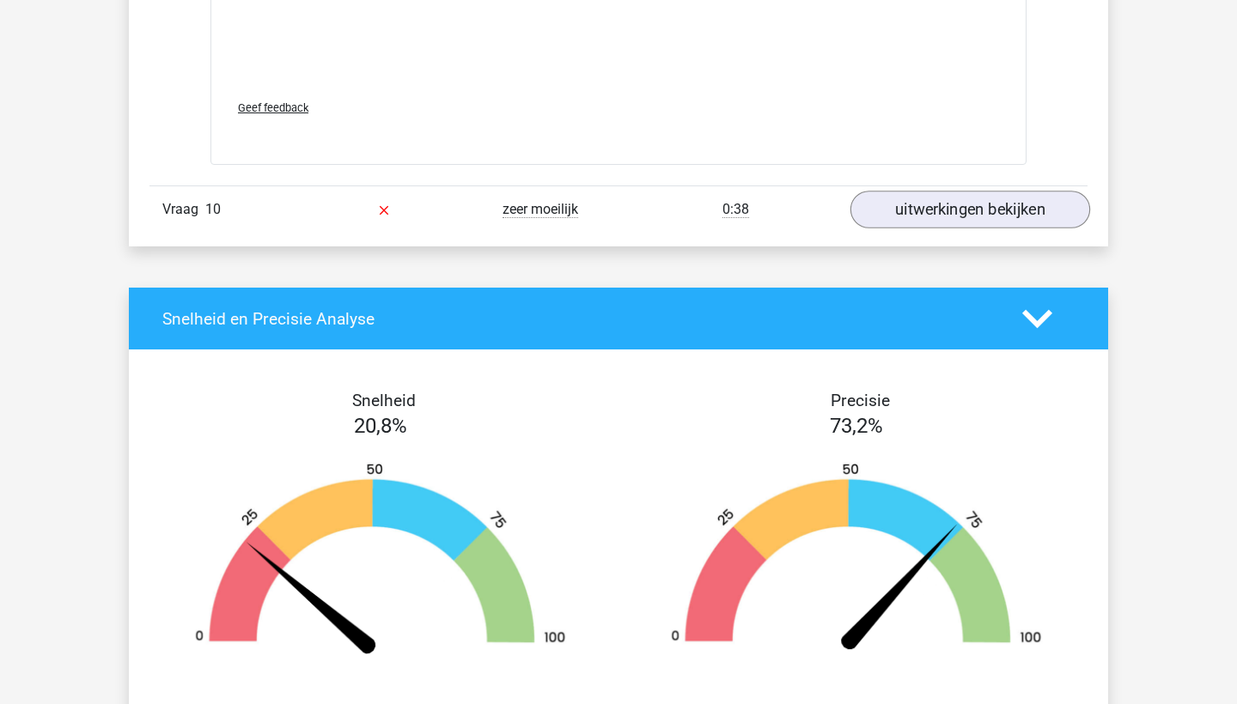
click at [933, 213] on link "uitwerkingen bekijken" at bounding box center [970, 210] width 240 height 38
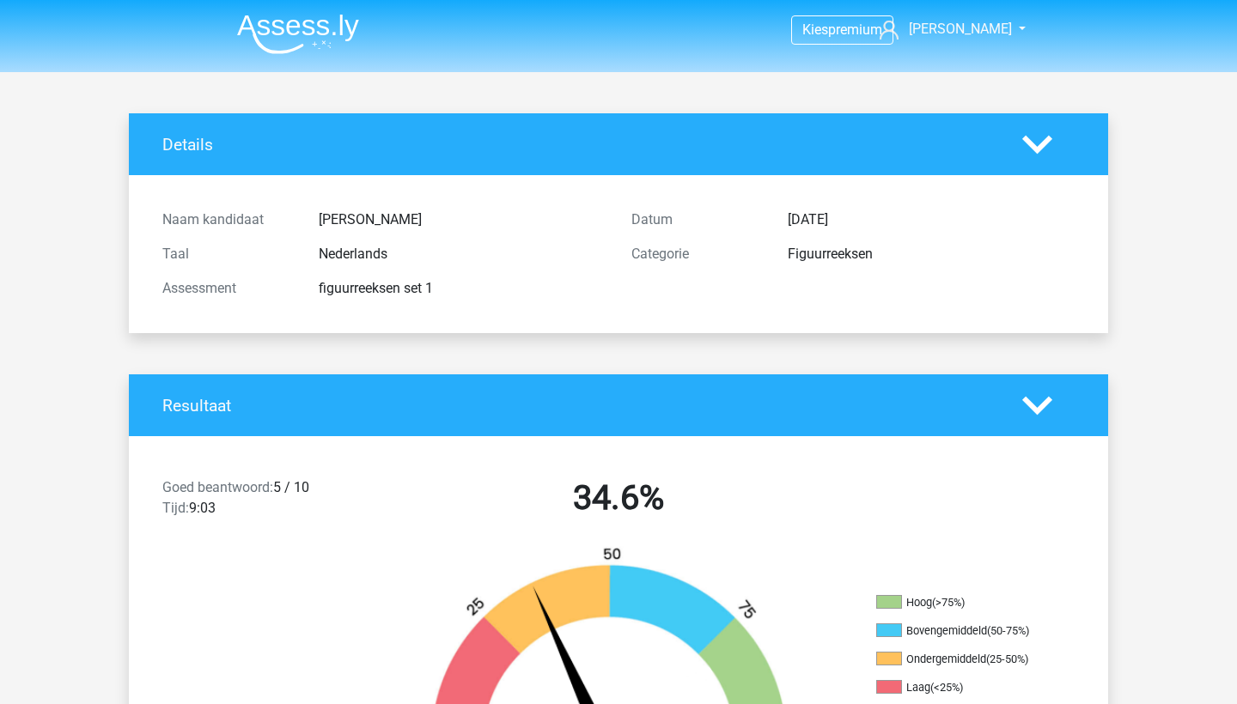
scroll to position [0, 0]
click at [325, 30] on img at bounding box center [298, 34] width 122 height 40
click at [351, 3] on nav "Kies premium [PERSON_NAME] [EMAIL_ADDRESS][DOMAIN_NAME]" at bounding box center [618, 31] width 790 height 56
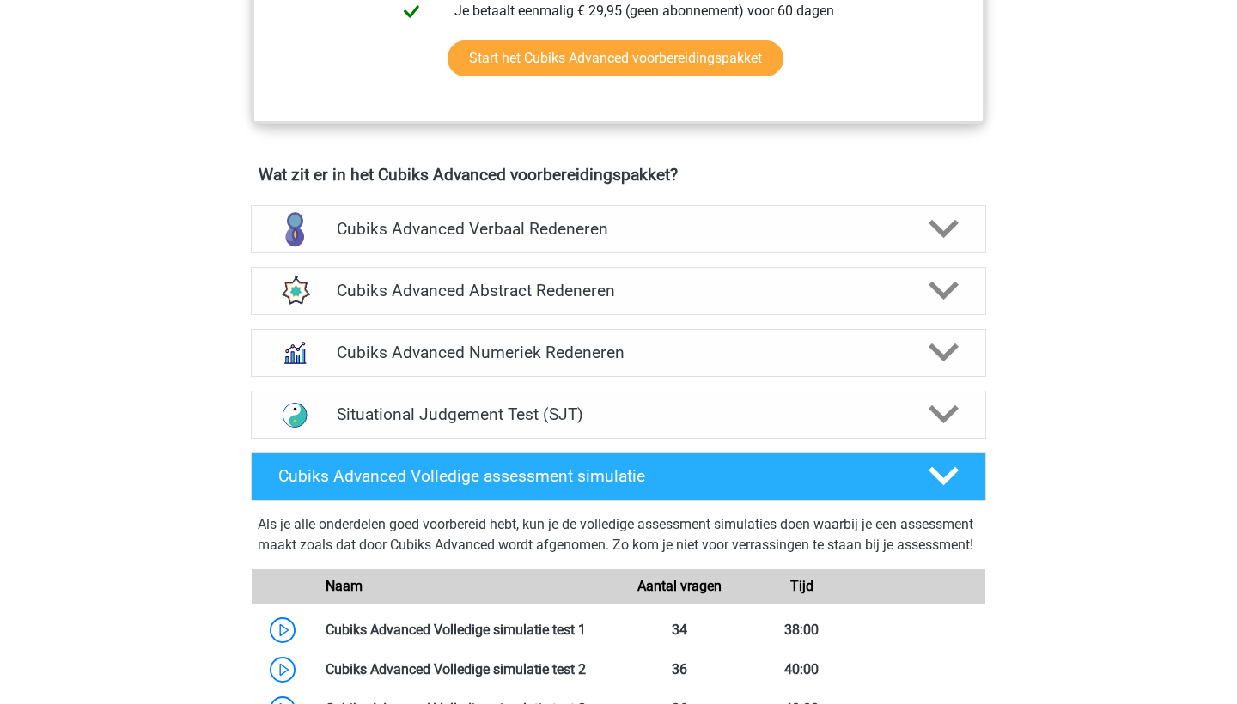
scroll to position [957, 0]
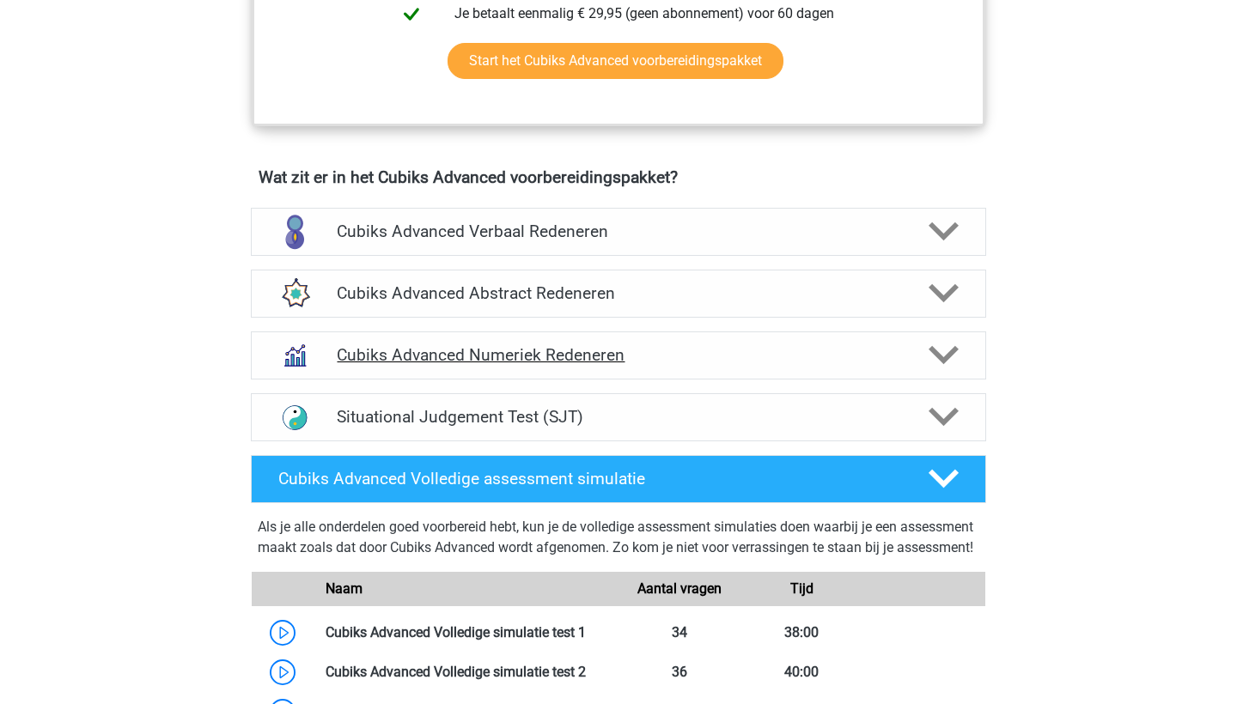
click at [927, 346] on div at bounding box center [942, 355] width 58 height 30
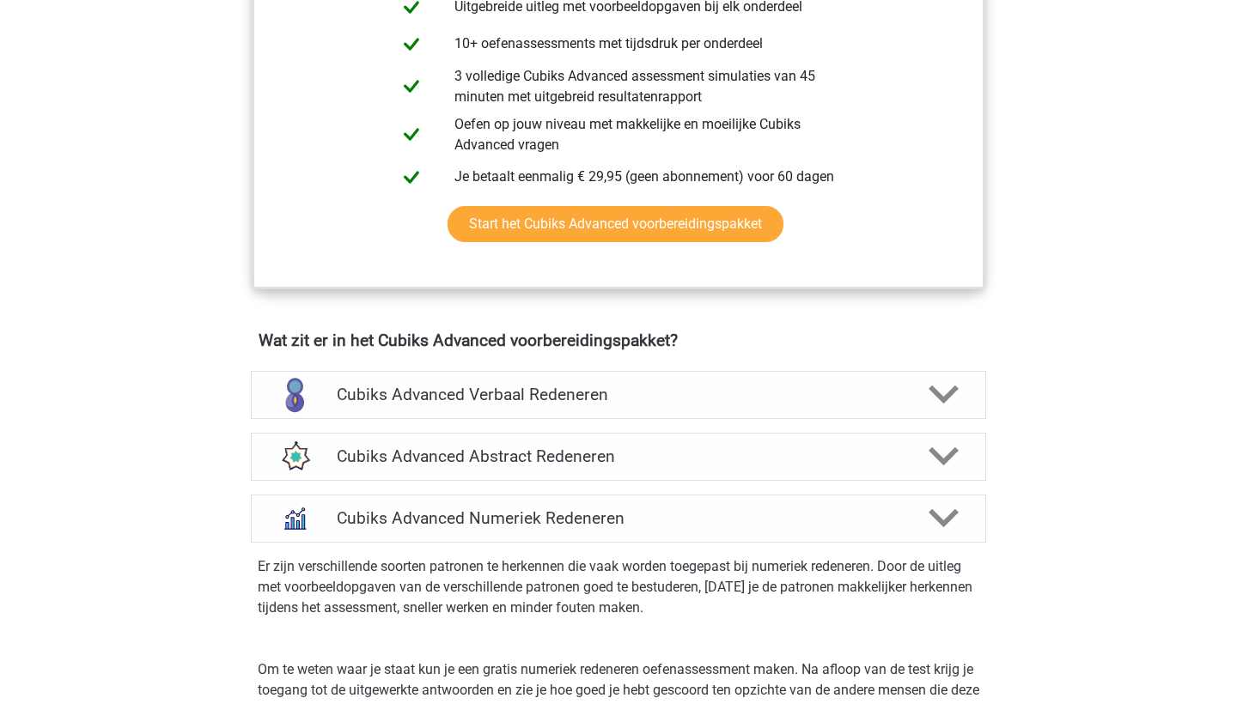
scroll to position [793, 0]
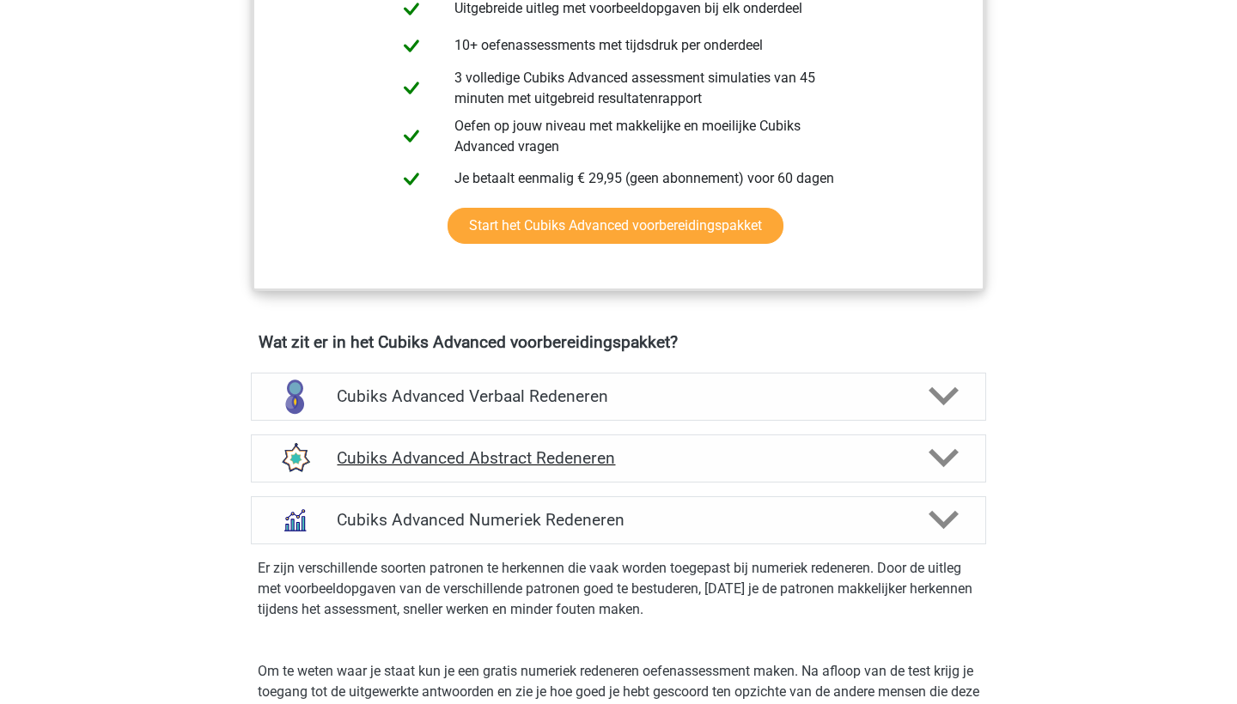
click at [946, 470] on icon at bounding box center [943, 458] width 30 height 30
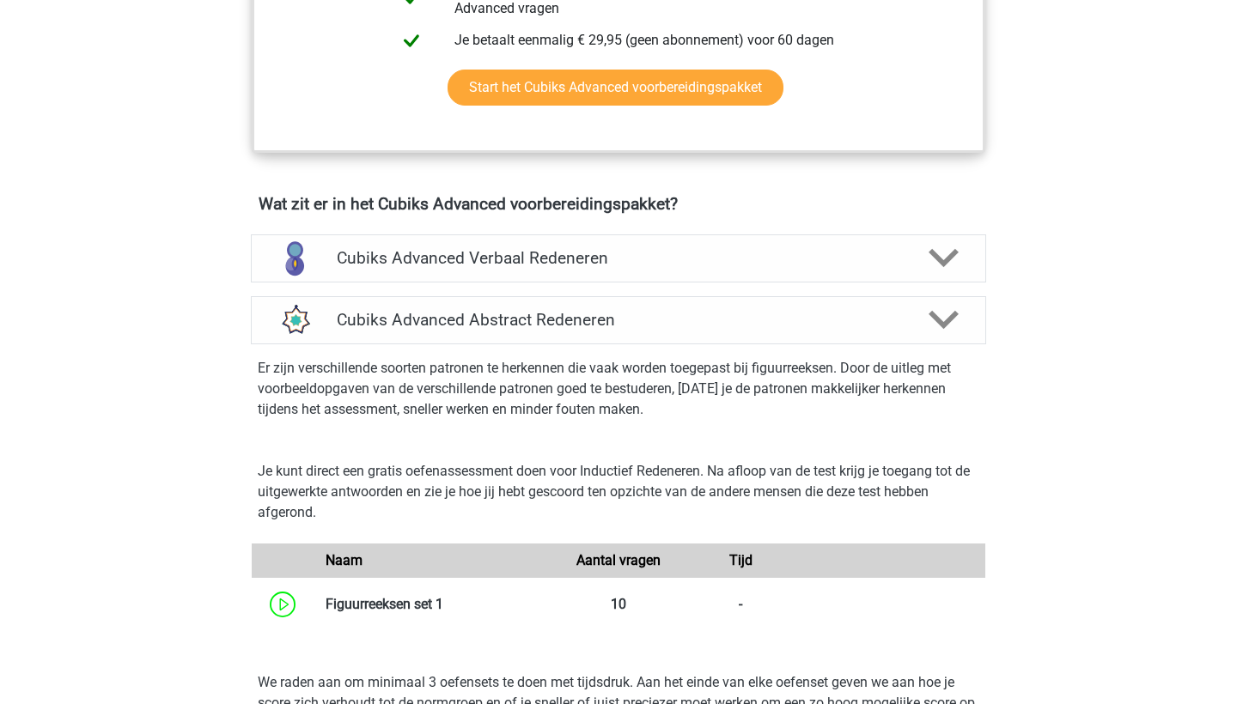
scroll to position [929, 0]
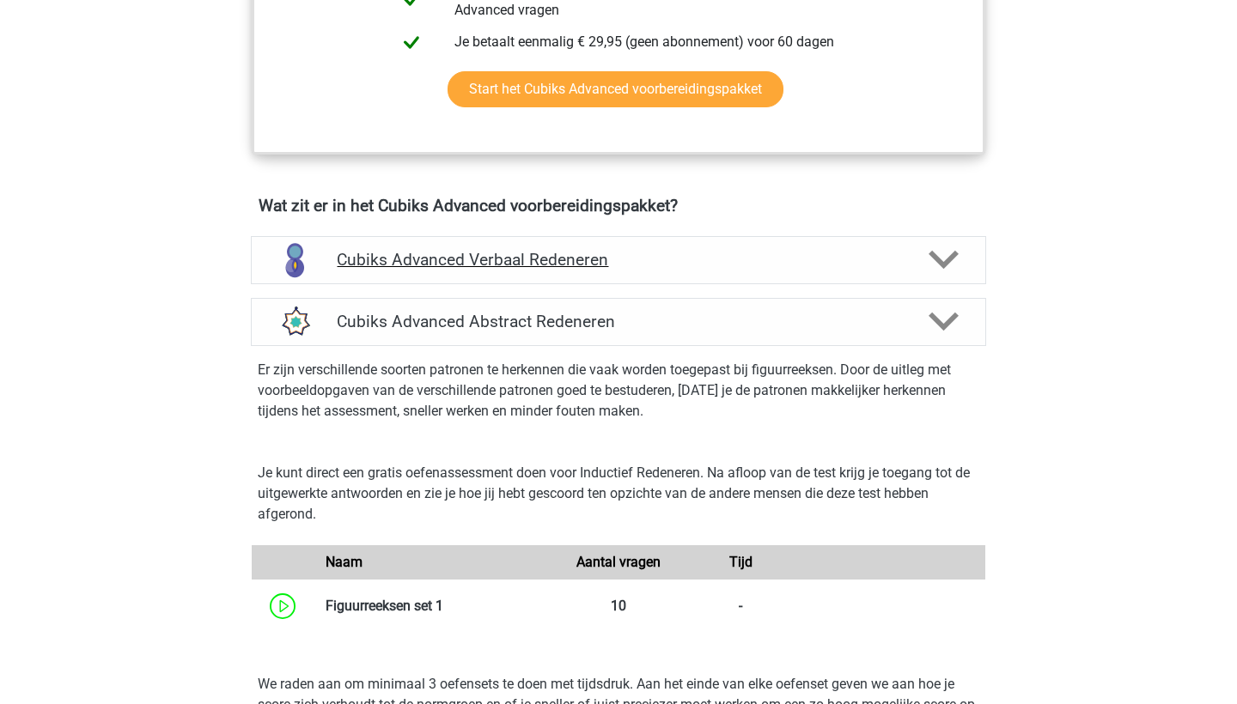
click at [953, 258] on polygon at bounding box center [943, 260] width 30 height 19
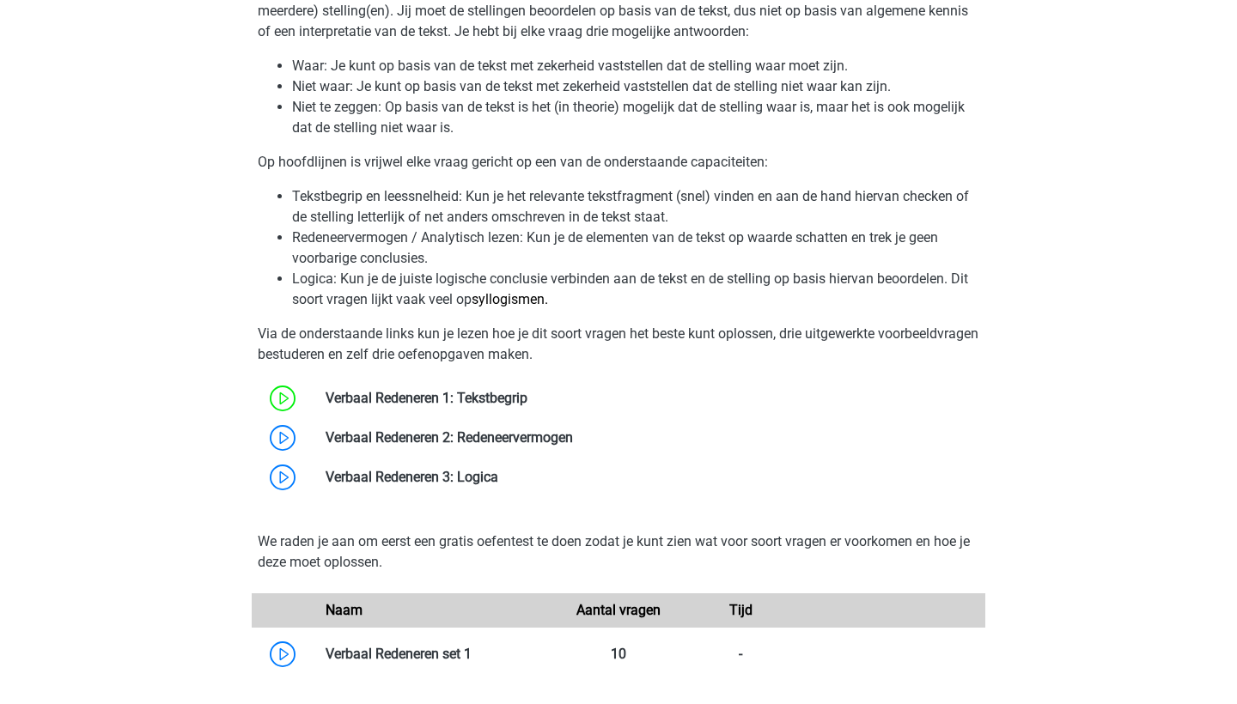
scroll to position [1330, 0]
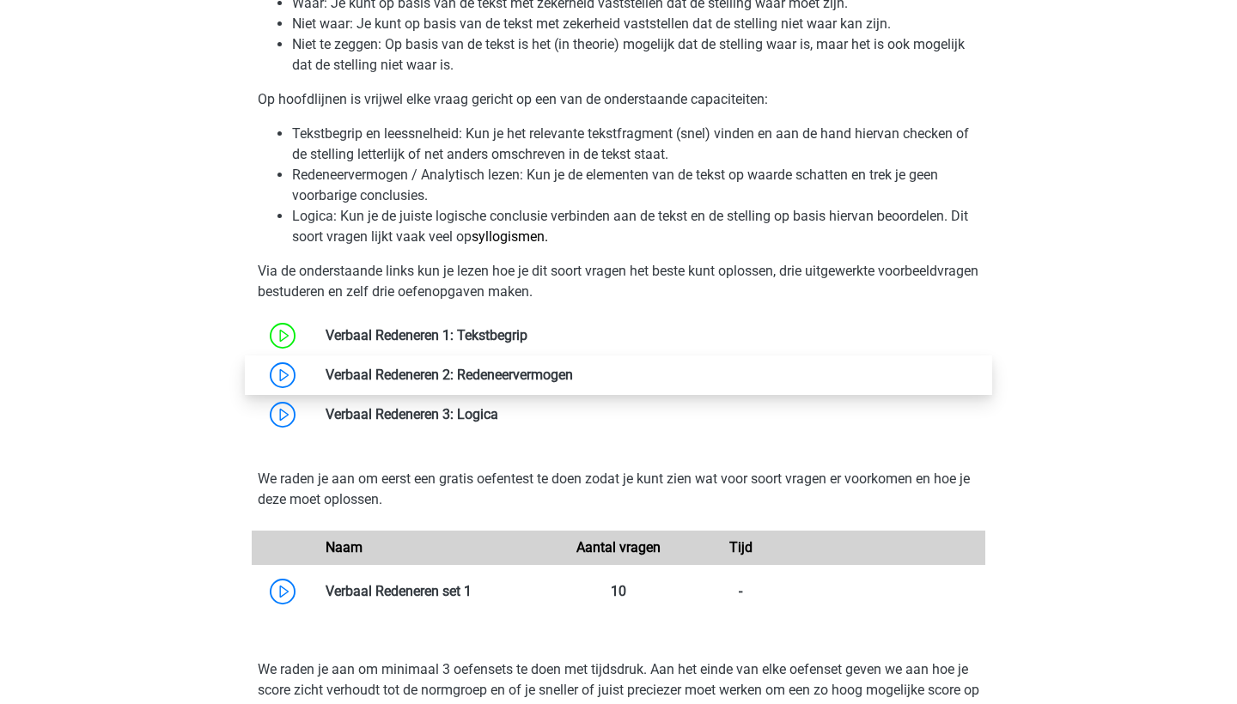
click at [573, 367] on link at bounding box center [573, 375] width 0 height 16
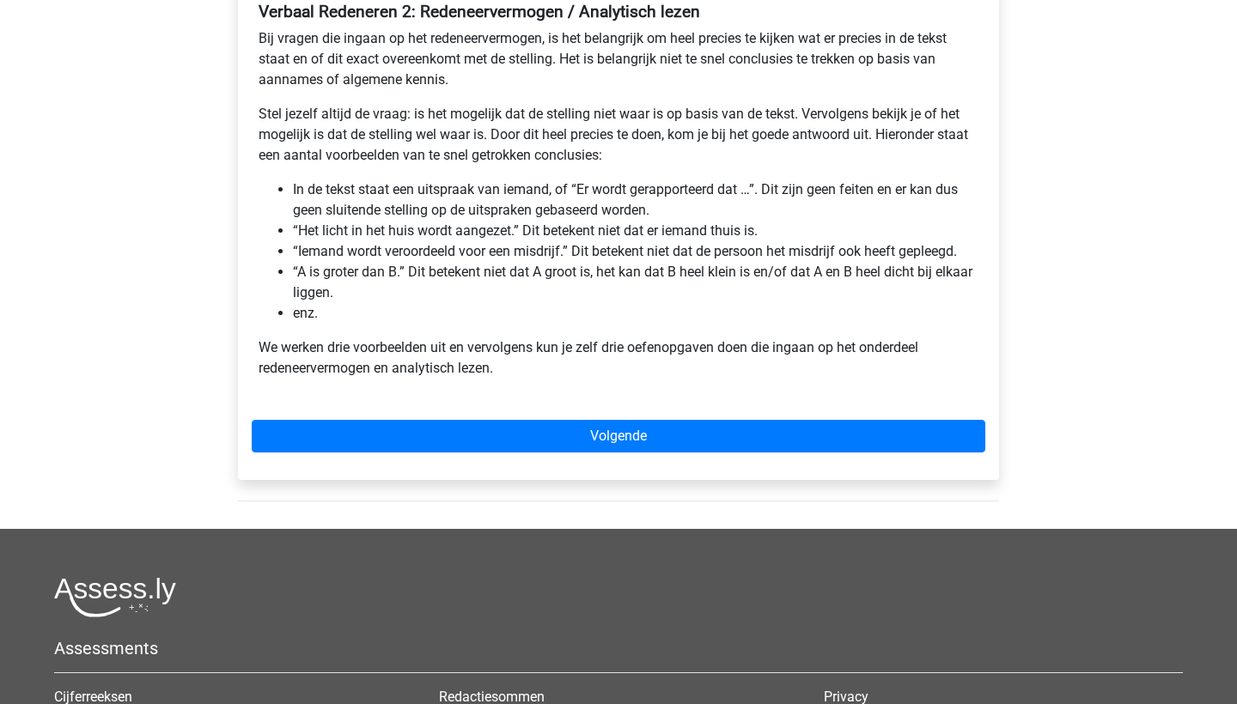
scroll to position [337, 0]
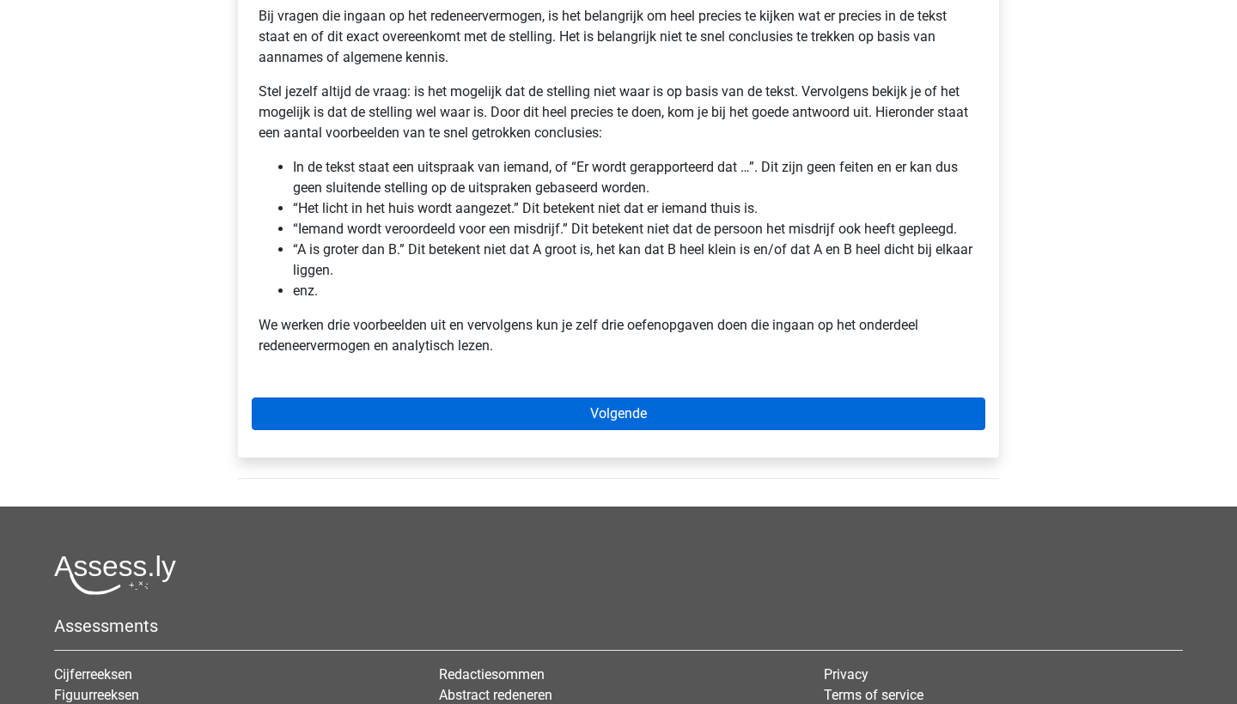
click at [413, 424] on link "Volgende" at bounding box center [618, 414] width 733 height 33
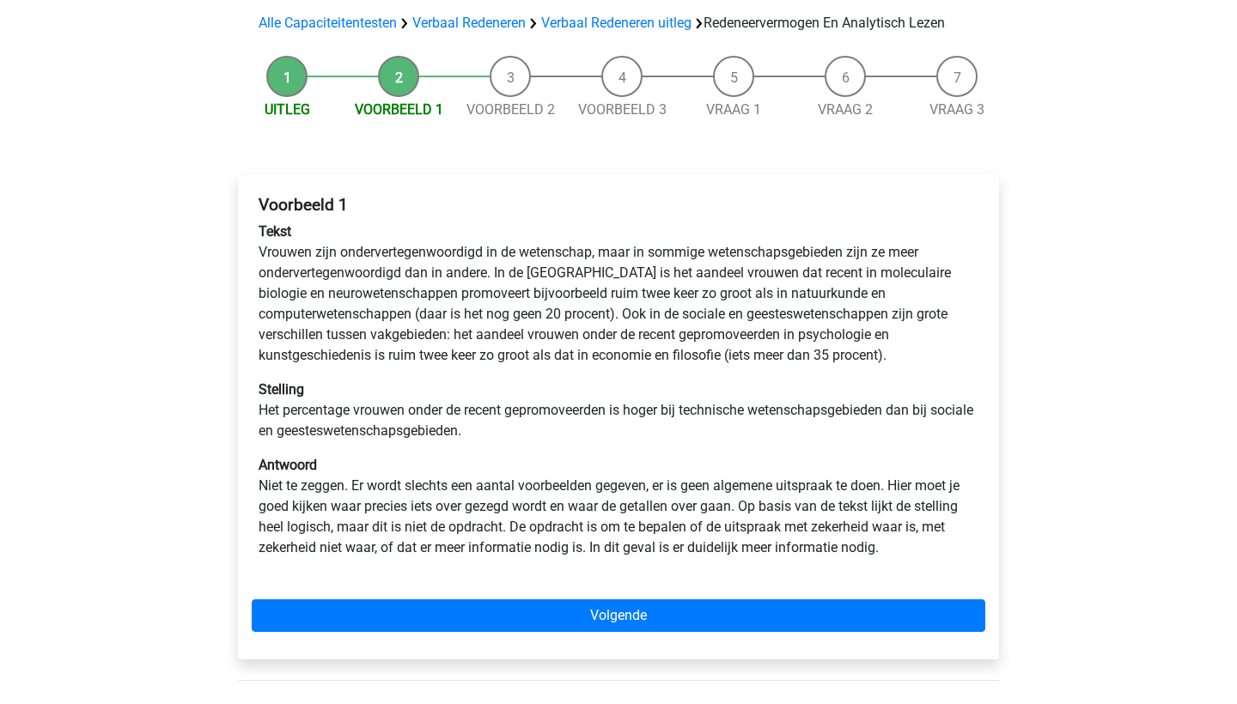
scroll to position [123, 0]
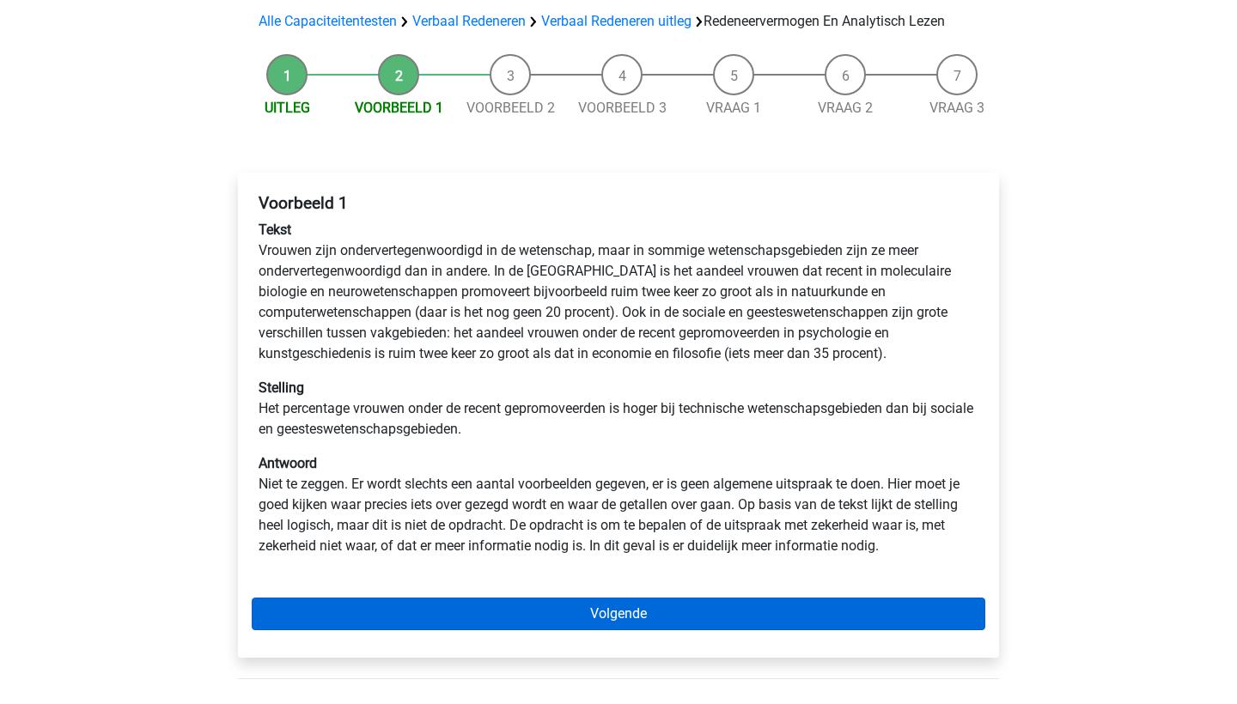
click at [520, 611] on link "Volgende" at bounding box center [618, 614] width 733 height 33
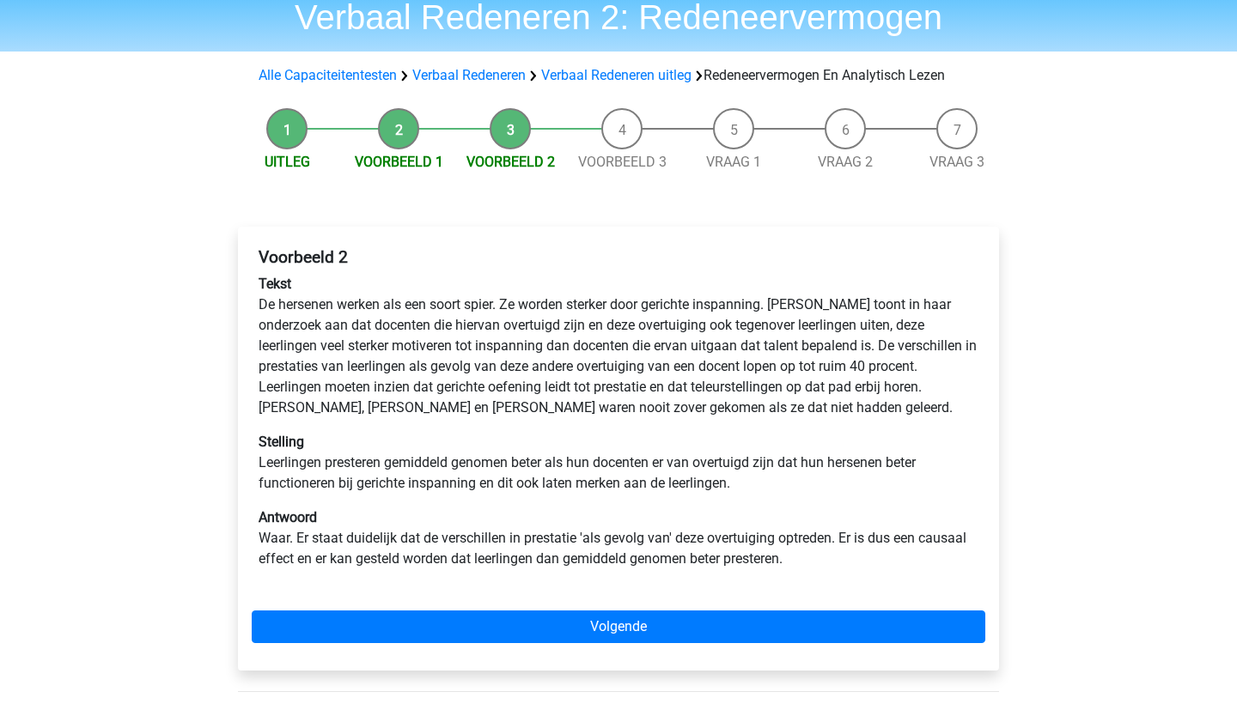
scroll to position [82, 0]
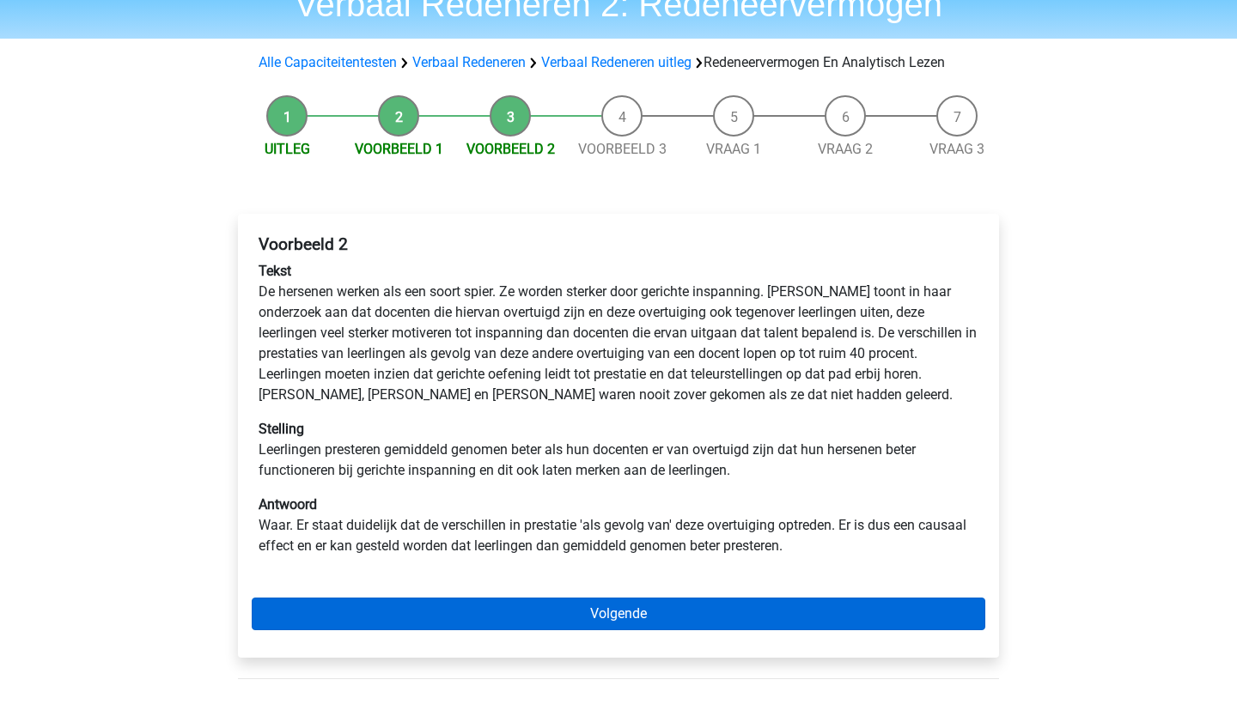
click at [543, 616] on link "Volgende" at bounding box center [618, 614] width 733 height 33
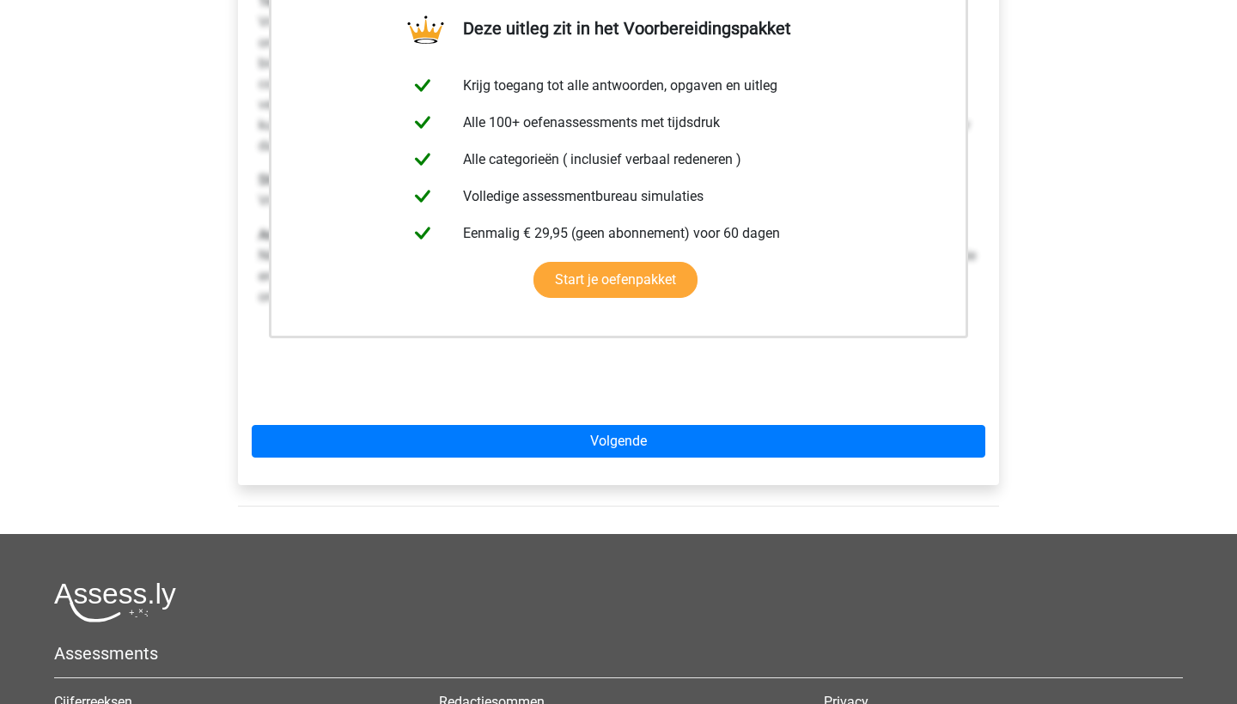
scroll to position [360, 0]
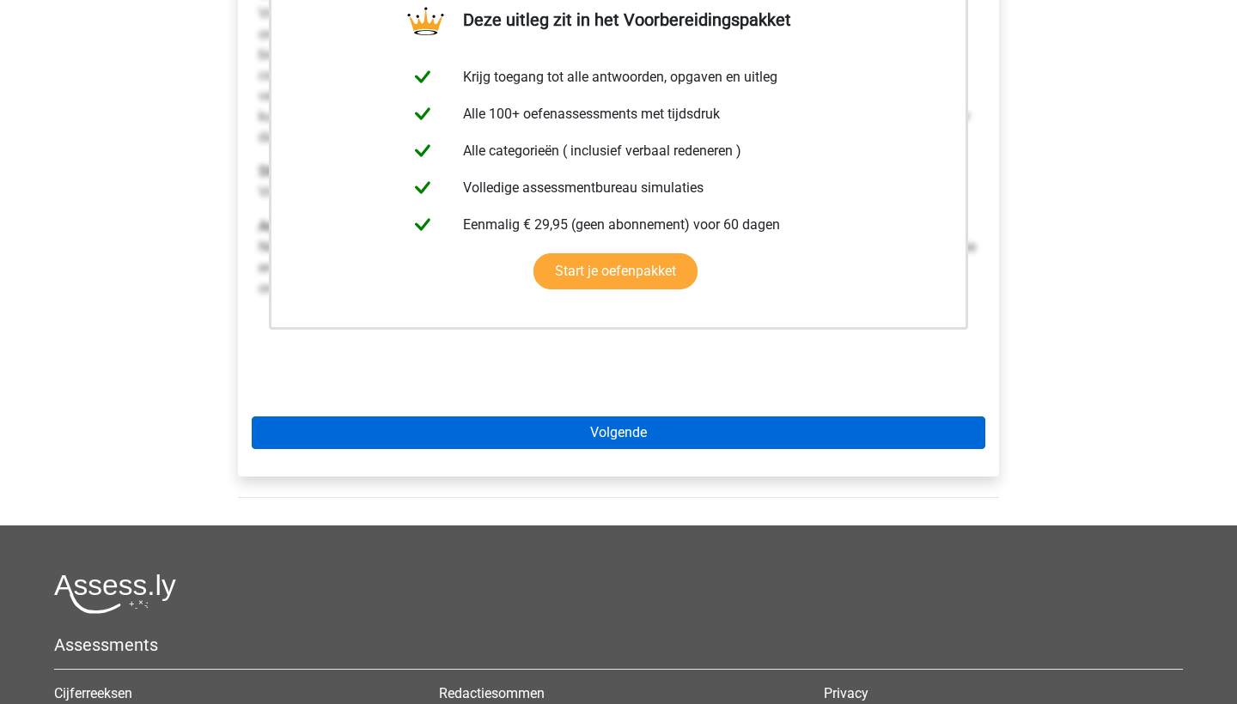
click at [561, 432] on link "Volgende" at bounding box center [618, 432] width 733 height 33
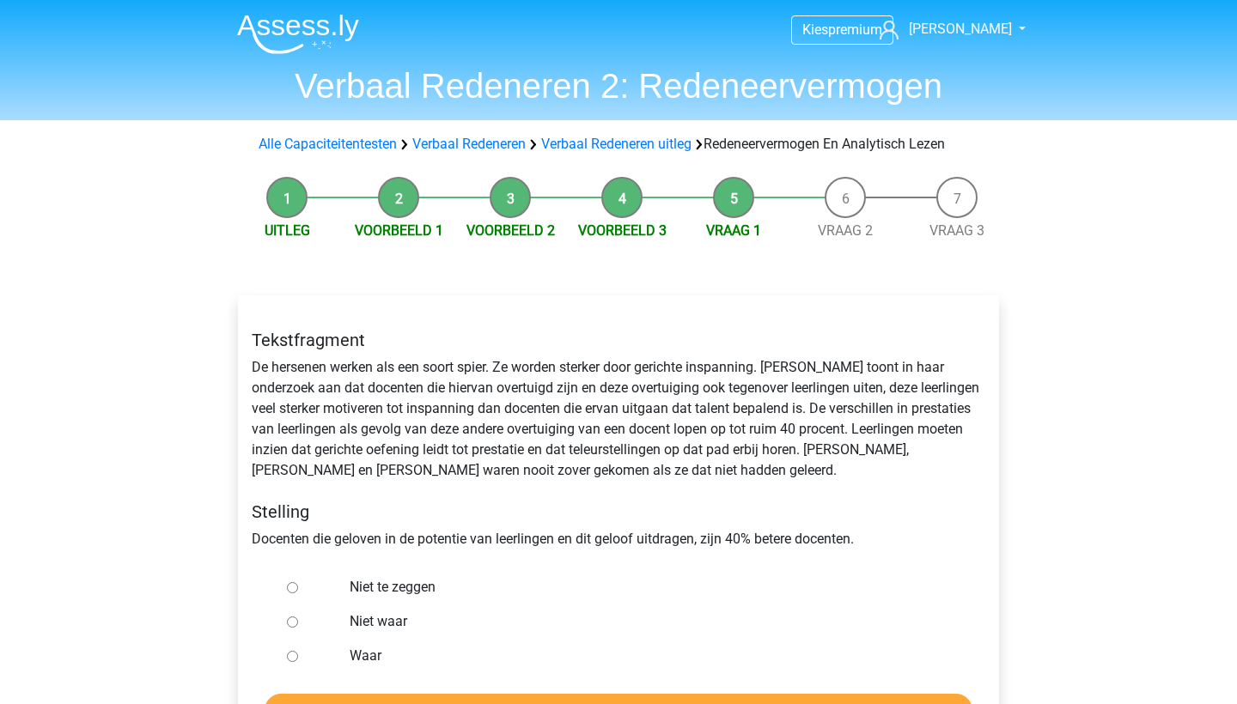
click at [399, 584] on label "Niet te zeggen" at bounding box center [646, 587] width 594 height 21
click at [298, 584] on input "Niet te zeggen" at bounding box center [292, 587] width 11 height 11
radio input "true"
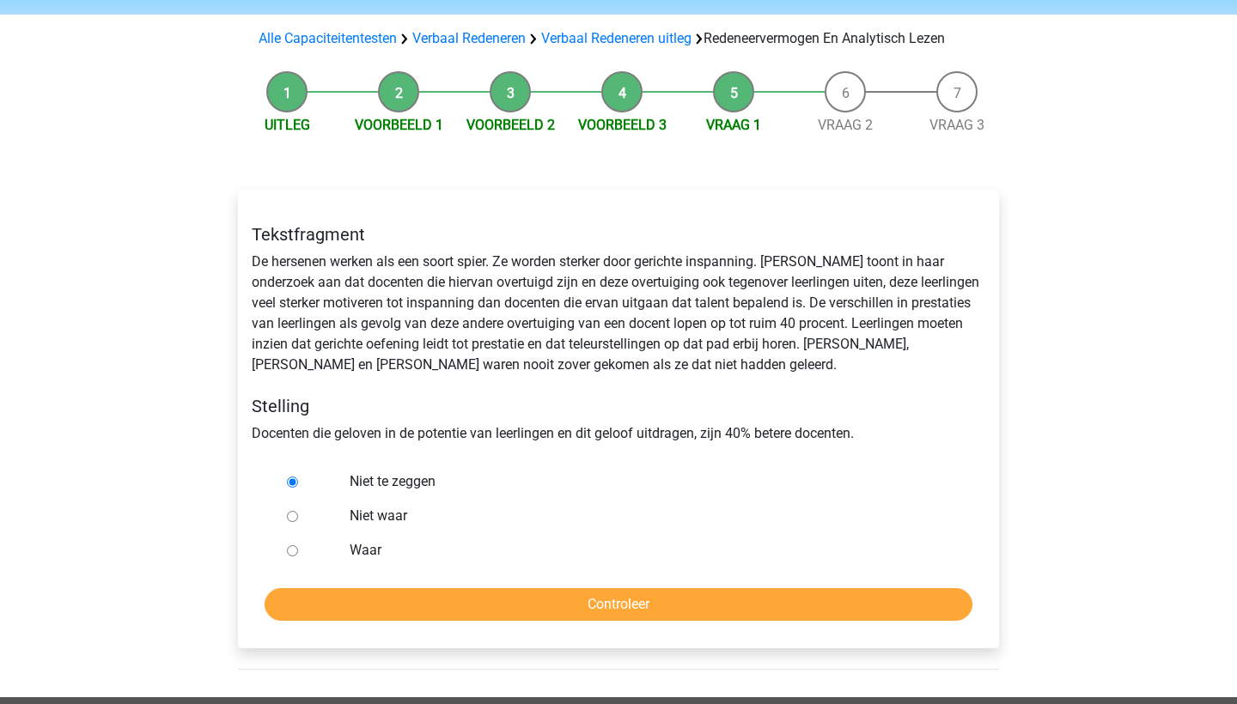
scroll to position [122, 0]
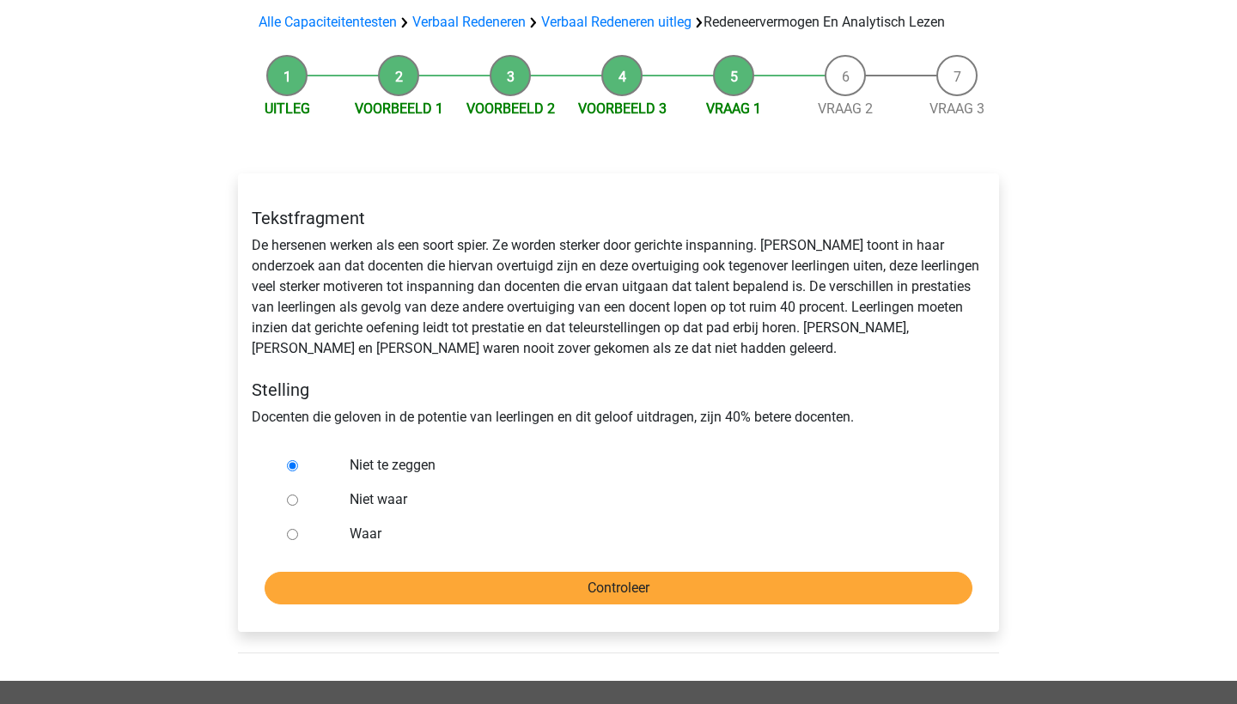
click at [439, 585] on input "Controleer" at bounding box center [618, 588] width 708 height 33
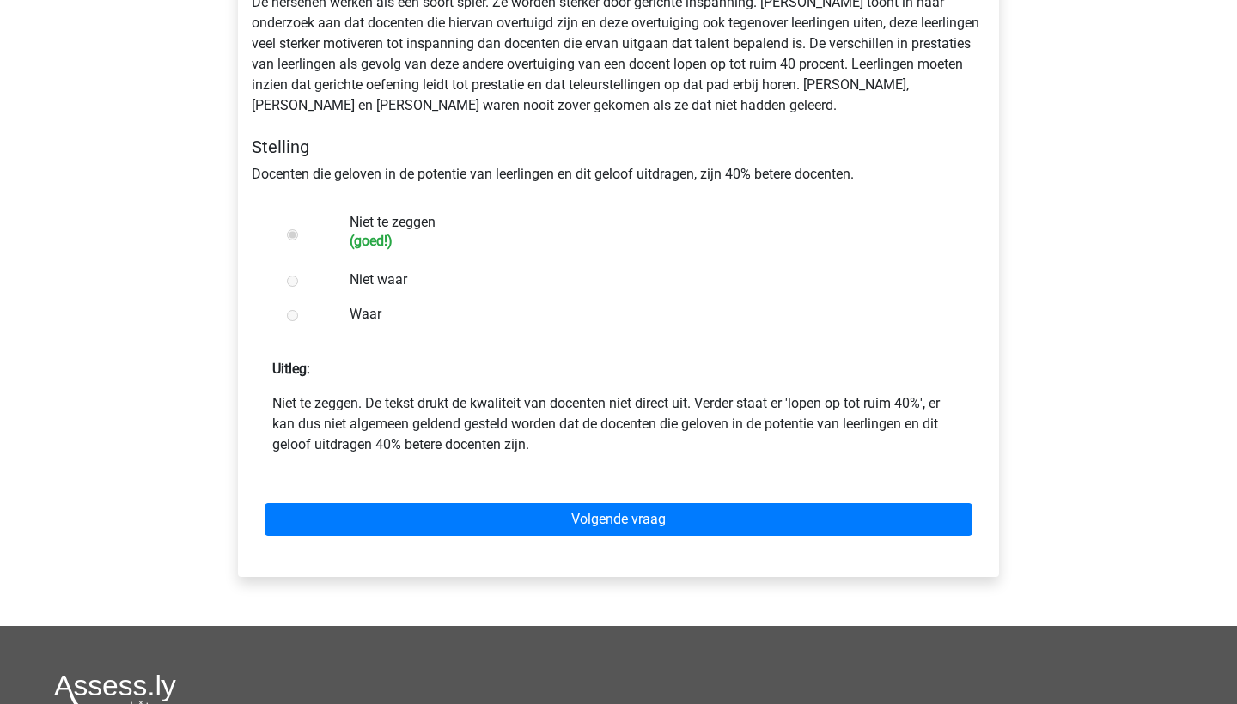
scroll to position [370, 0]
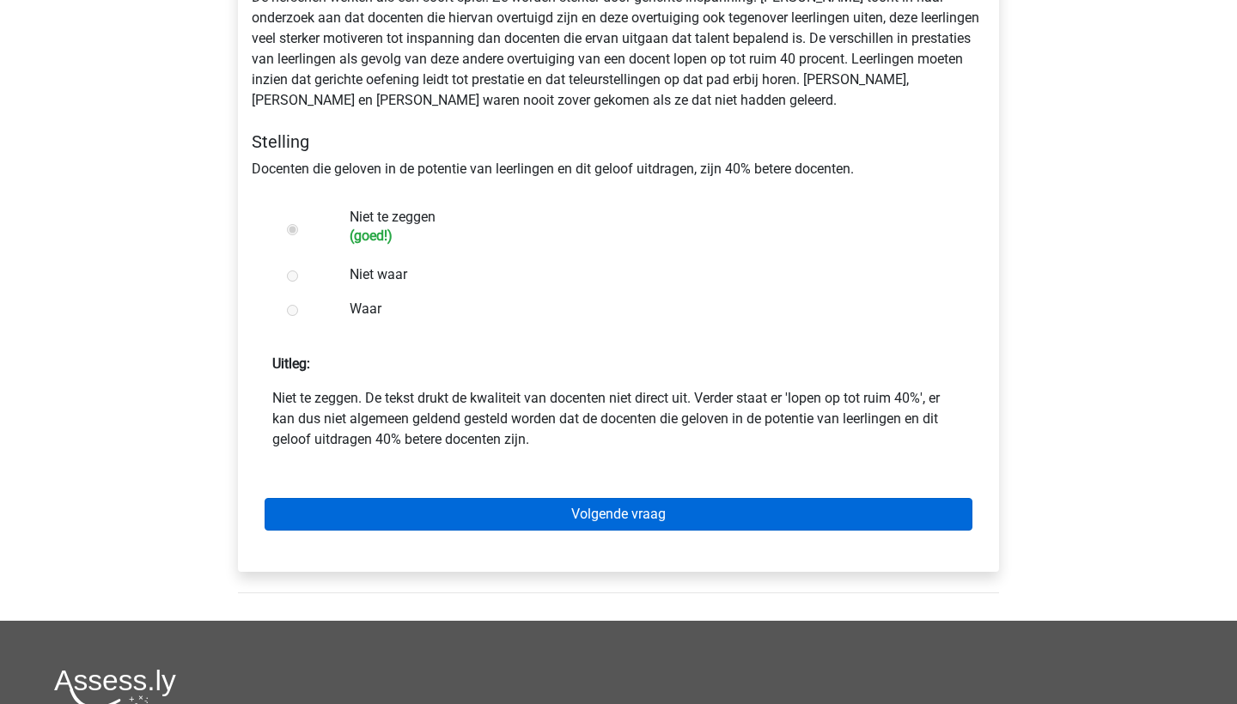
click at [465, 526] on link "Volgende vraag" at bounding box center [618, 514] width 708 height 33
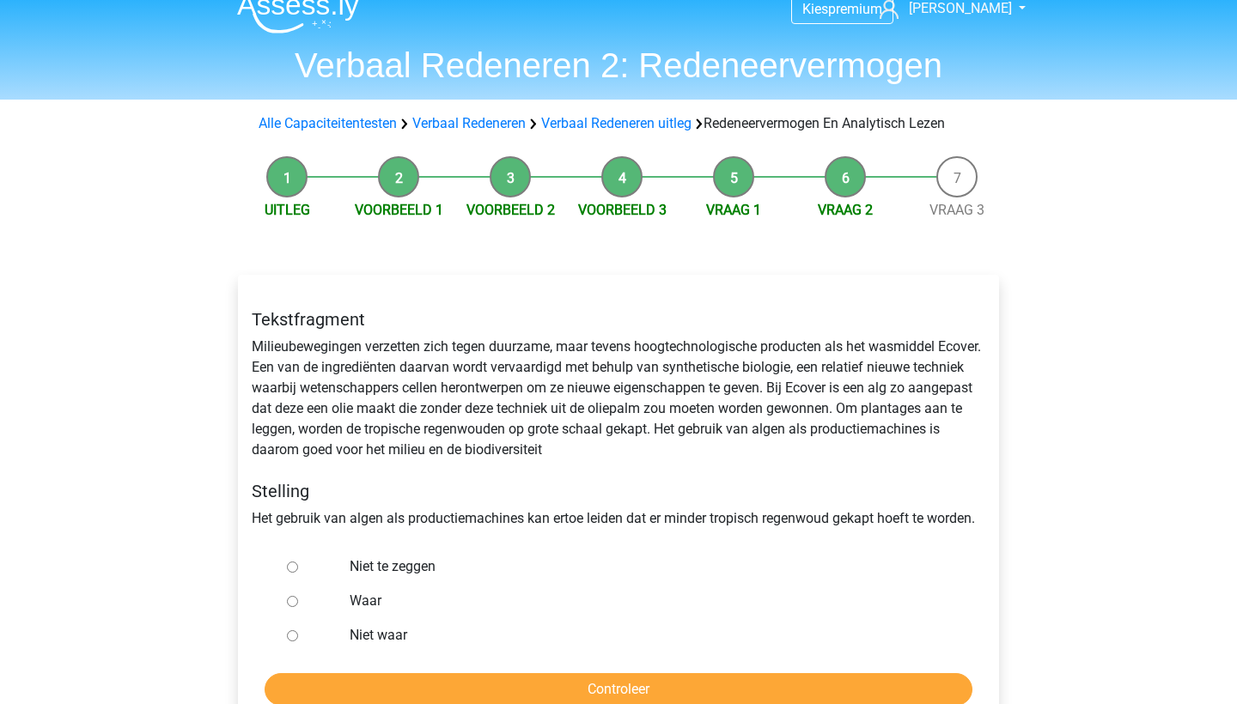
scroll to position [26, 0]
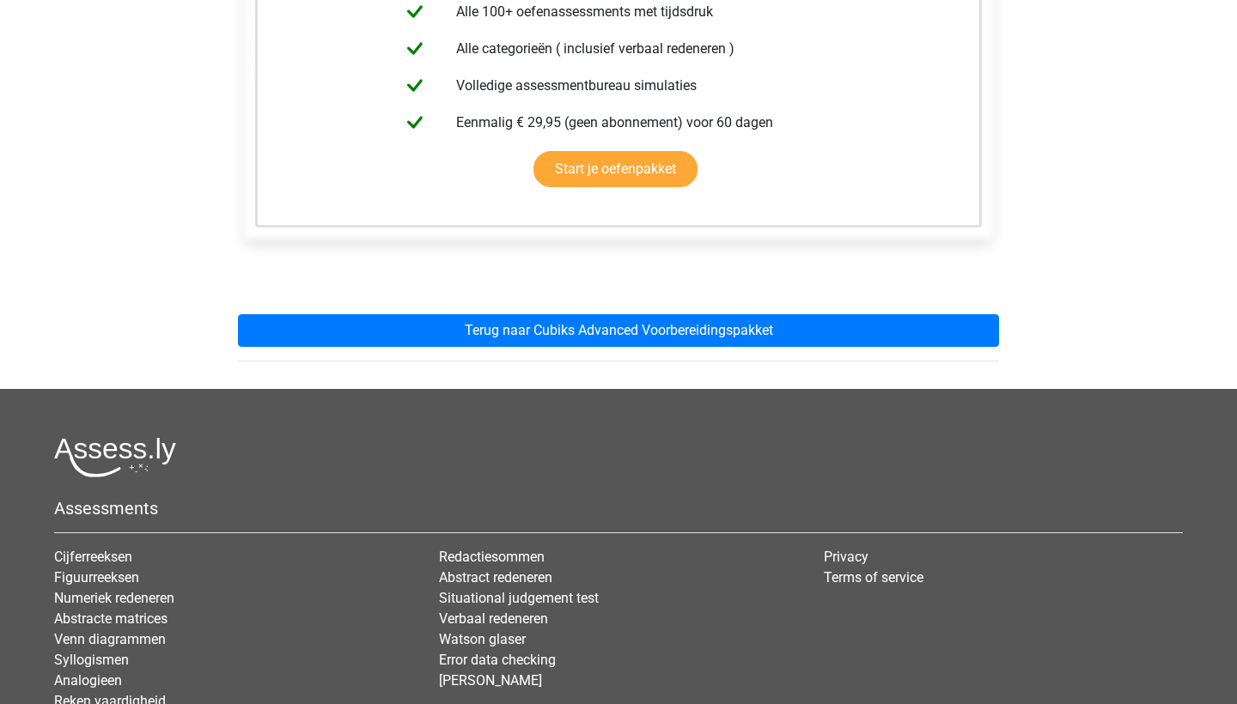
scroll to position [428, 0]
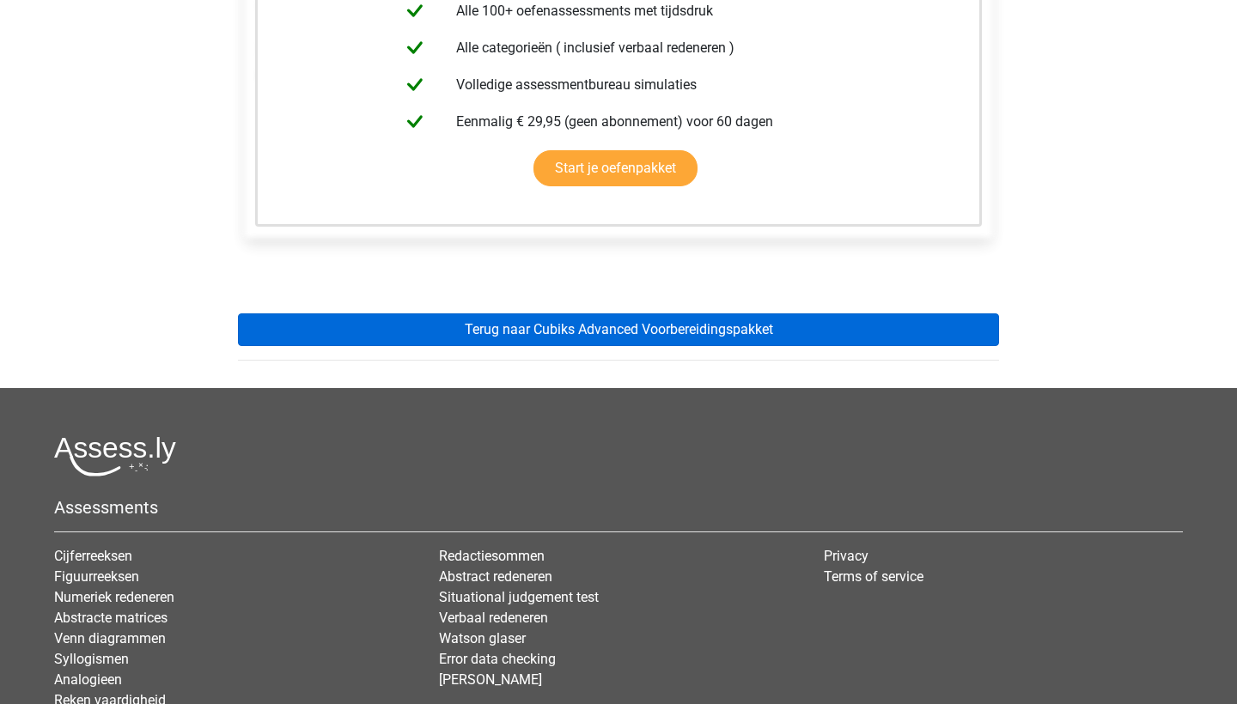
click at [575, 336] on link "Terug naar Cubiks Advanced Voorbereidingspakket" at bounding box center [618, 329] width 761 height 33
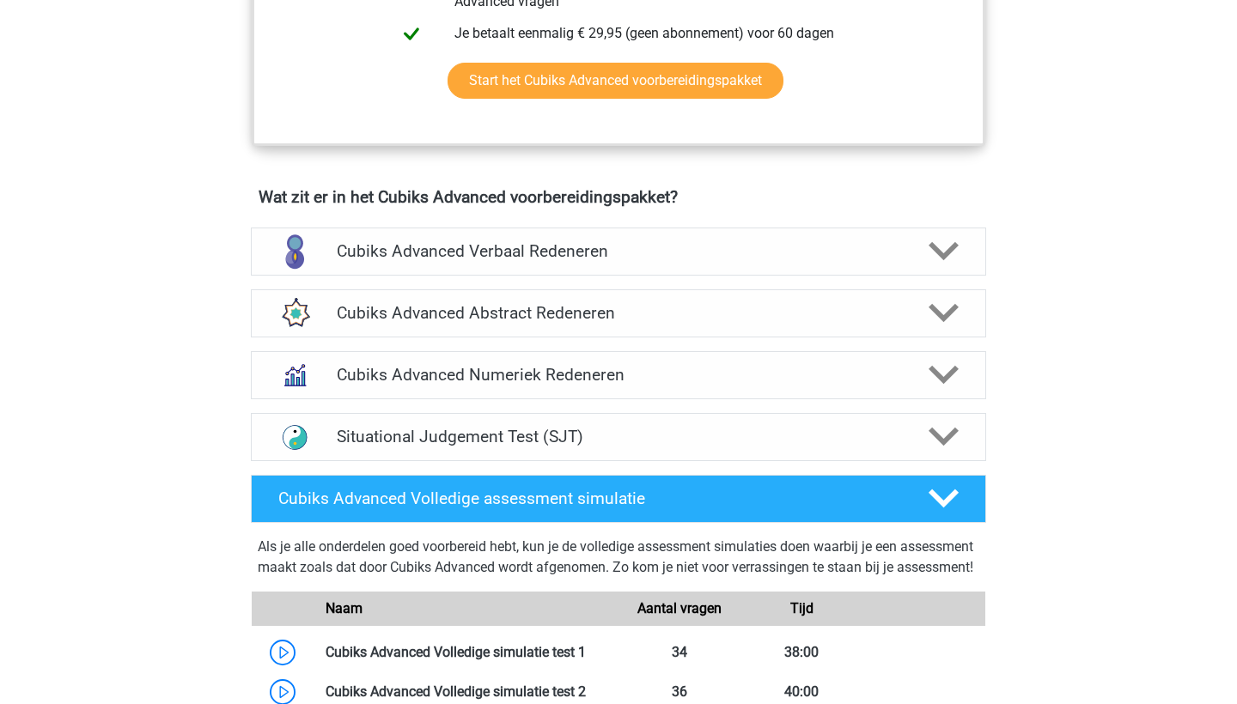
scroll to position [968, 0]
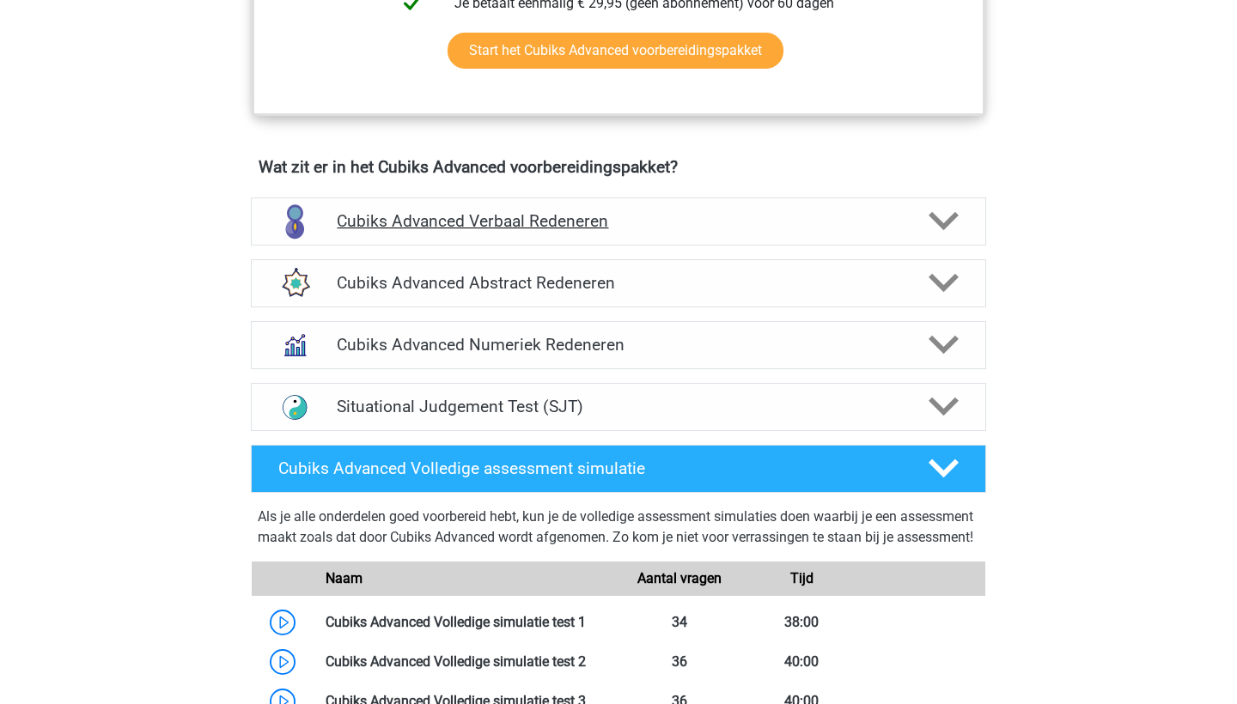
click at [610, 216] on h4 "Cubiks Advanced Verbaal Redeneren" at bounding box center [618, 221] width 562 height 20
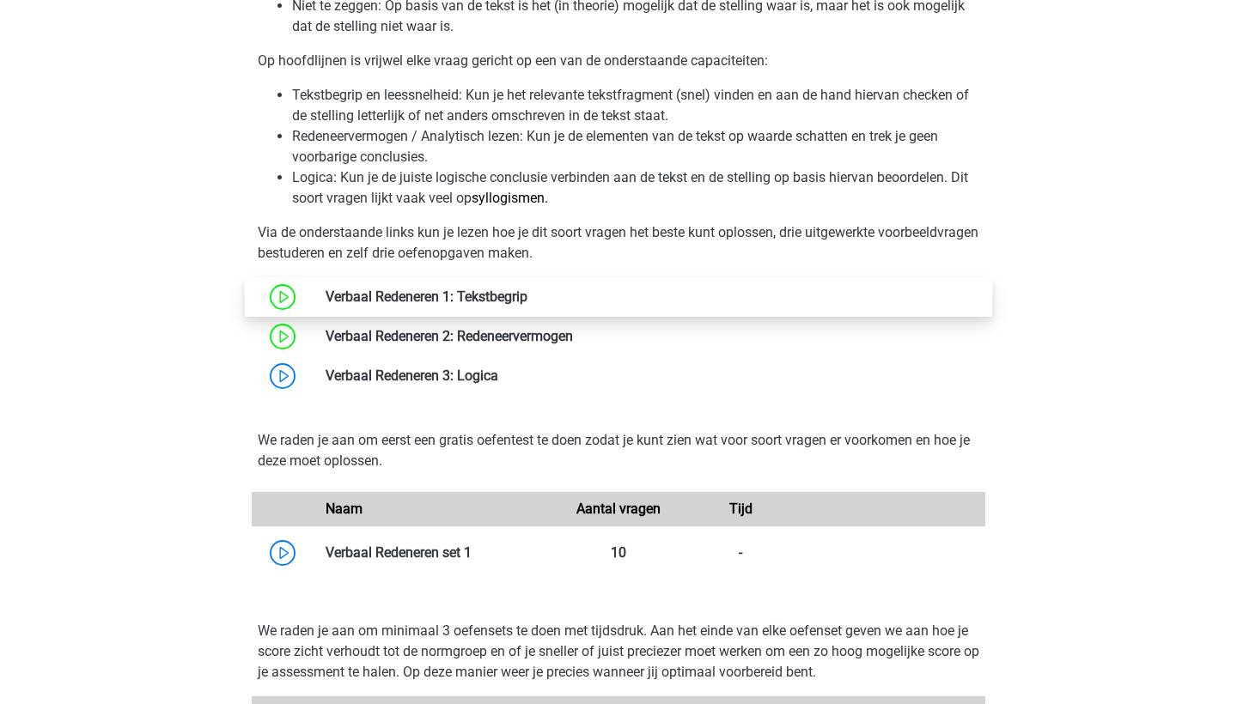
scroll to position [1370, 0]
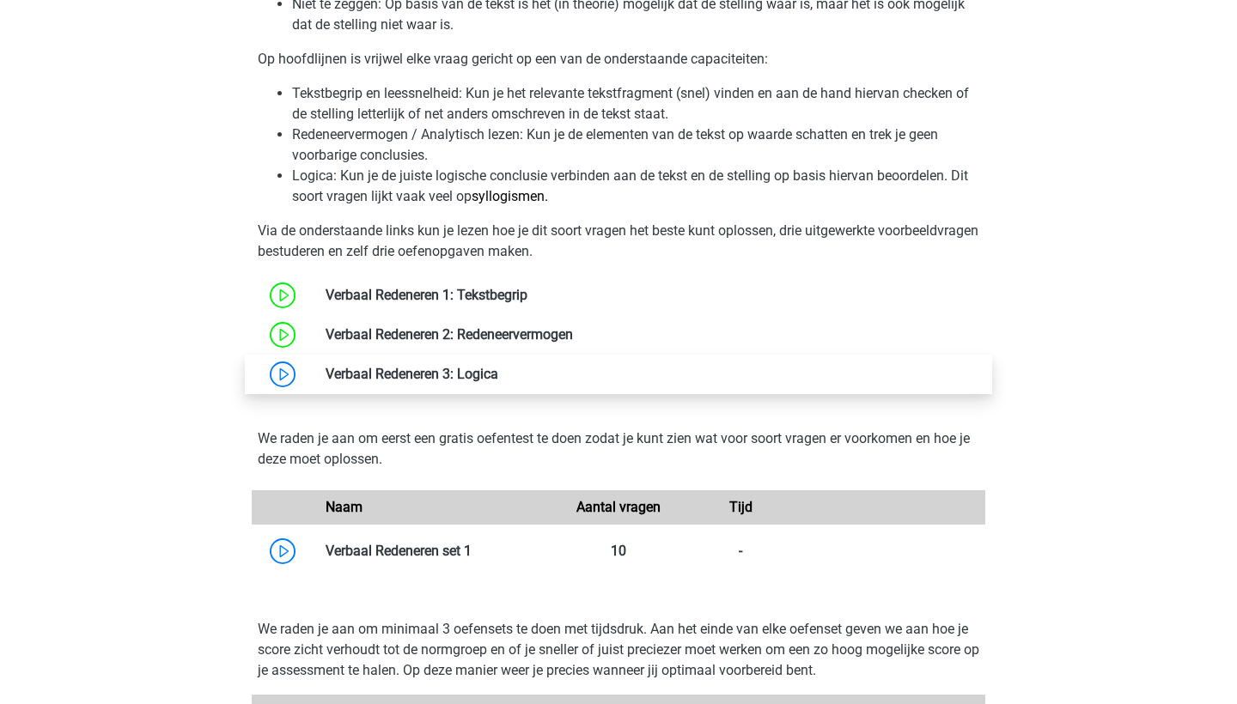
click at [498, 373] on link at bounding box center [498, 374] width 0 height 16
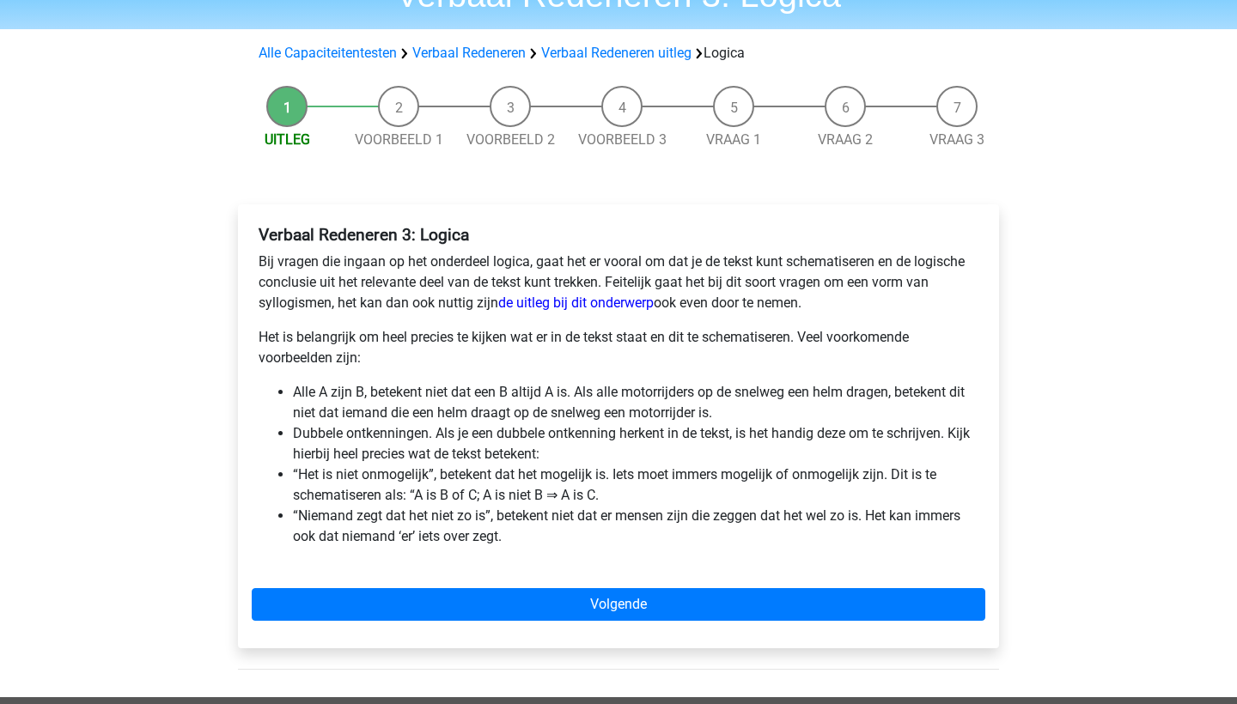
scroll to position [104, 0]
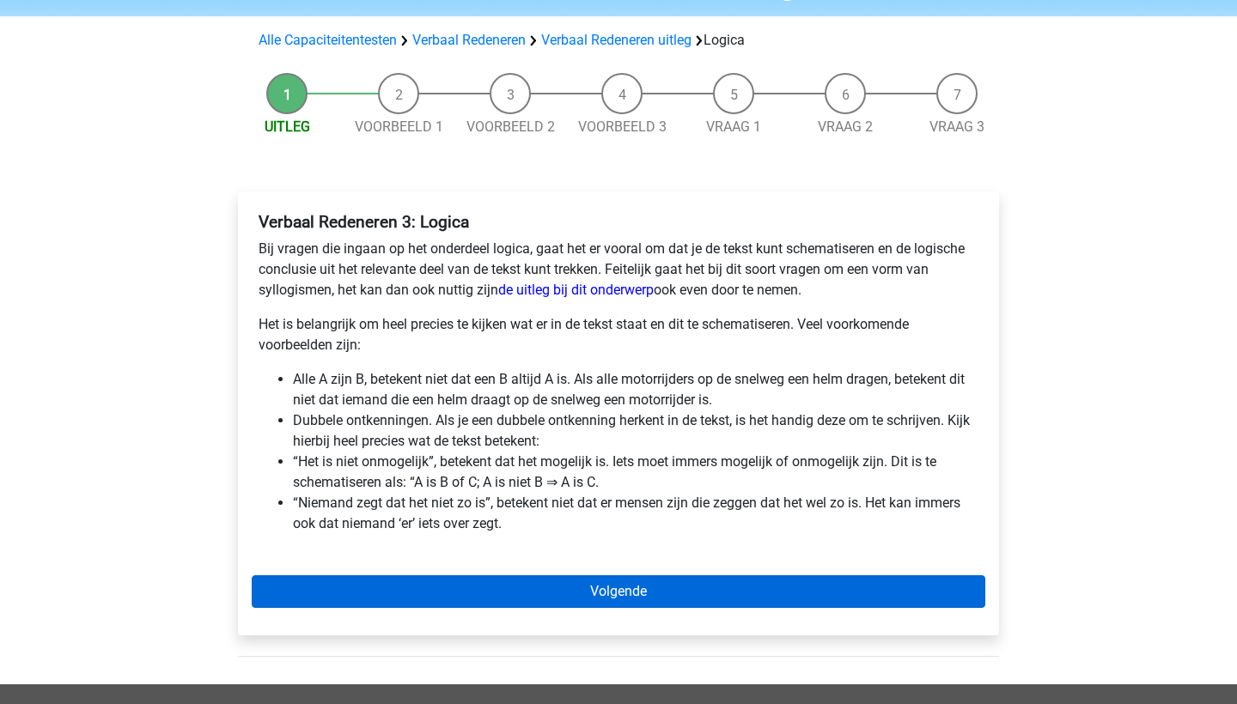
click at [572, 592] on link "Volgende" at bounding box center [618, 591] width 733 height 33
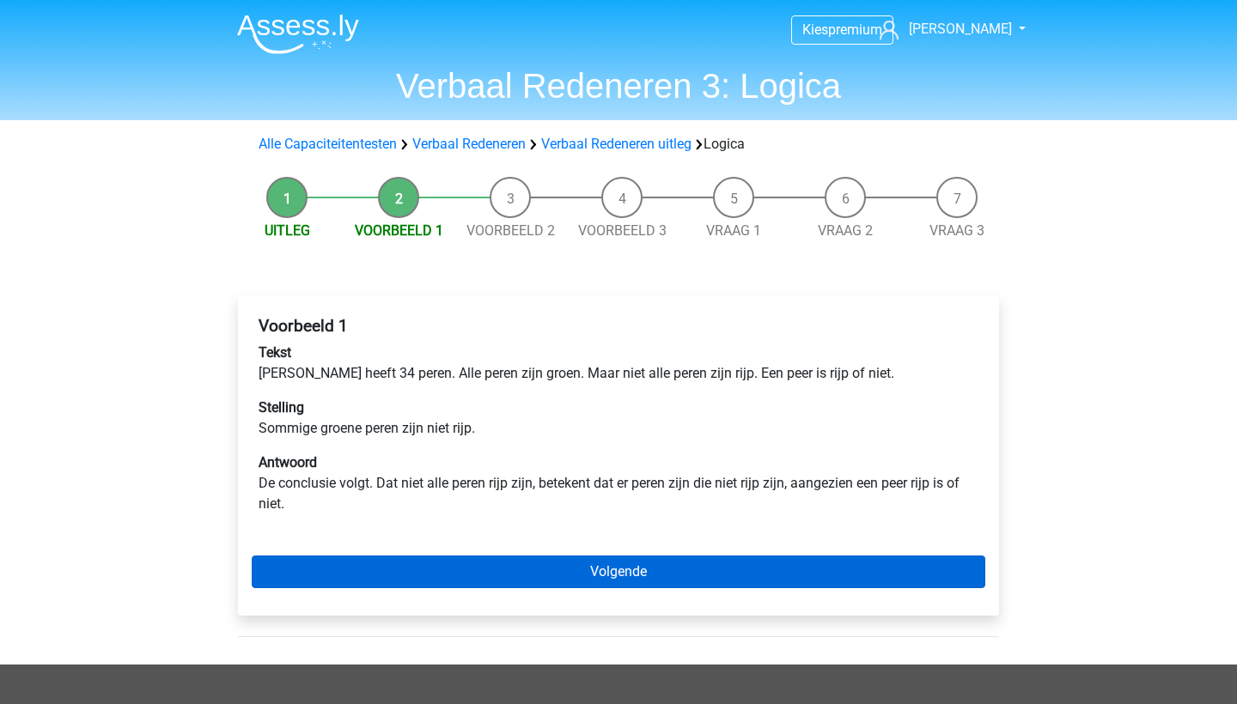
click at [577, 580] on link "Volgende" at bounding box center [618, 572] width 733 height 33
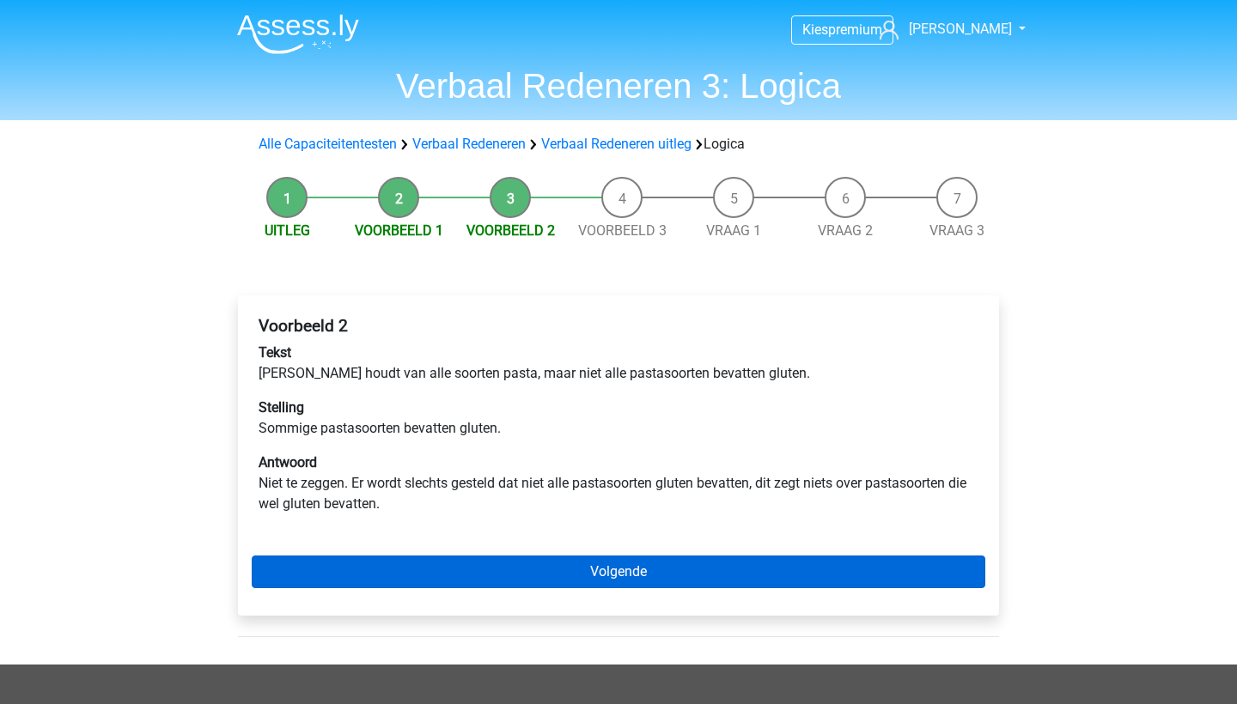
click at [710, 580] on link "Volgende" at bounding box center [618, 572] width 733 height 33
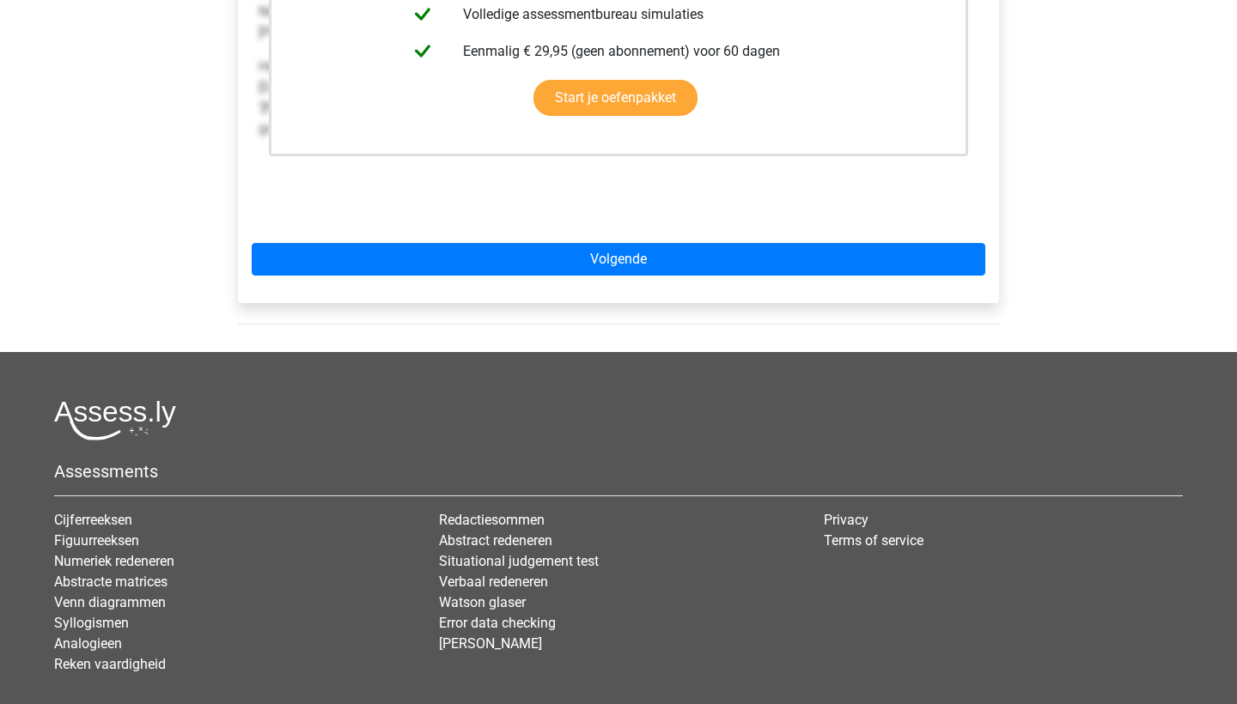
scroll to position [596, 0]
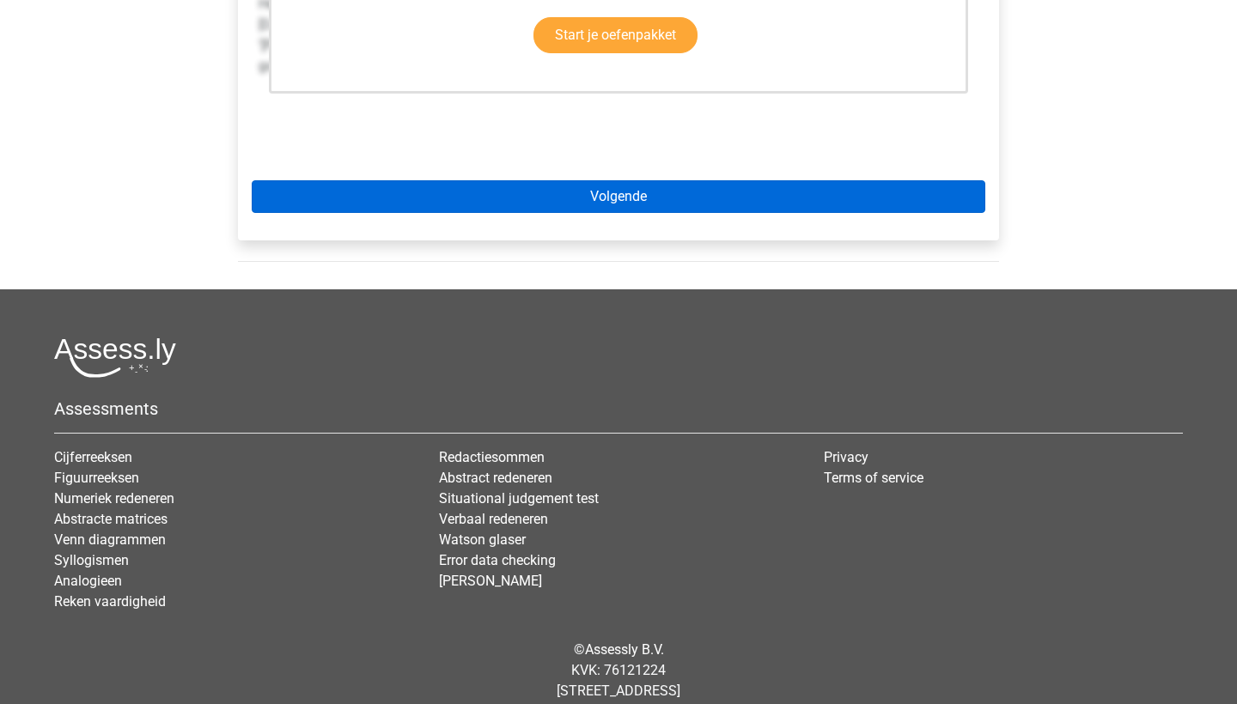
click at [702, 191] on link "Volgende" at bounding box center [618, 196] width 733 height 33
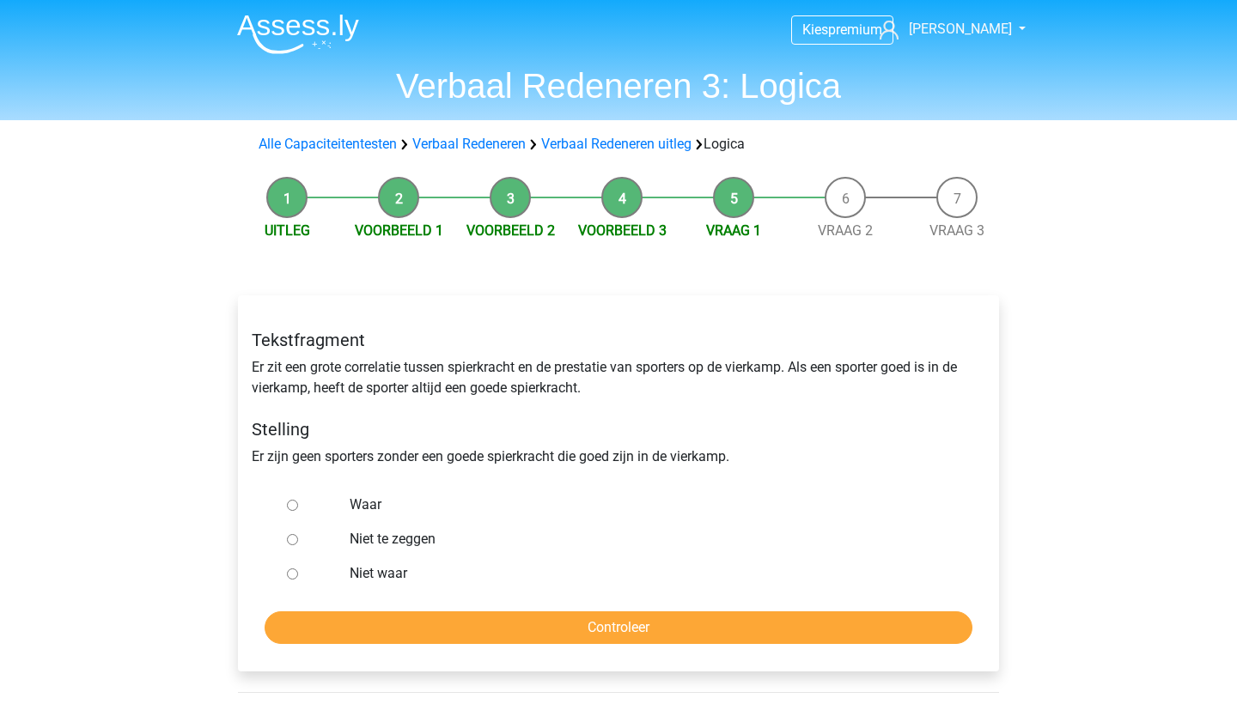
click at [368, 501] on label "Waar" at bounding box center [646, 505] width 594 height 21
click at [298, 501] on input "Waar" at bounding box center [292, 505] width 11 height 11
radio input "true"
click at [405, 635] on input "Controleer" at bounding box center [618, 627] width 708 height 33
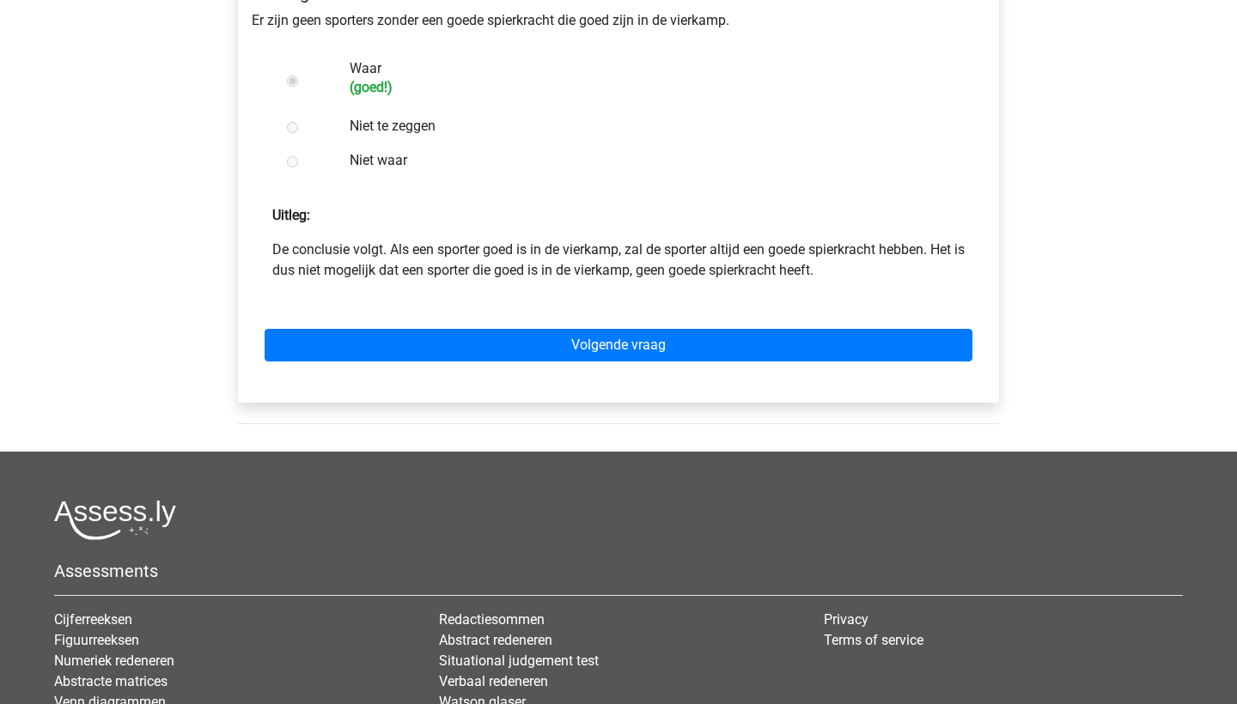
scroll to position [471, 0]
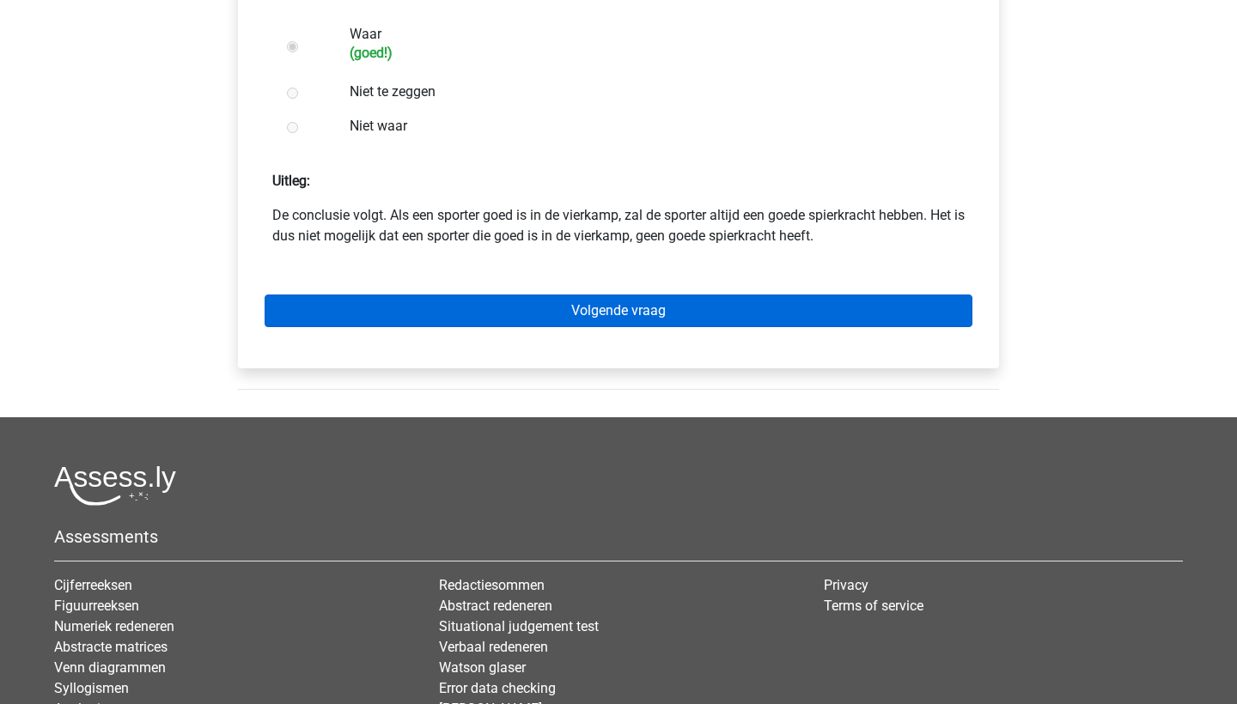
click at [617, 323] on link "Volgende vraag" at bounding box center [618, 311] width 708 height 33
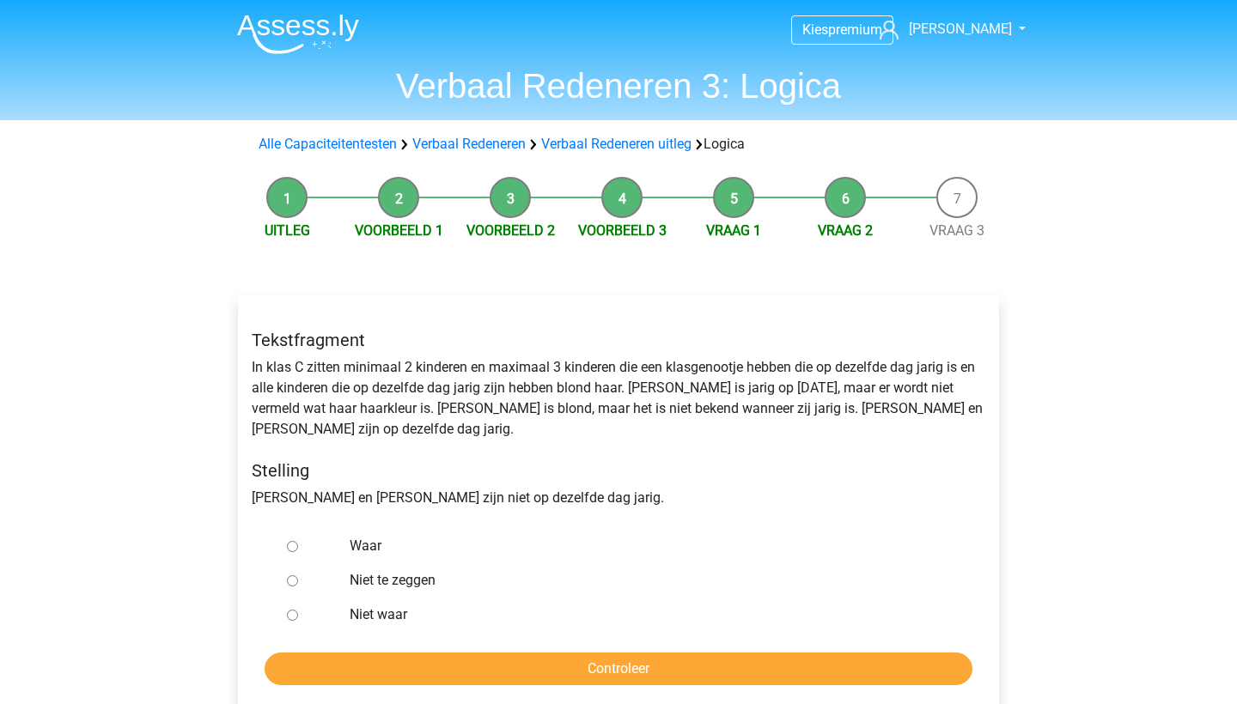
click at [354, 536] on label "Waar" at bounding box center [646, 546] width 594 height 21
click at [298, 541] on input "Waar" at bounding box center [292, 546] width 11 height 11
radio input "true"
click at [501, 653] on input "Controleer" at bounding box center [618, 669] width 708 height 33
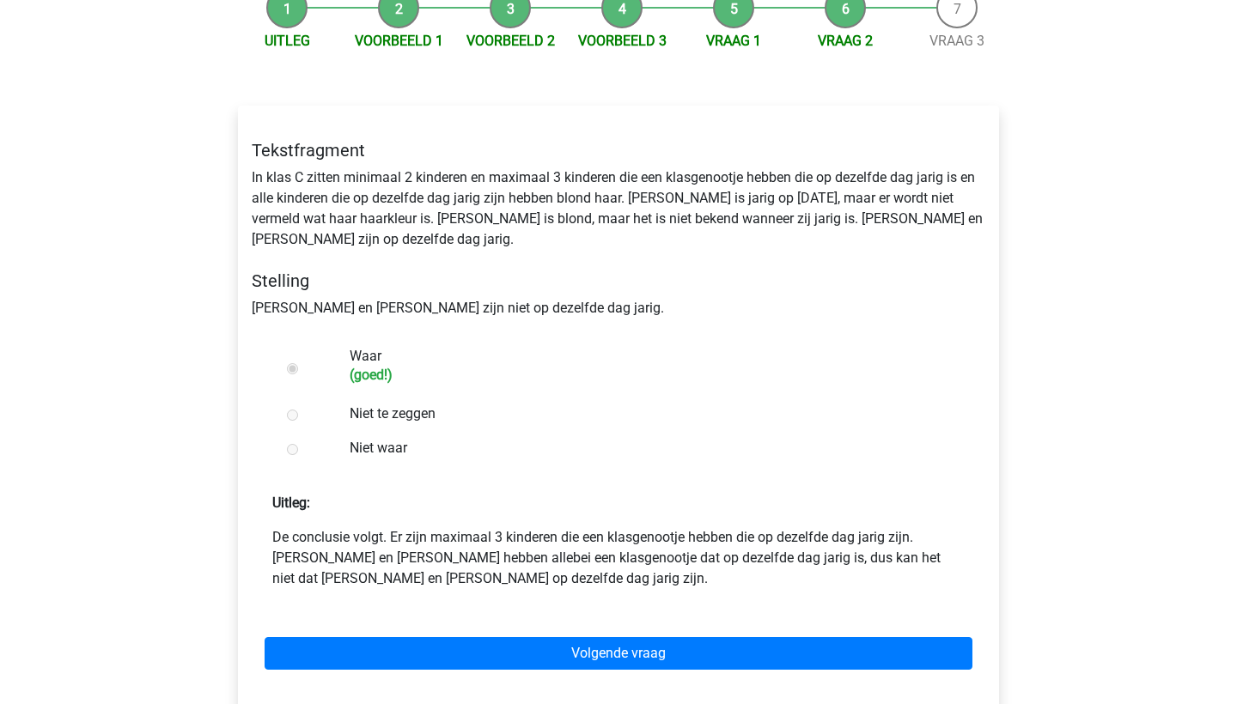
scroll to position [319, 0]
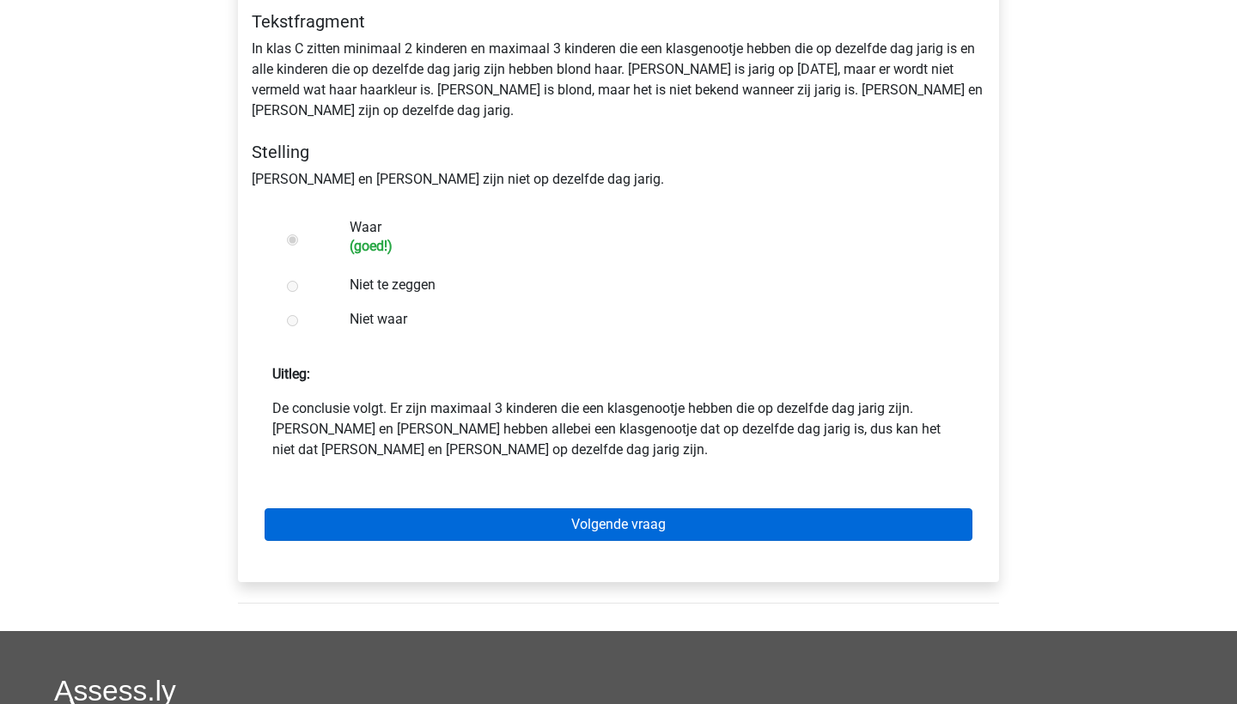
click at [574, 514] on link "Volgende vraag" at bounding box center [618, 524] width 708 height 33
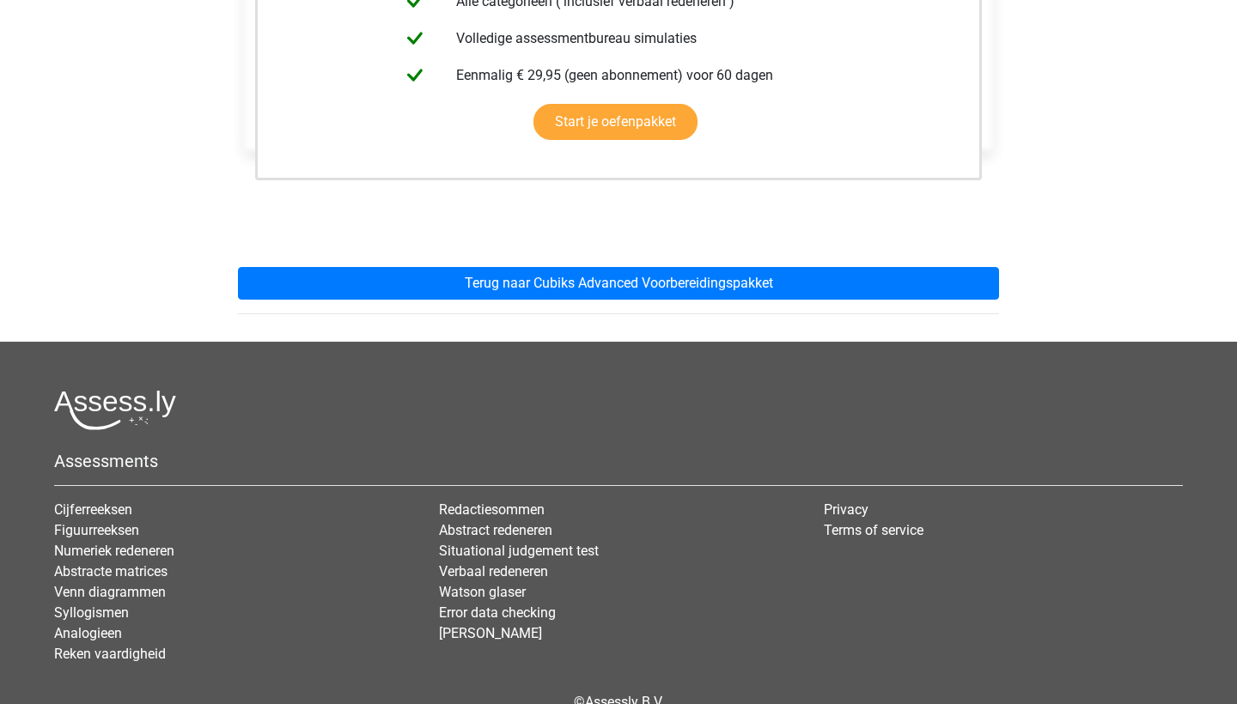
scroll to position [500, 0]
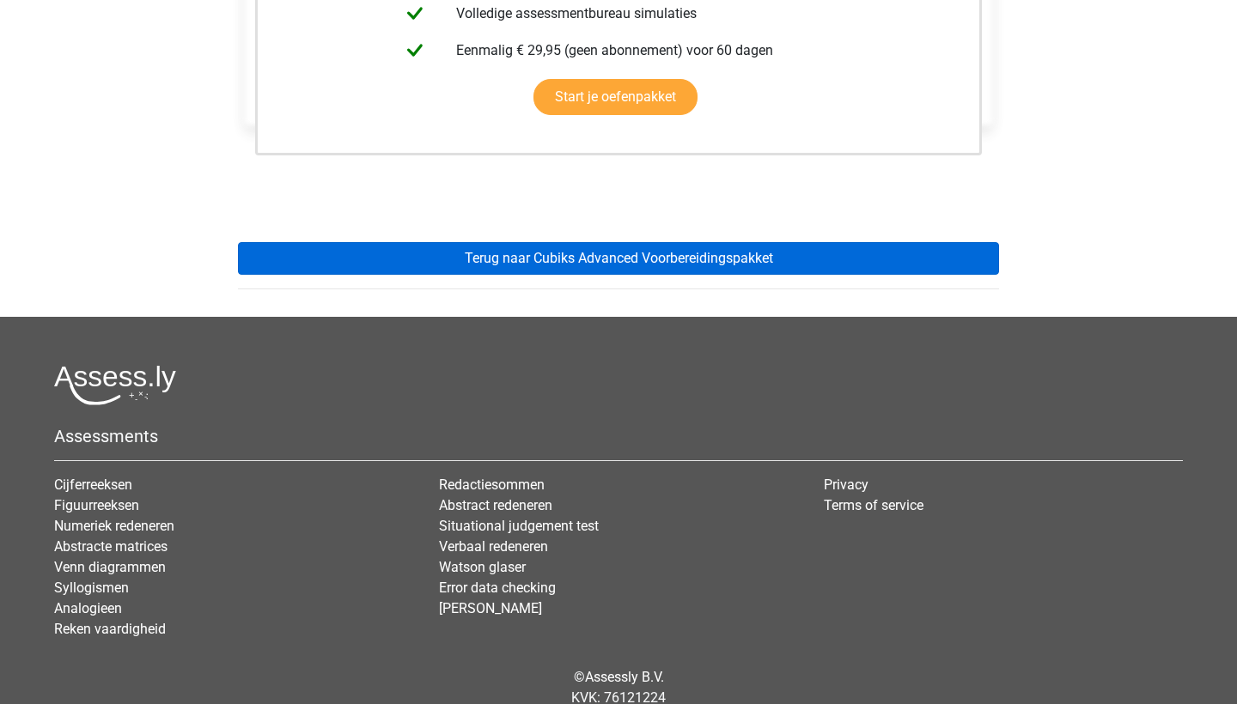
click at [598, 245] on link "Terug naar Cubiks Advanced Voorbereidingspakket" at bounding box center [618, 258] width 761 height 33
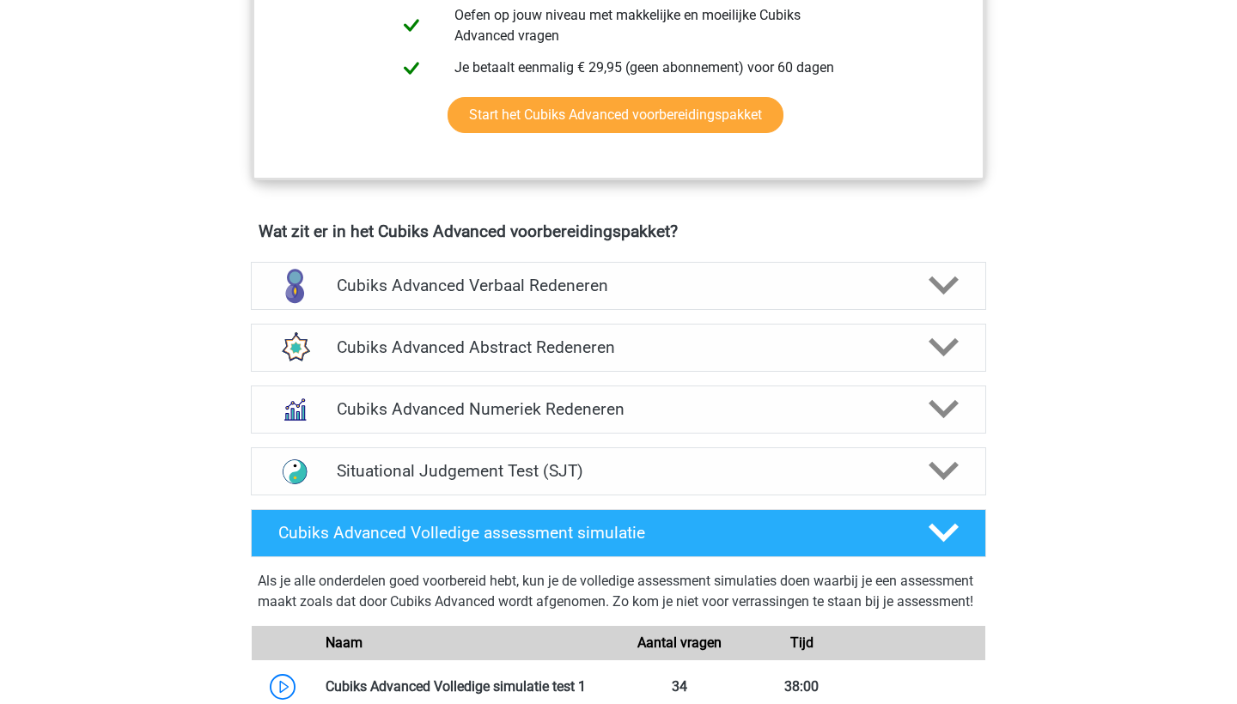
scroll to position [911, 0]
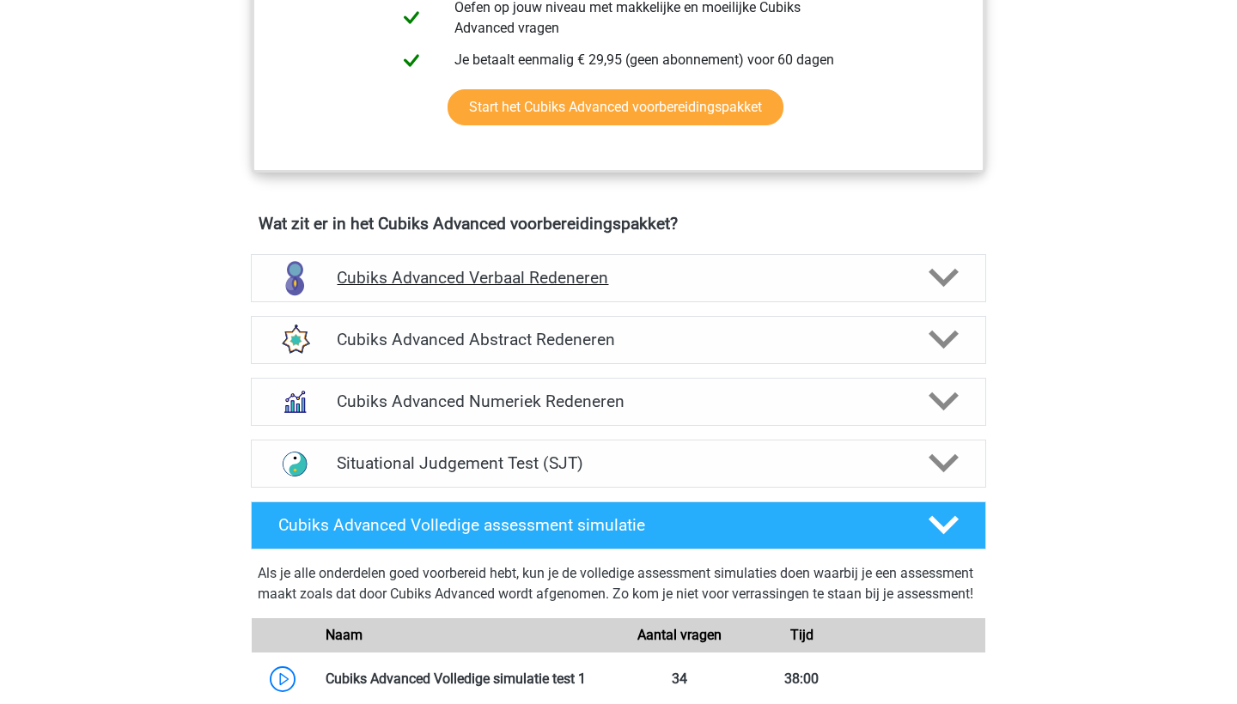
click at [599, 271] on h4 "Cubiks Advanced Verbaal Redeneren" at bounding box center [618, 278] width 562 height 20
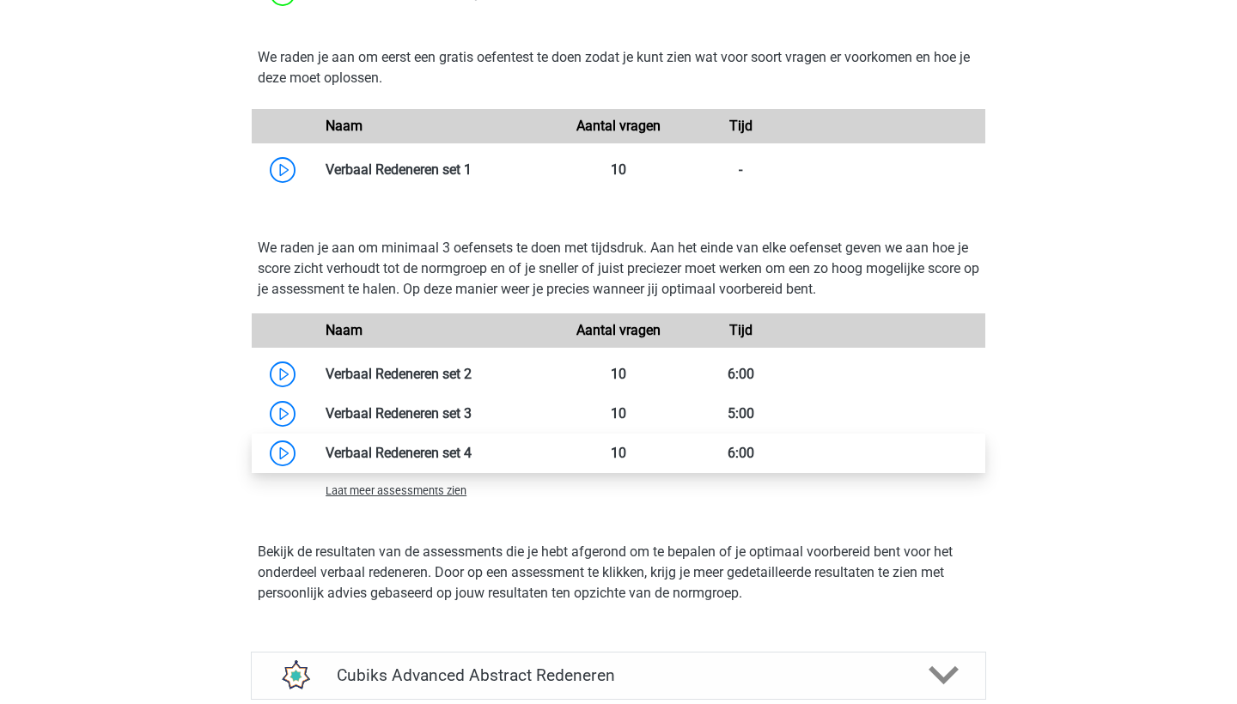
scroll to position [1750, 0]
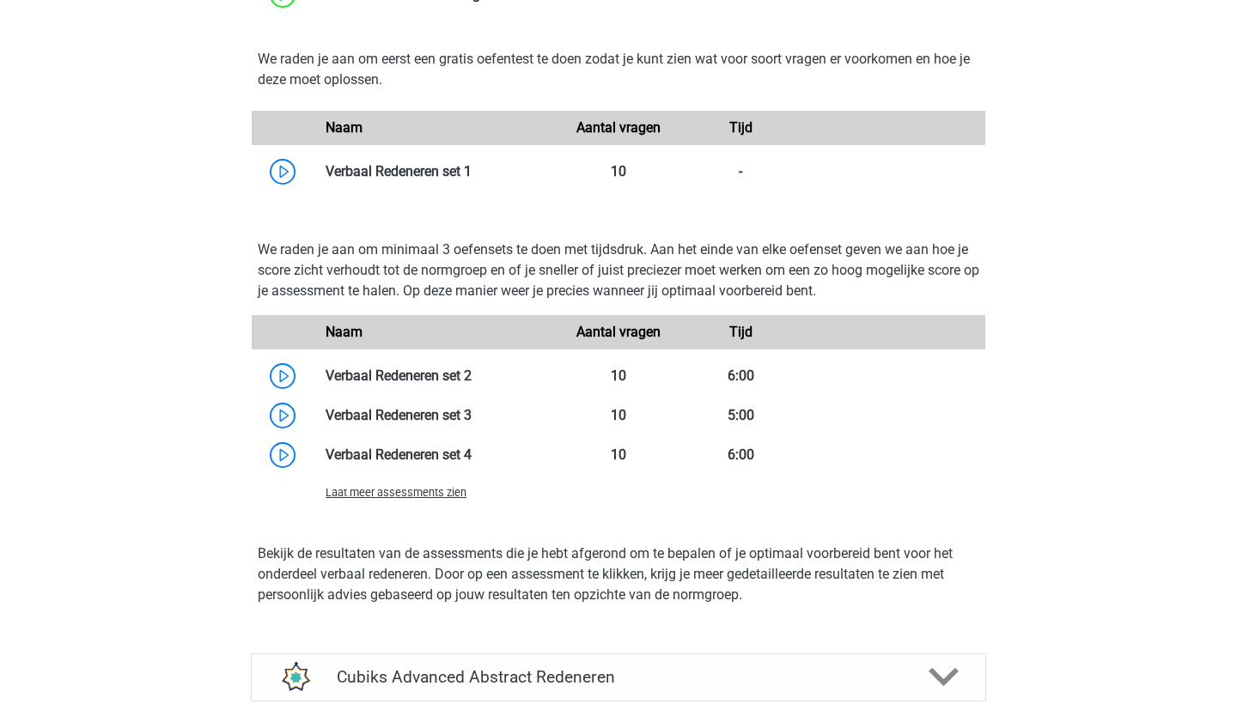
click at [463, 495] on span "Laat meer assessments zien" at bounding box center [395, 492] width 141 height 13
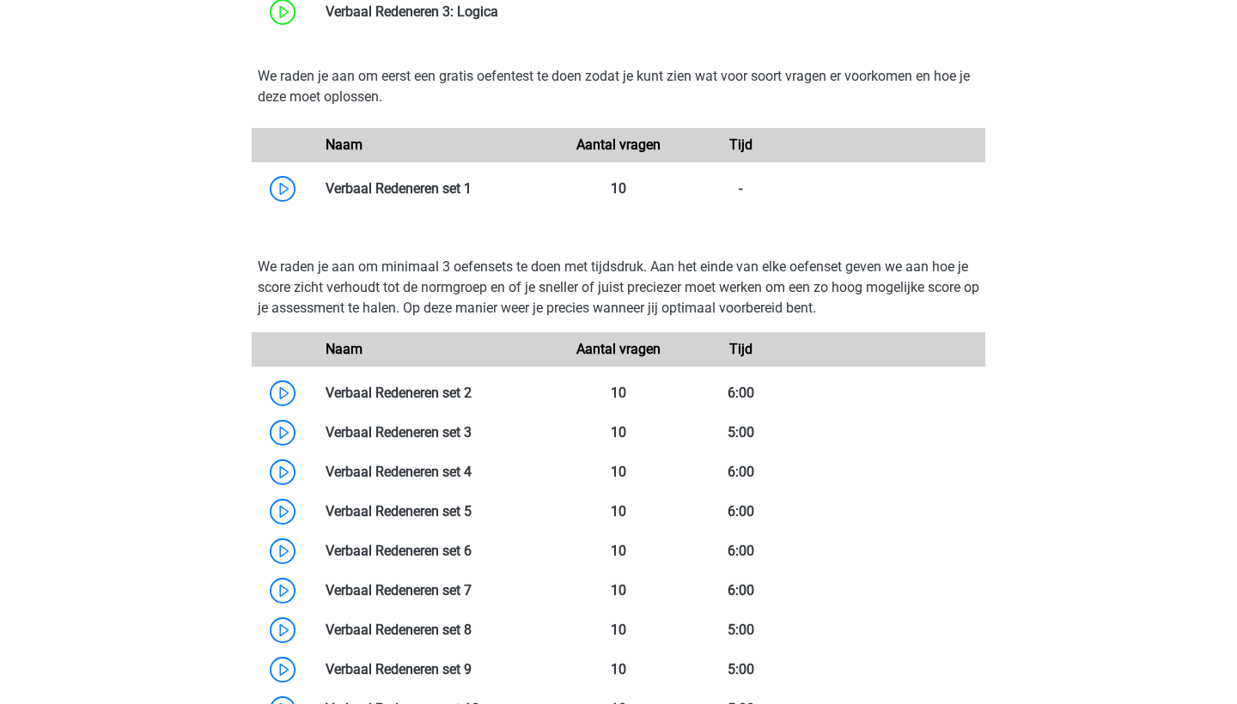
scroll to position [1685, 0]
